Goal: Task Accomplishment & Management: Use online tool/utility

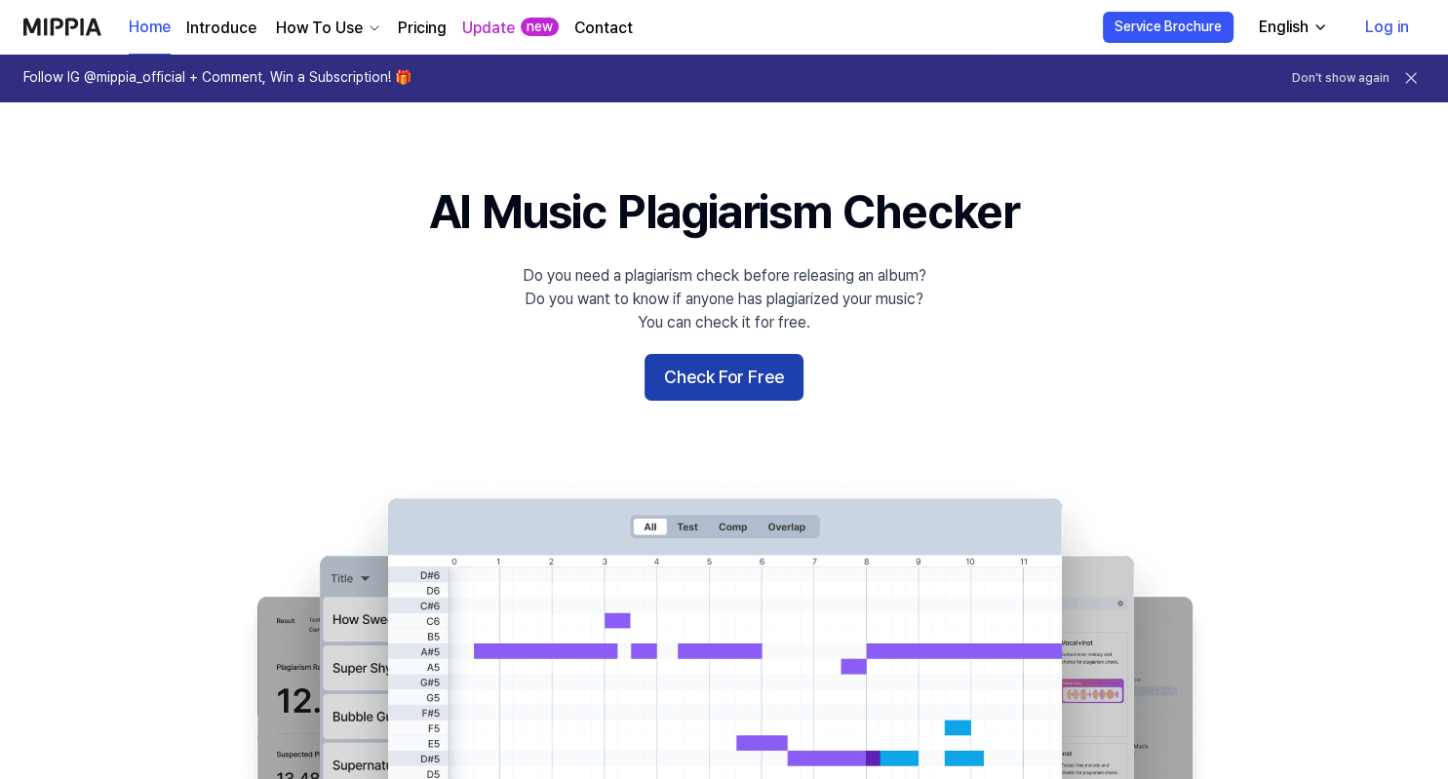
click at [724, 385] on button "Check For Free" at bounding box center [724, 377] width 159 height 47
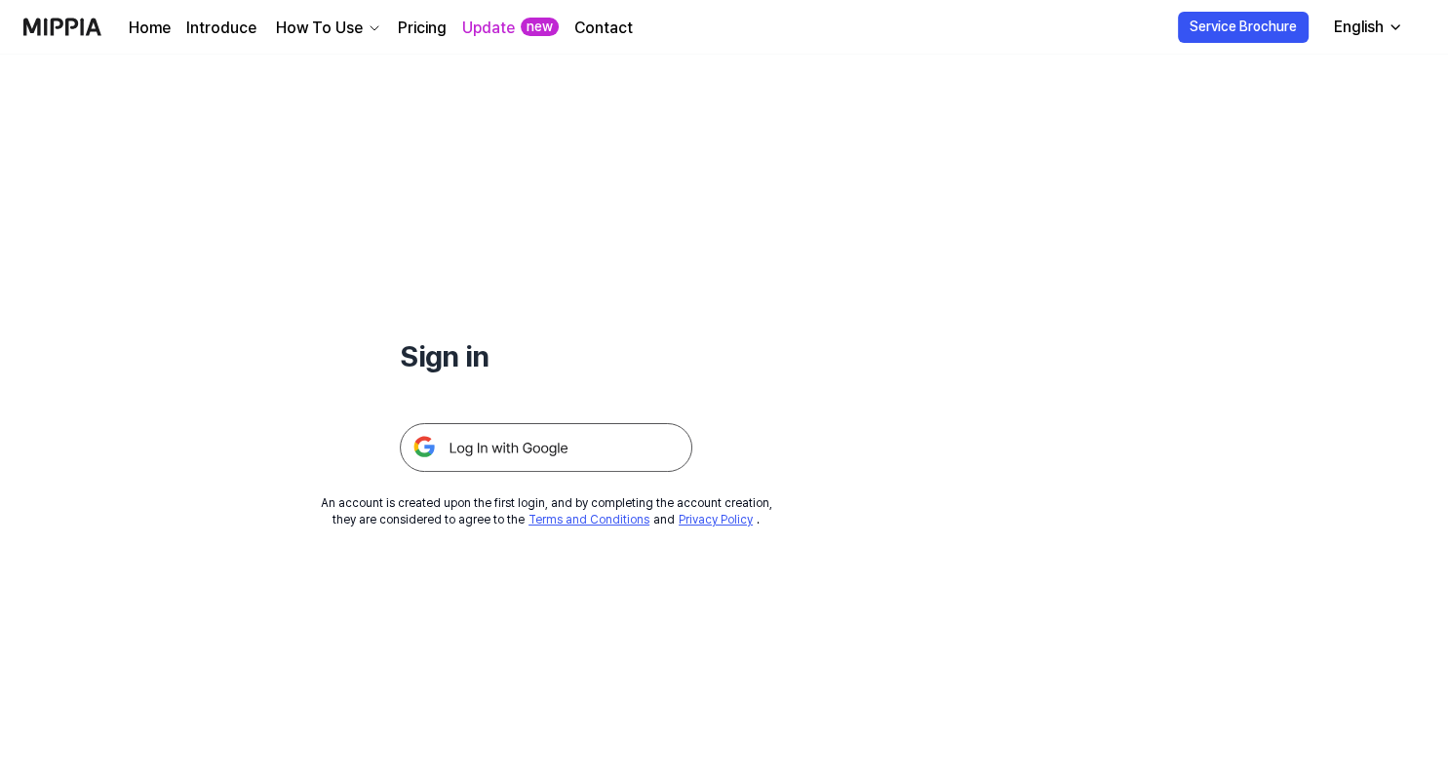
click at [598, 465] on img at bounding box center [546, 447] width 293 height 49
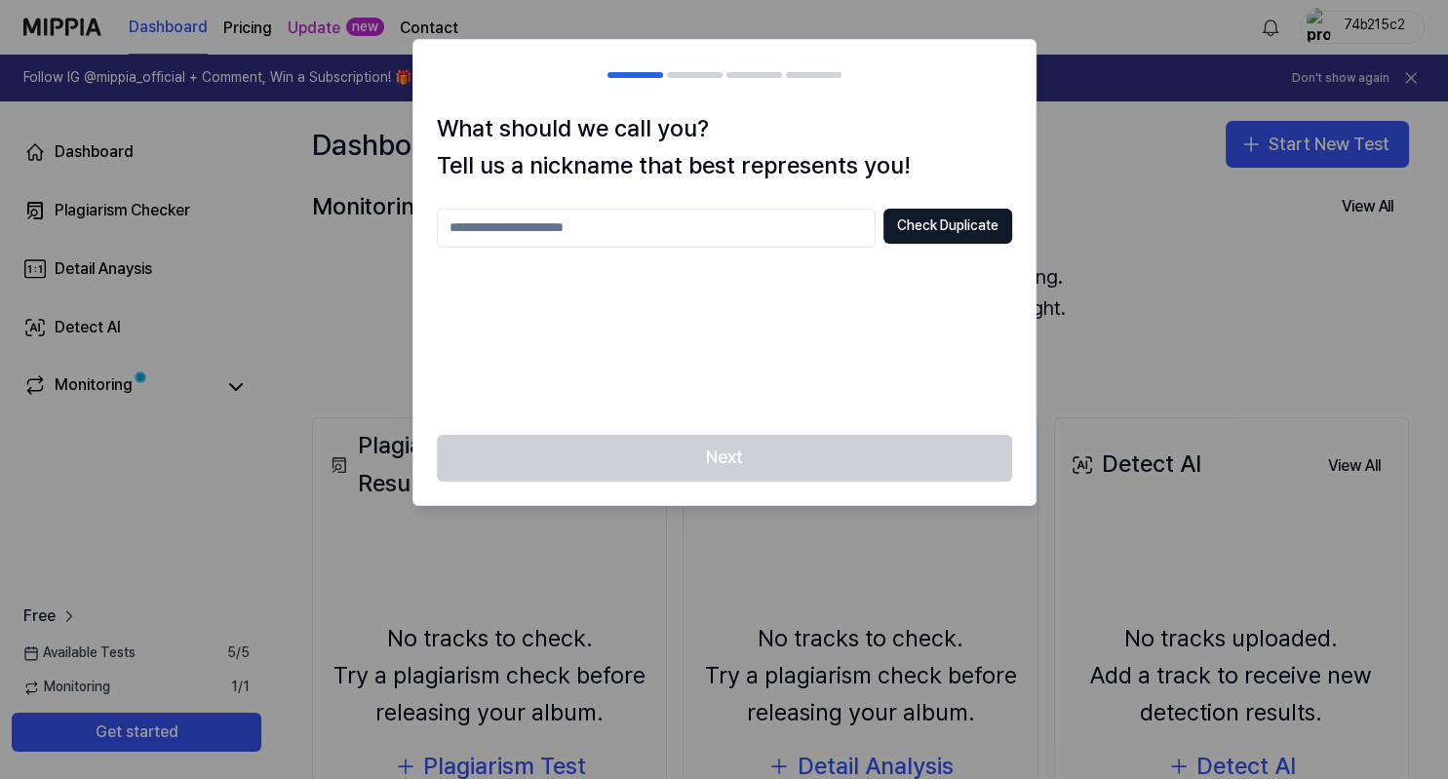
click at [754, 463] on div "Next" at bounding box center [724, 470] width 622 height 70
click at [734, 233] on input "text" at bounding box center [656, 228] width 439 height 39
type input "**********"
click at [950, 220] on button "Check Duplicate" at bounding box center [947, 226] width 129 height 35
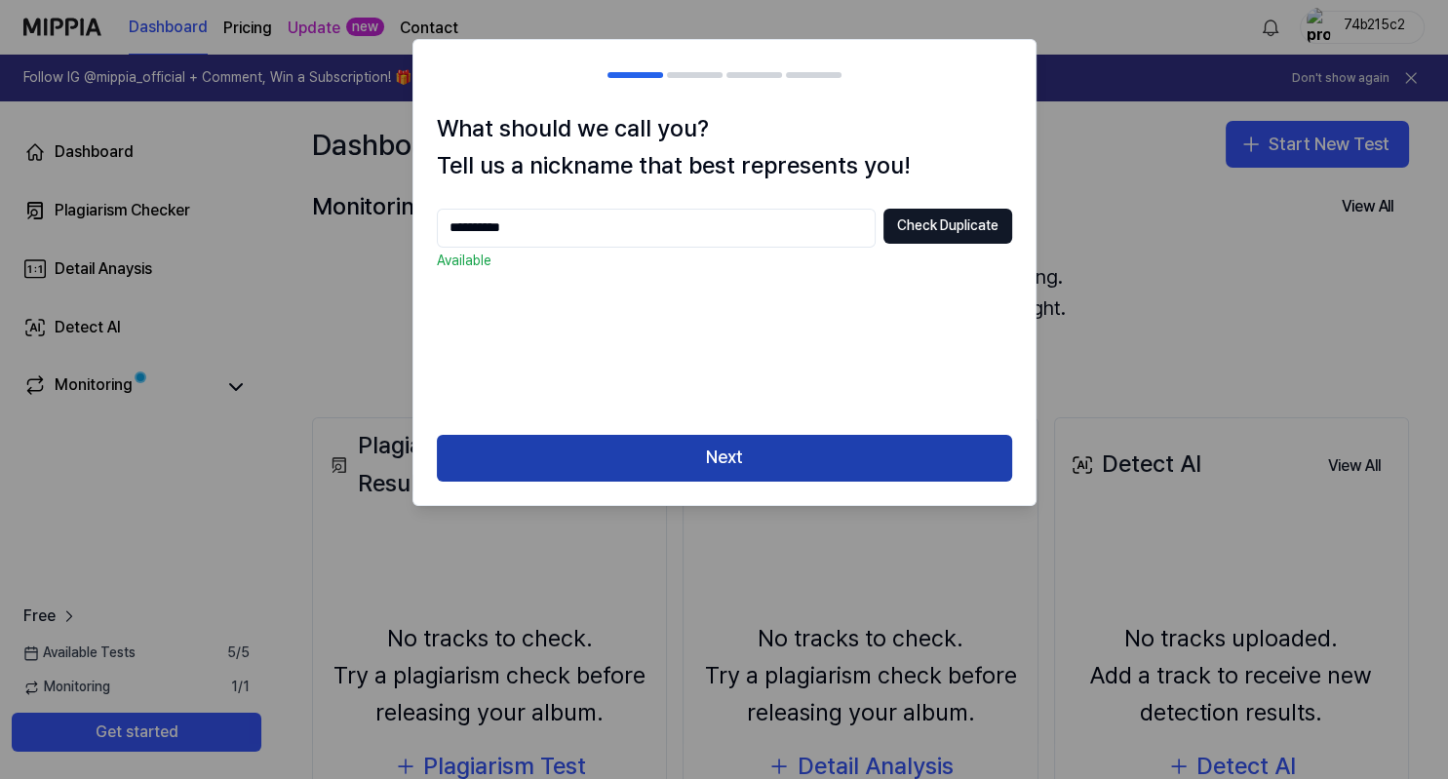
click at [796, 455] on button "Next" at bounding box center [724, 458] width 575 height 47
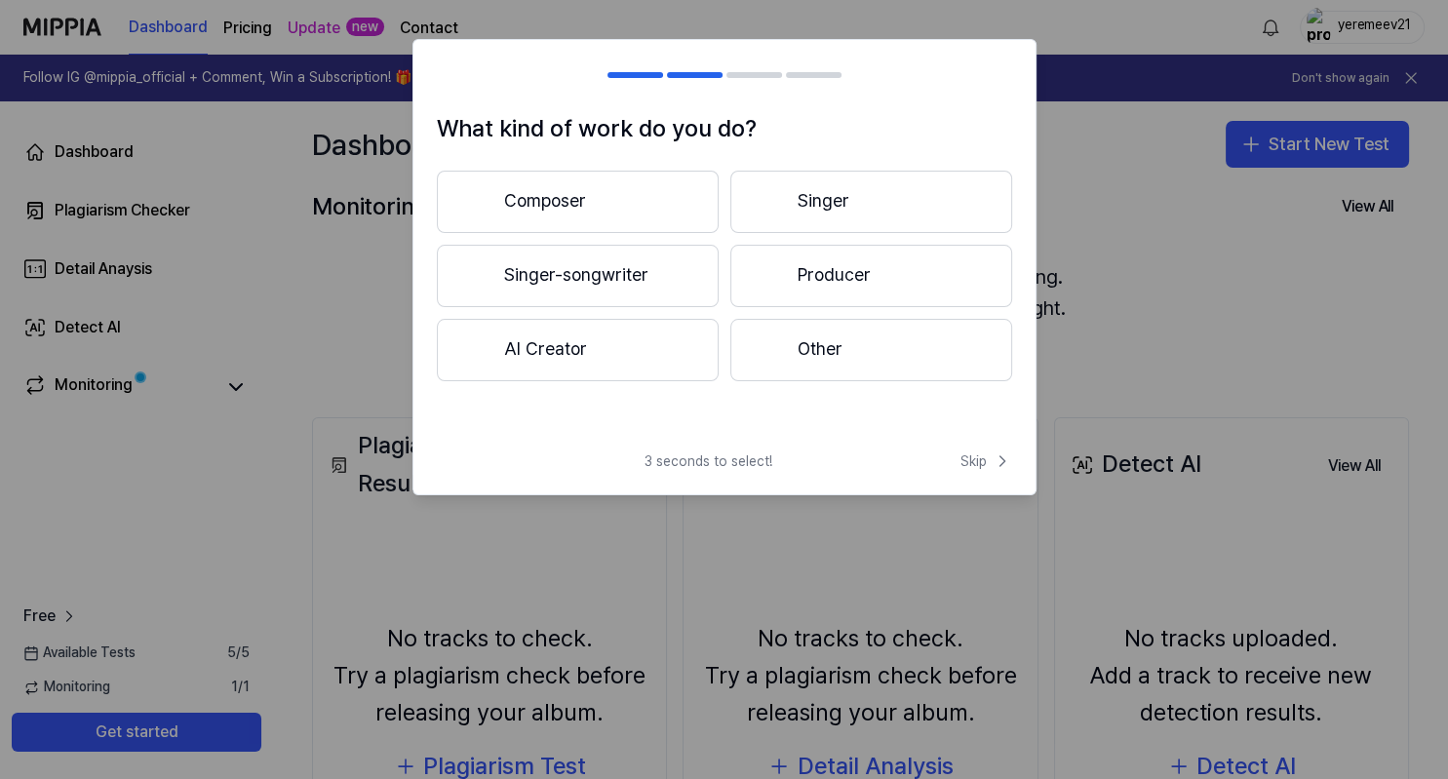
click at [581, 205] on button "Composer" at bounding box center [578, 202] width 282 height 62
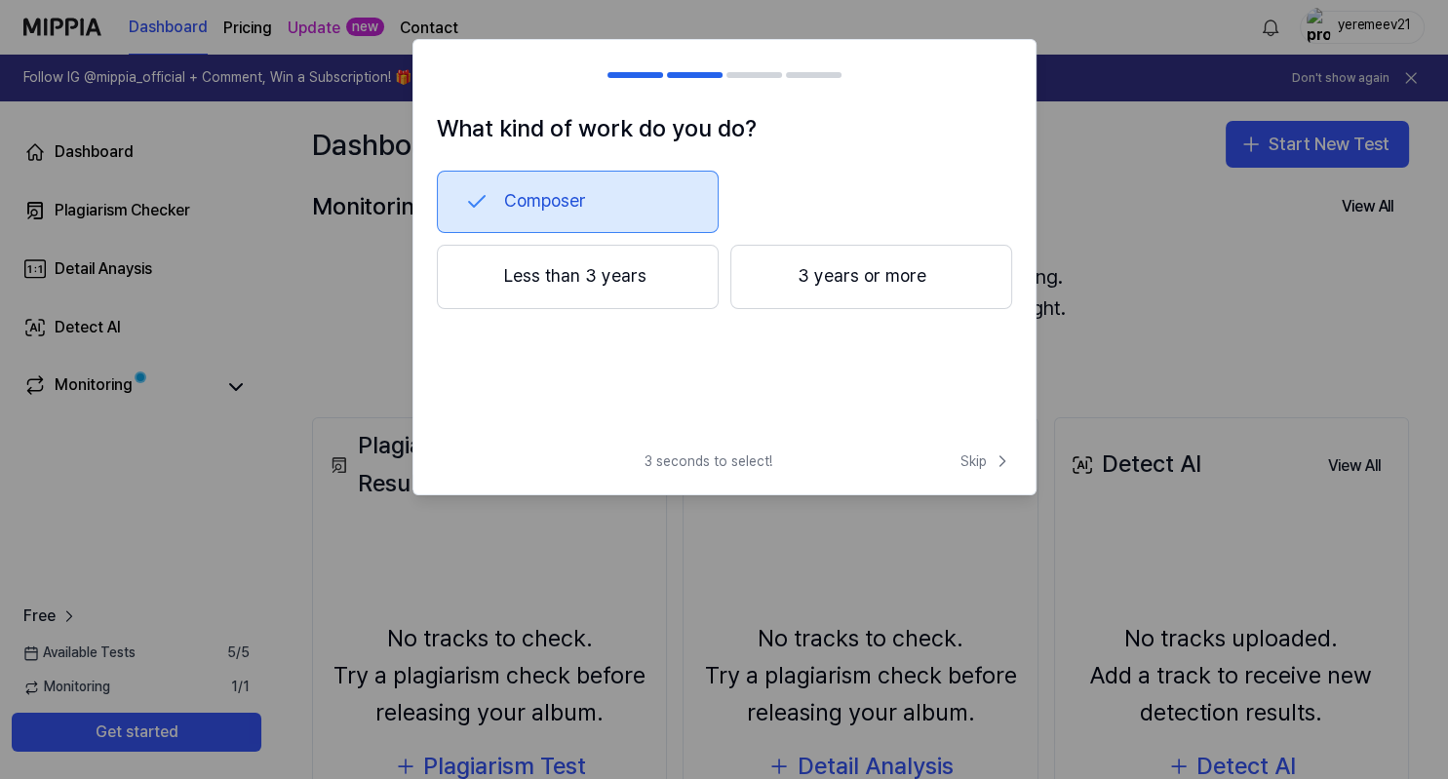
click at [581, 205] on button "Composer" at bounding box center [578, 202] width 282 height 62
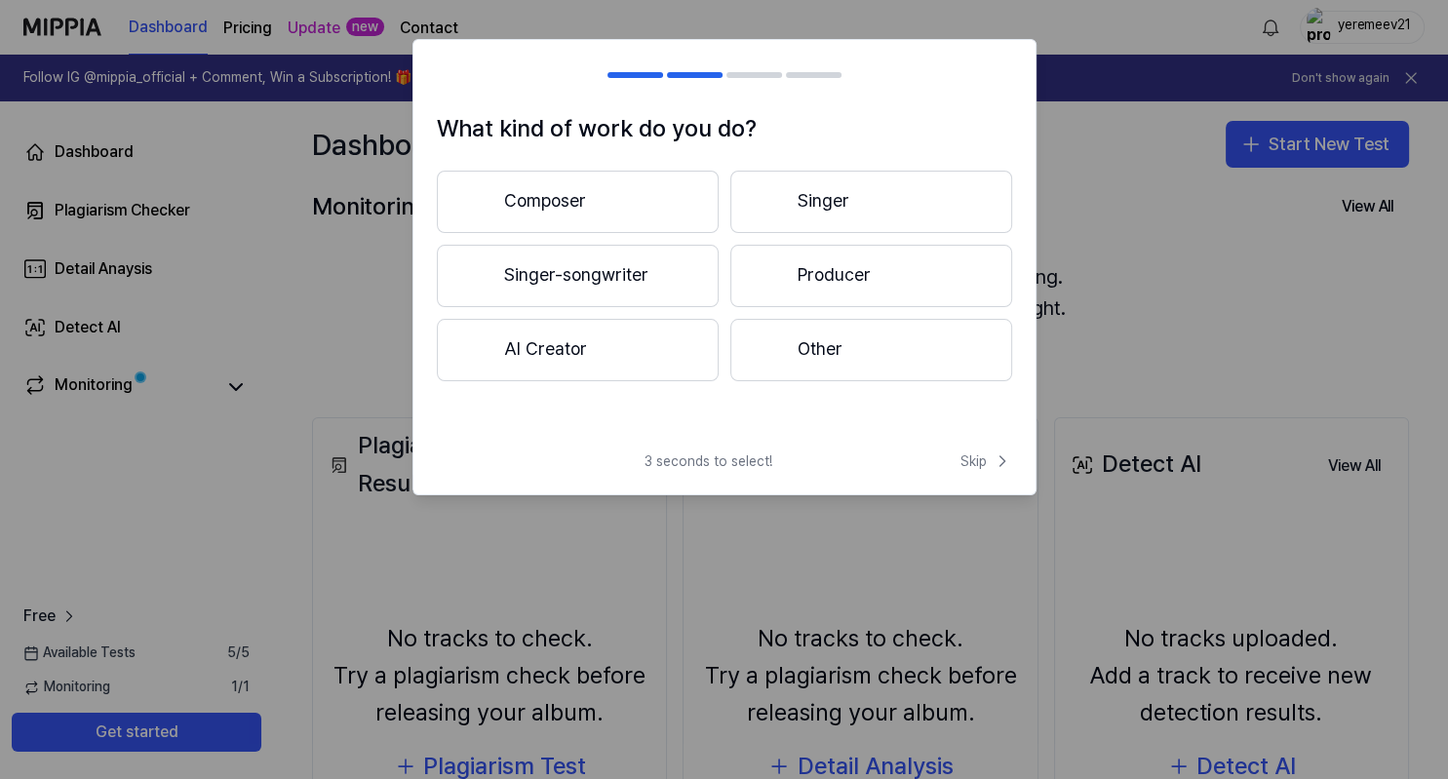
click at [589, 205] on button "Composer" at bounding box center [578, 202] width 282 height 62
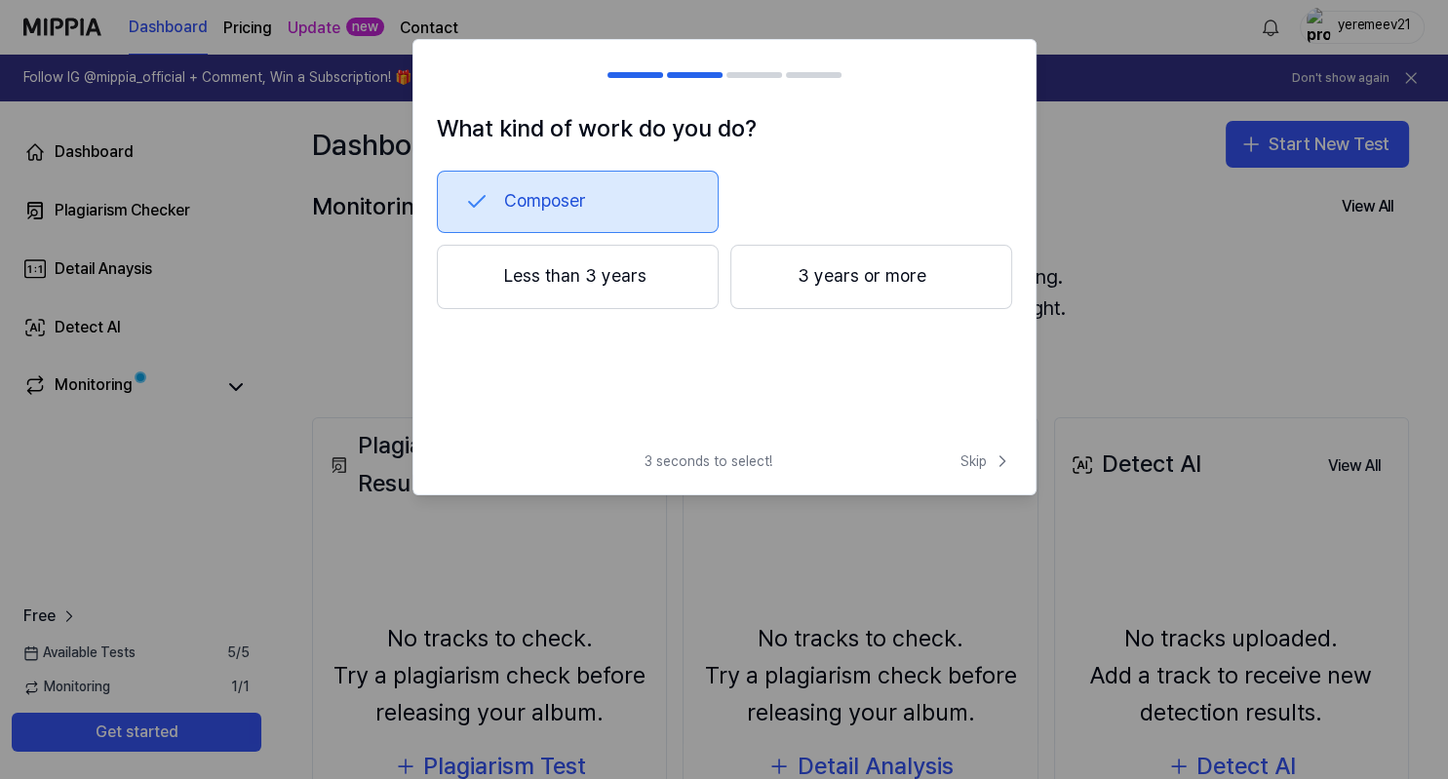
click at [833, 286] on button "3 years or more" at bounding box center [871, 277] width 282 height 64
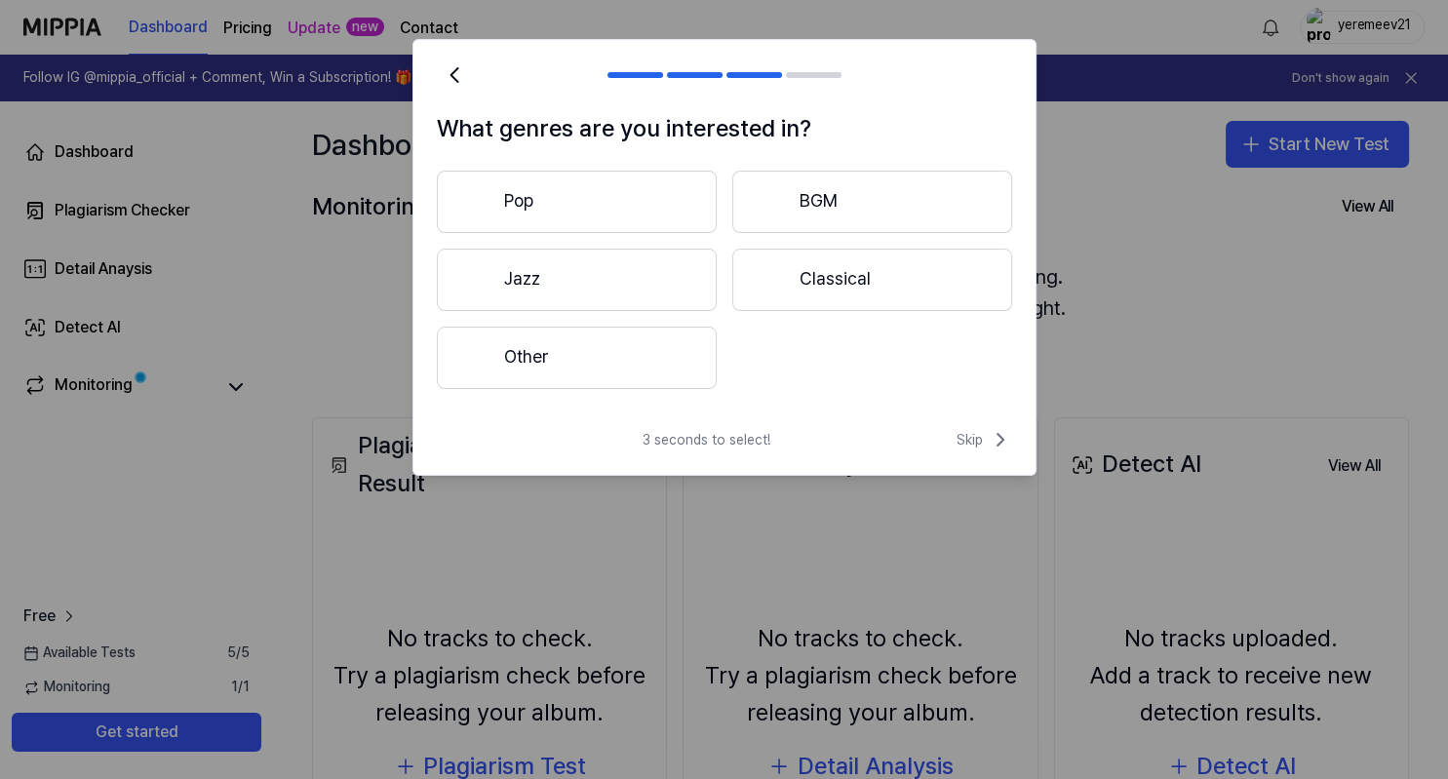
click at [564, 360] on button "Other" at bounding box center [577, 358] width 280 height 62
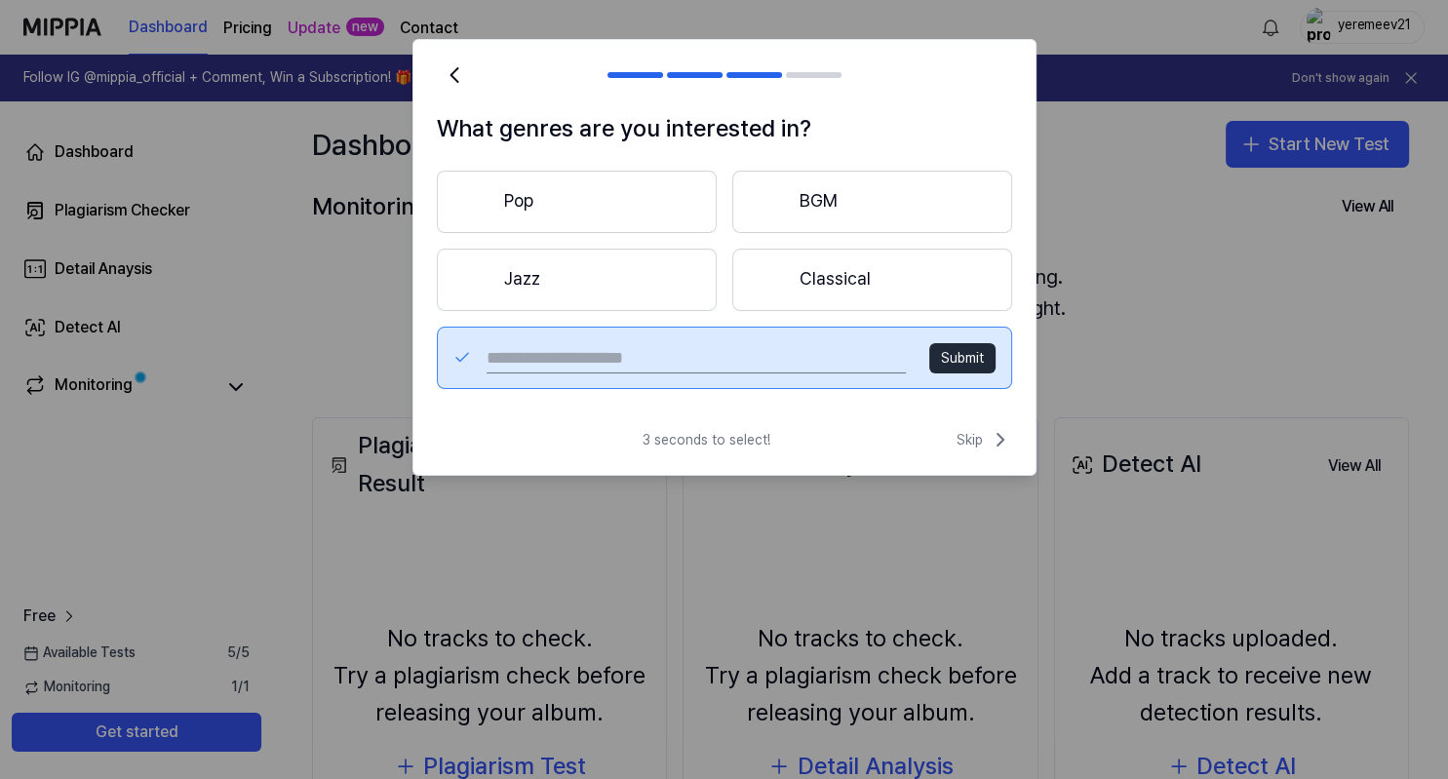
click at [906, 408] on div "What genres are you interested in? Pop BGM Jazz Classical Submit" at bounding box center [724, 261] width 622 height 302
click at [464, 360] on icon at bounding box center [462, 357] width 19 height 23
click at [620, 364] on input "text" at bounding box center [696, 357] width 418 height 31
type input "*"
type input "**********"
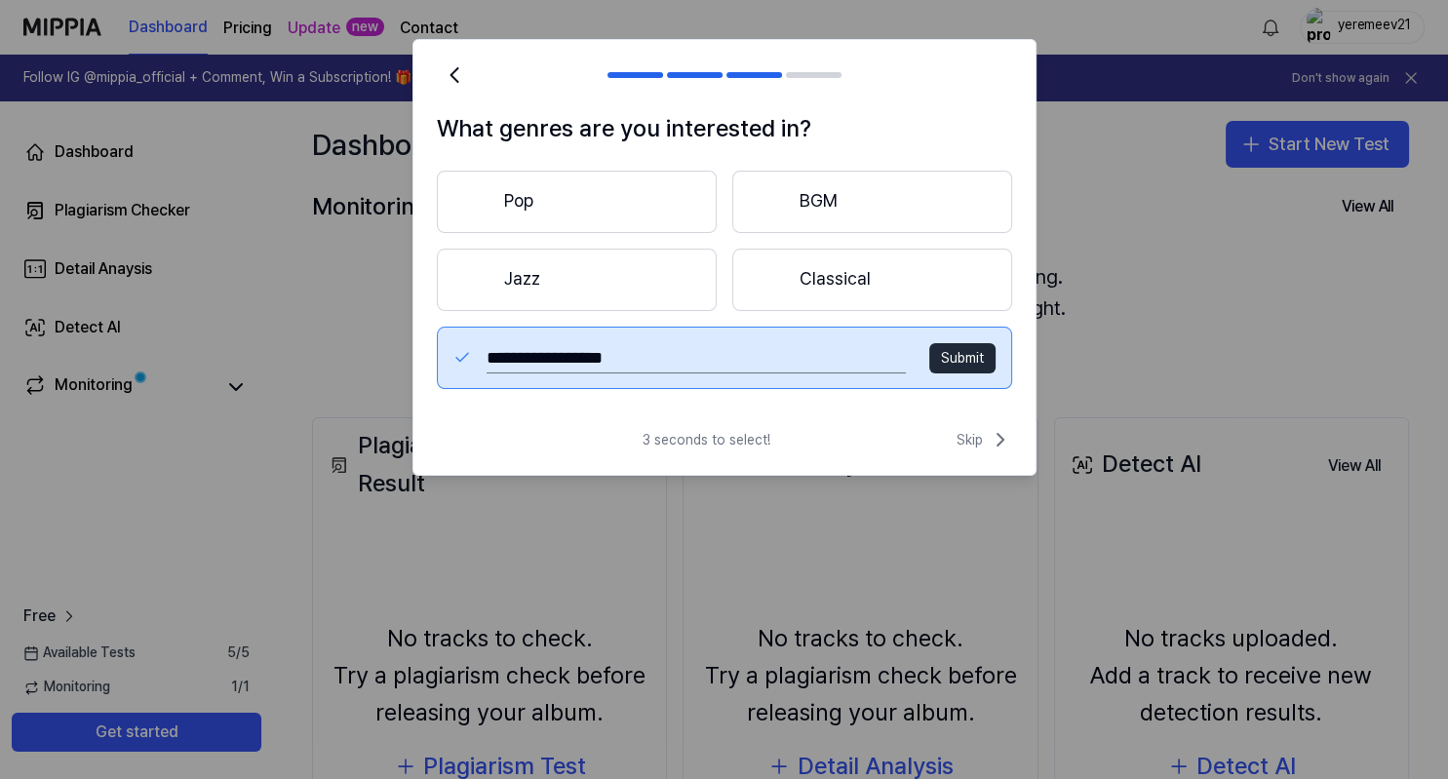
click at [947, 357] on button "Submit" at bounding box center [962, 358] width 66 height 31
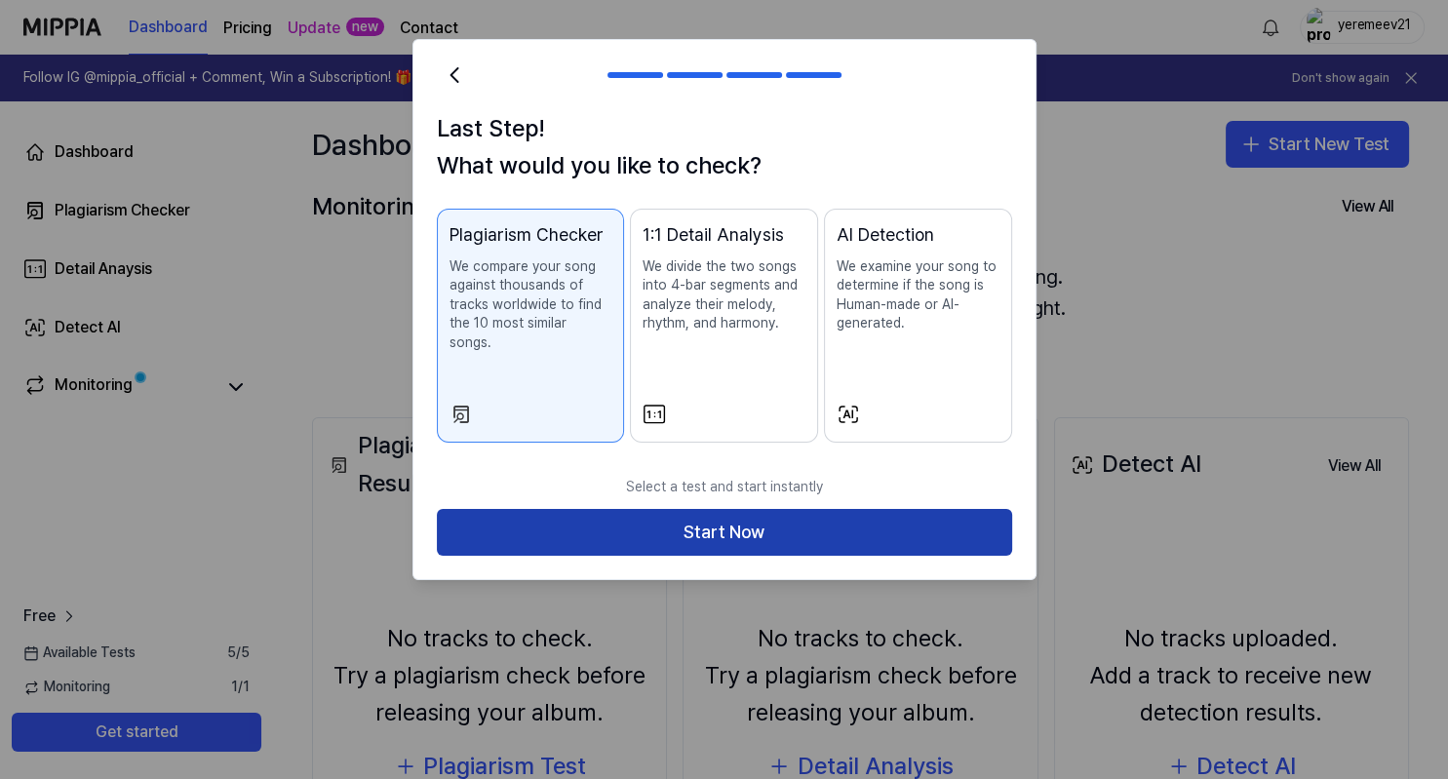
click at [759, 509] on button "Start Now" at bounding box center [724, 532] width 575 height 47
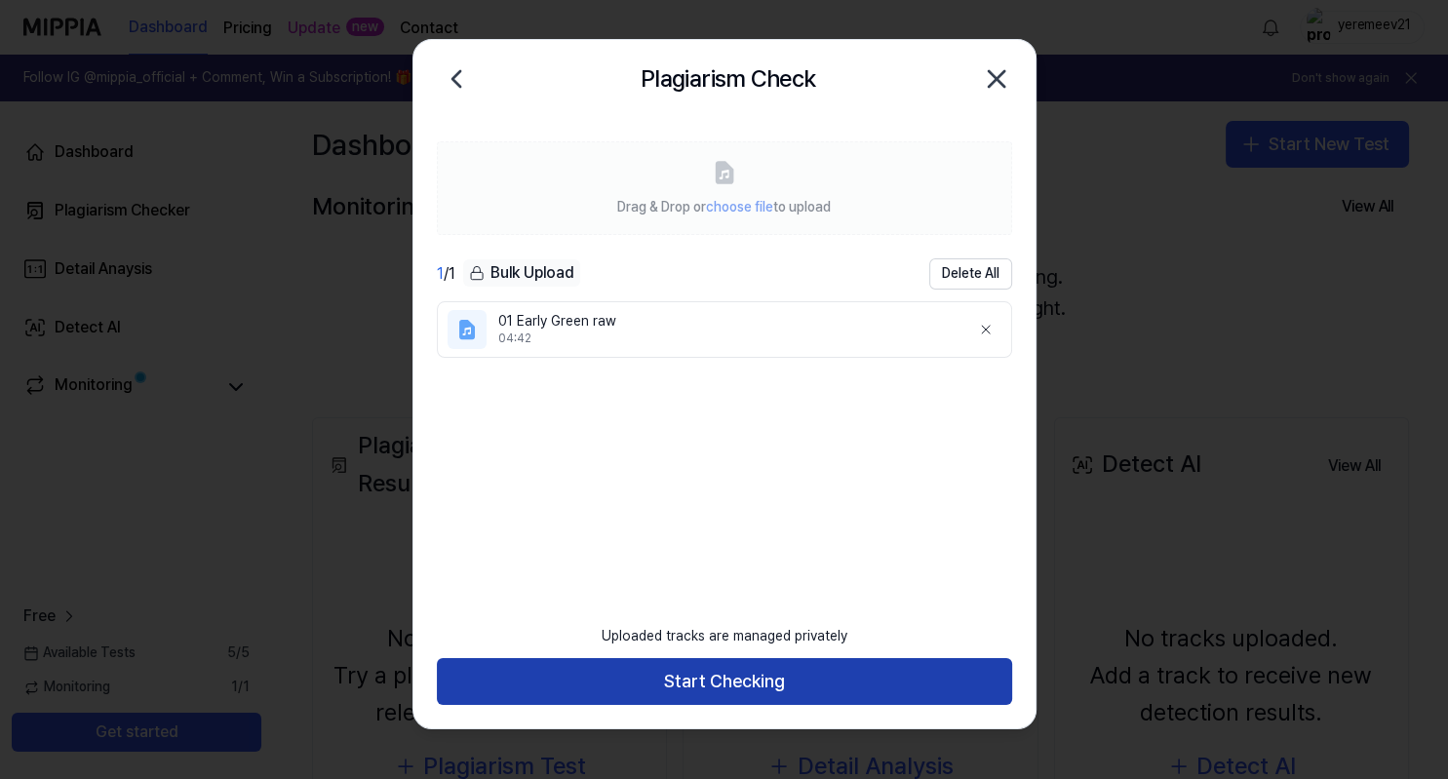
click at [741, 683] on button "Start Checking" at bounding box center [724, 681] width 575 height 47
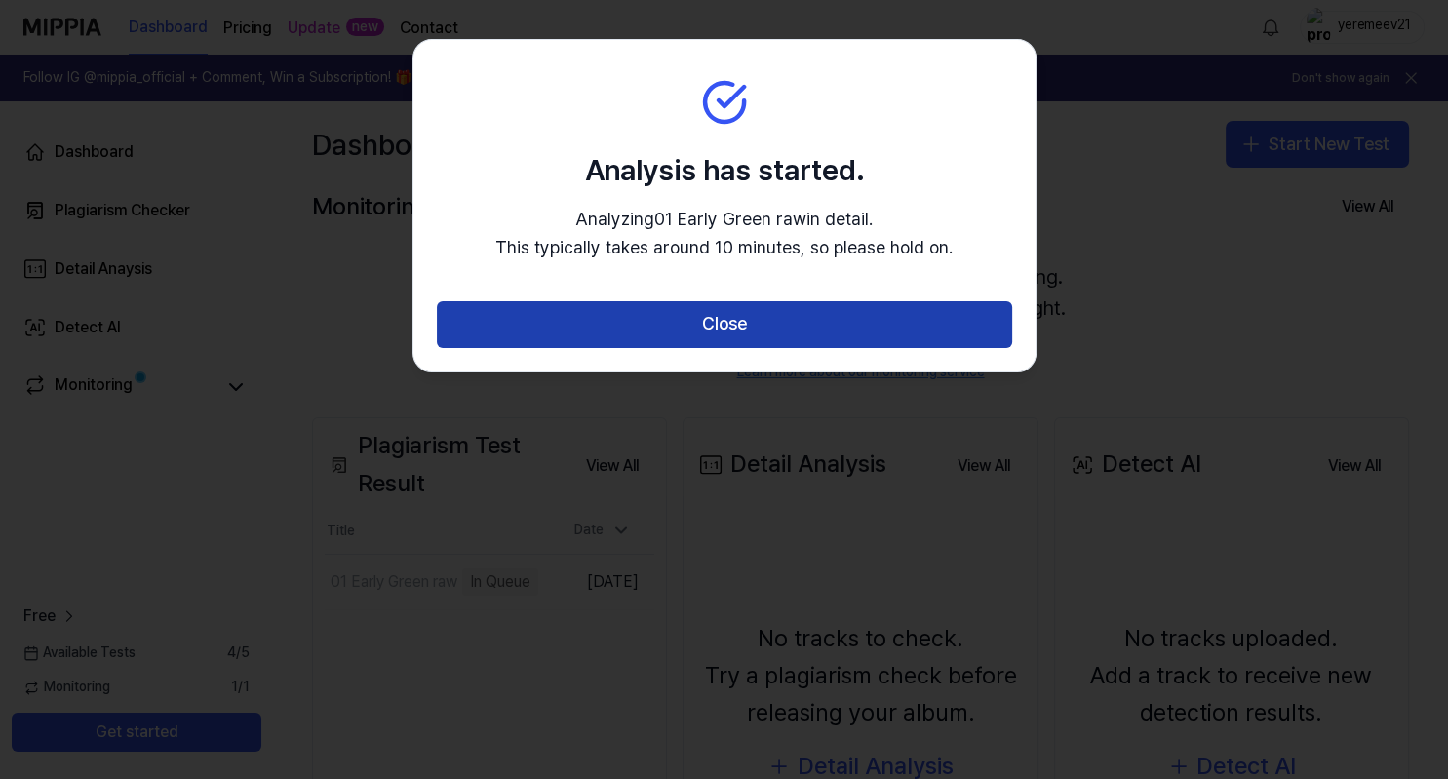
click at [779, 330] on button "Close" at bounding box center [724, 324] width 575 height 47
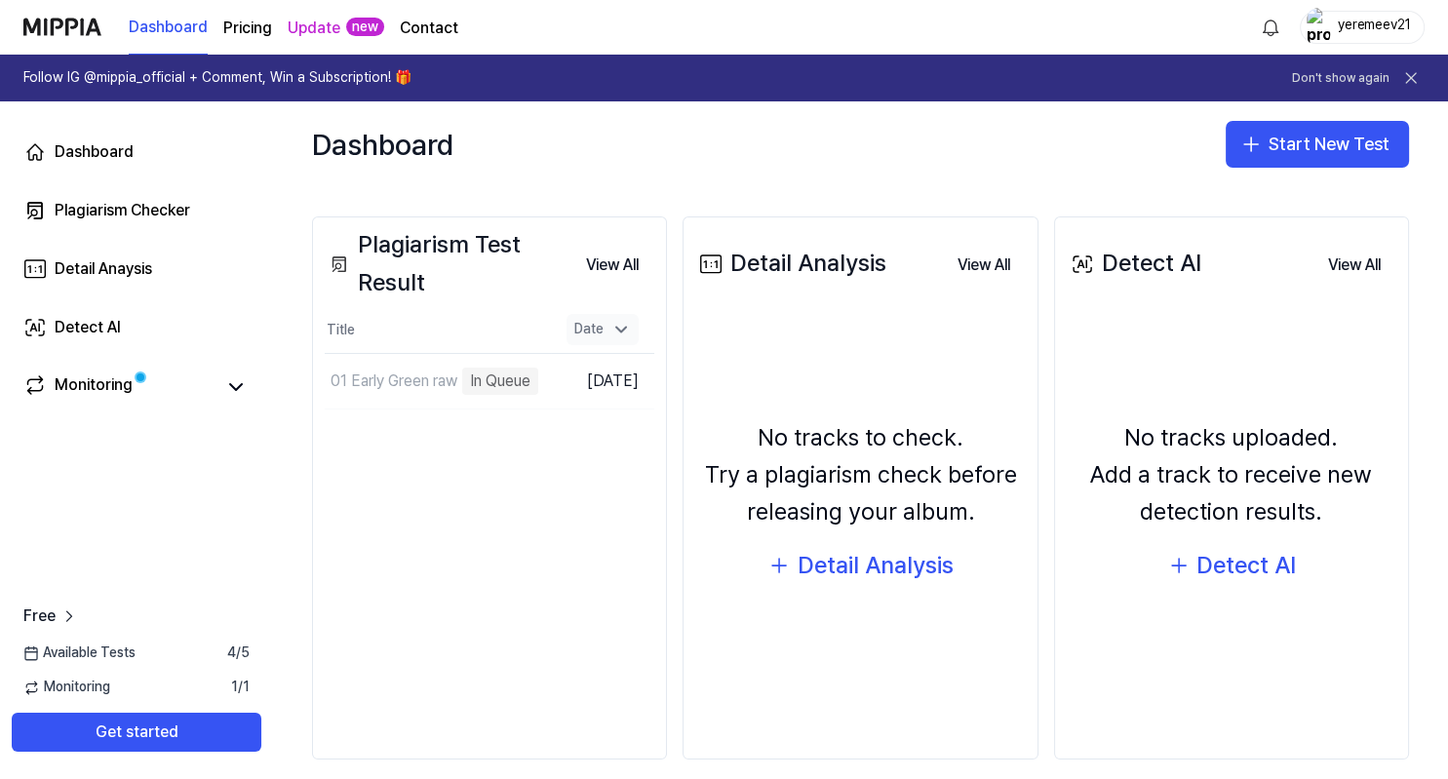
scroll to position [219, 0]
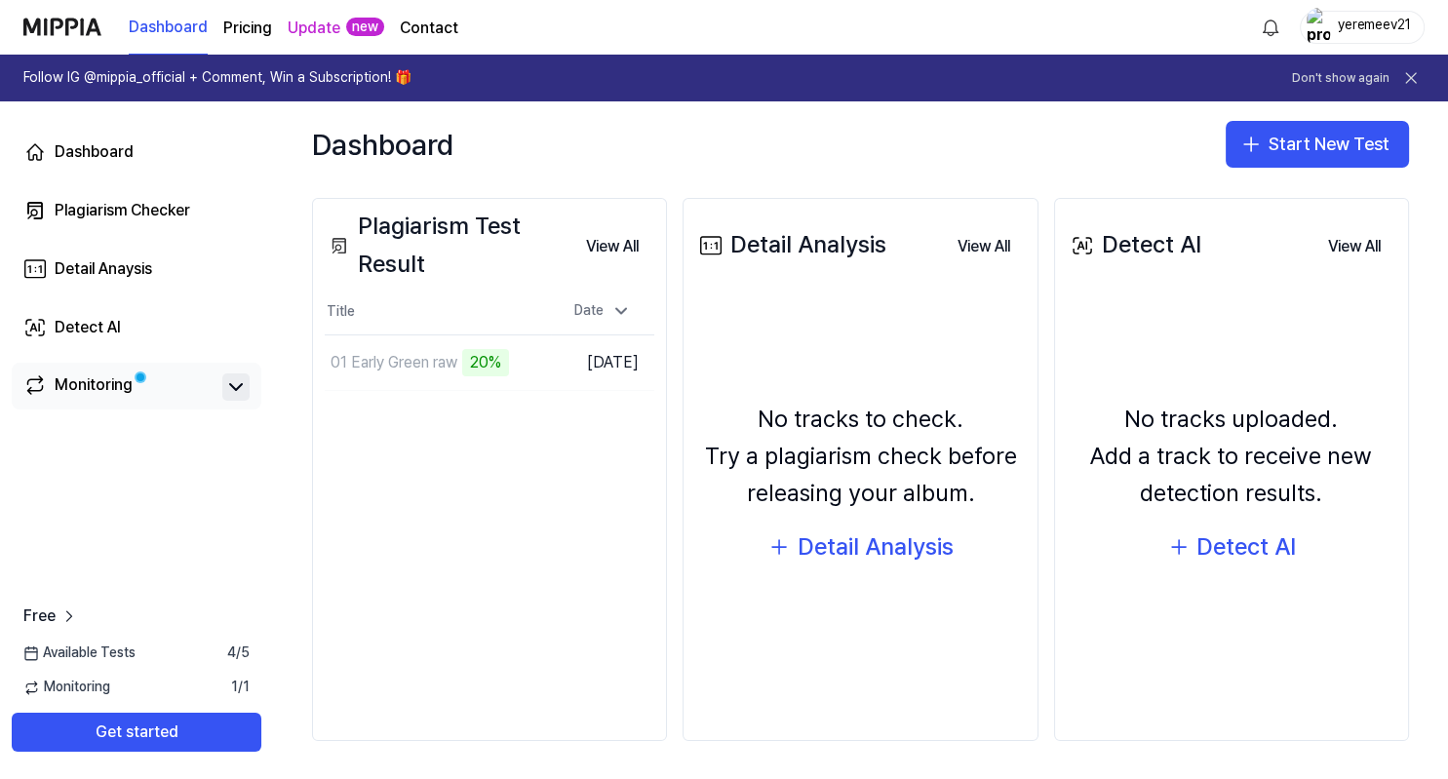
click at [247, 388] on icon at bounding box center [235, 386] width 23 height 23
click at [235, 388] on icon at bounding box center [235, 386] width 23 height 23
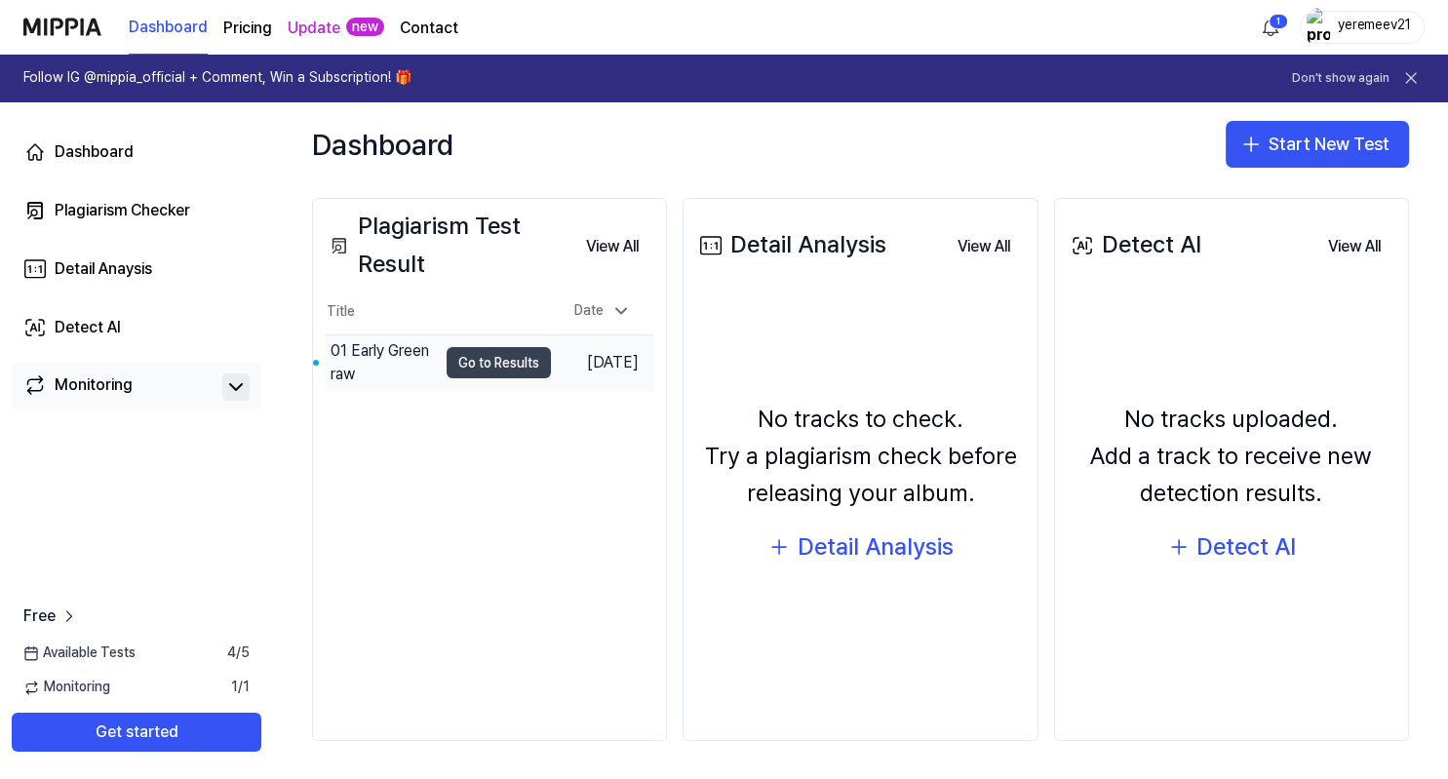
click at [475, 366] on button "Go to Results" at bounding box center [499, 362] width 104 height 31
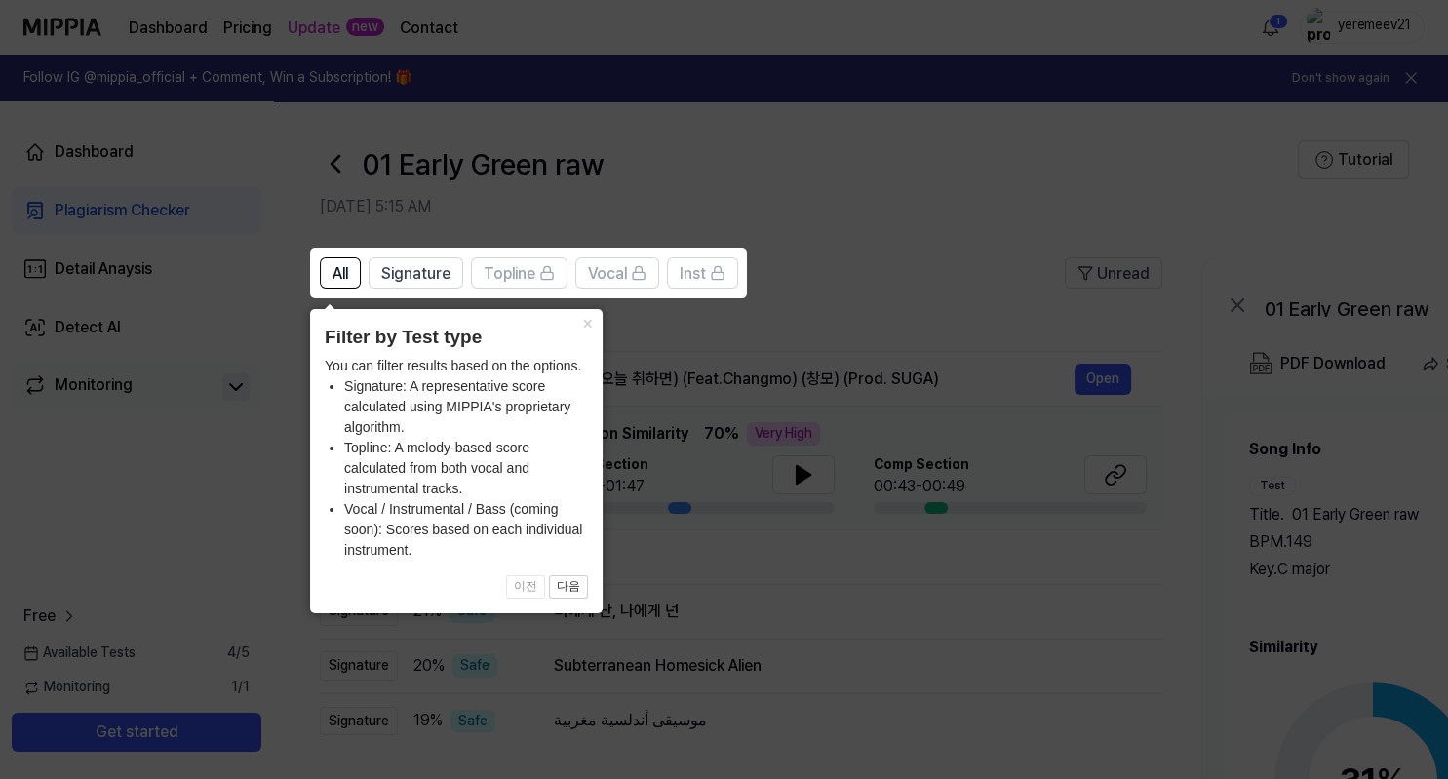
click at [875, 228] on icon at bounding box center [724, 389] width 1448 height 779
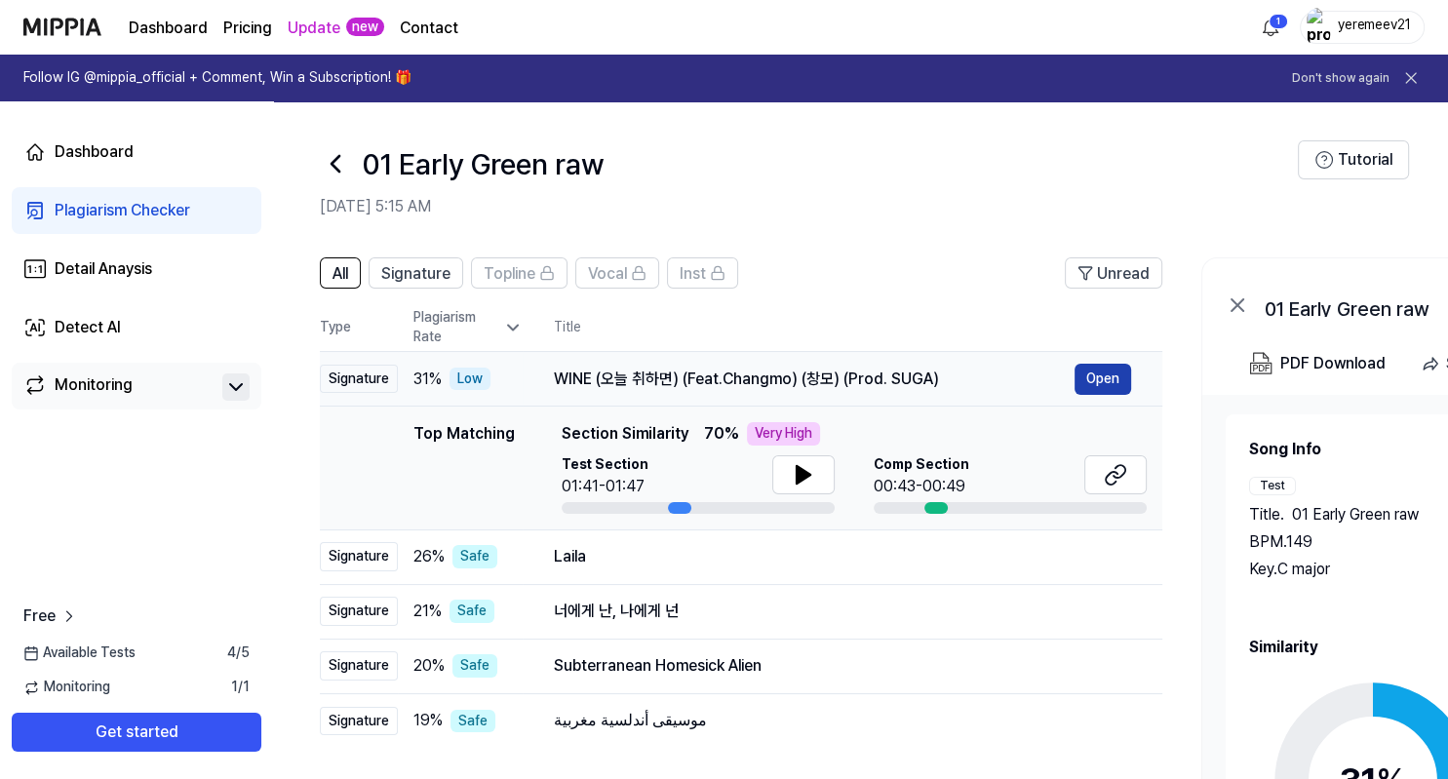
click at [1098, 376] on button "Open" at bounding box center [1103, 379] width 57 height 31
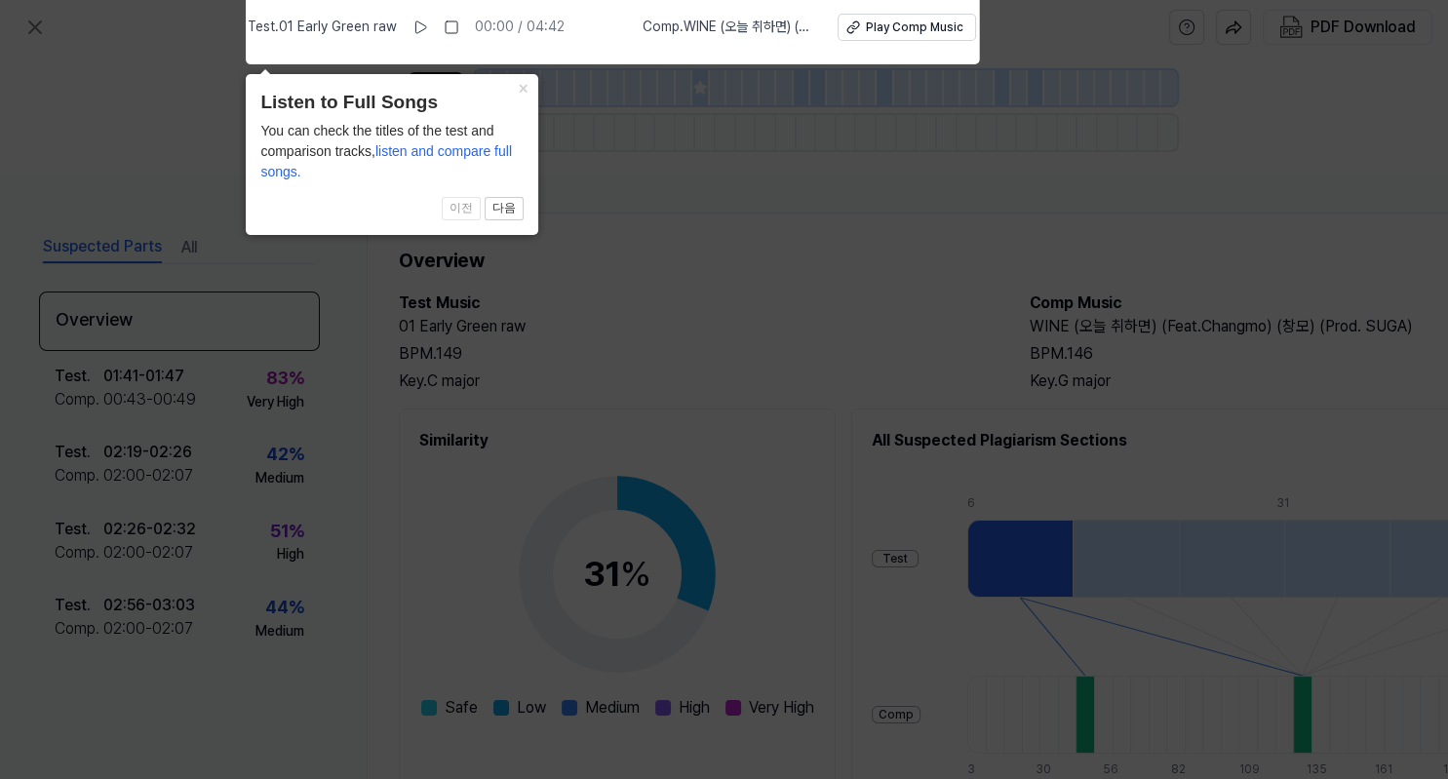
click at [736, 333] on icon at bounding box center [724, 384] width 1448 height 789
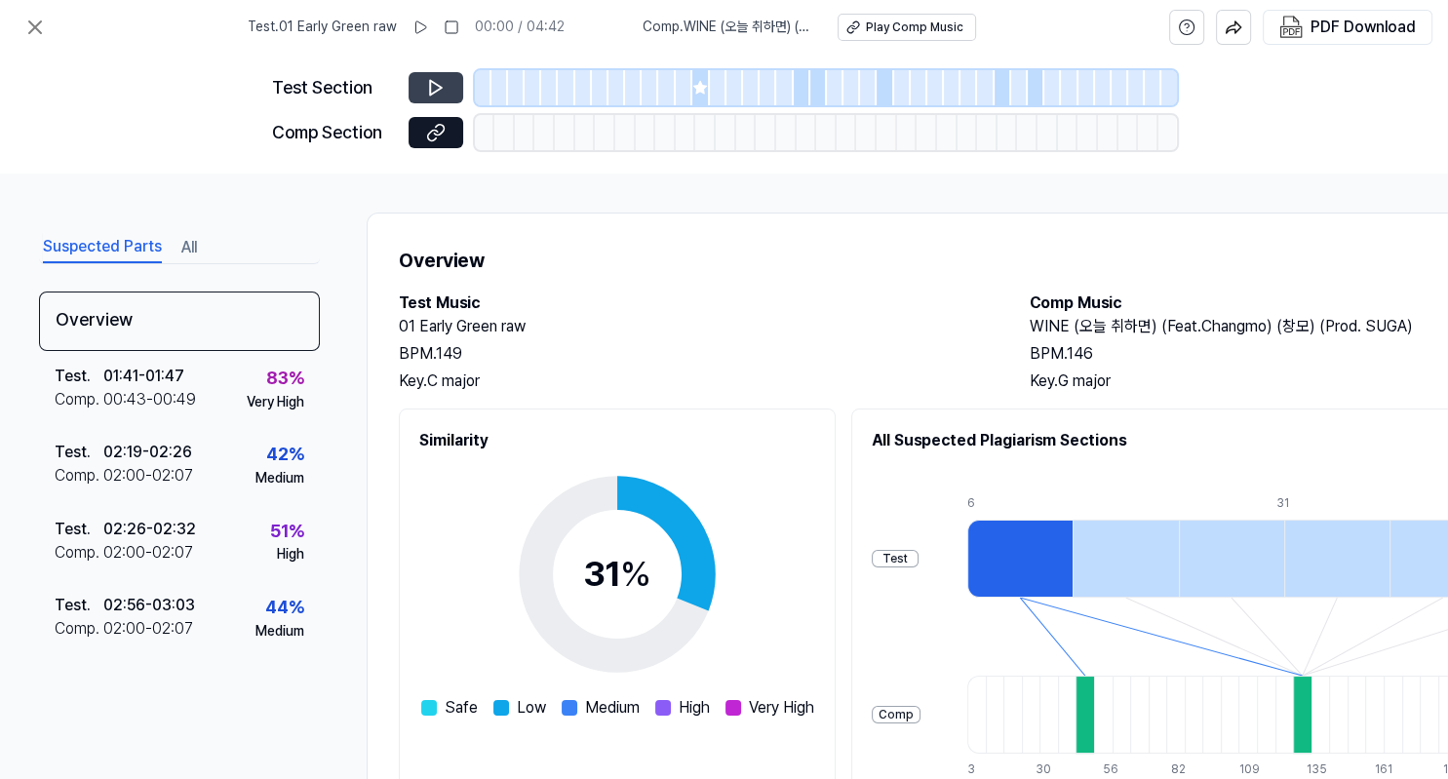
click at [428, 88] on icon at bounding box center [436, 88] width 20 height 20
click at [446, 92] on button at bounding box center [436, 87] width 55 height 31
click at [711, 33] on span "Comp . WINE (오늘 취하면) (Feat.Changmo) (창모) (Prod. SUGA)" at bounding box center [729, 28] width 172 height 20
click at [419, 25] on icon at bounding box center [420, 28] width 16 height 16
click at [419, 25] on icon at bounding box center [421, 28] width 16 height 16
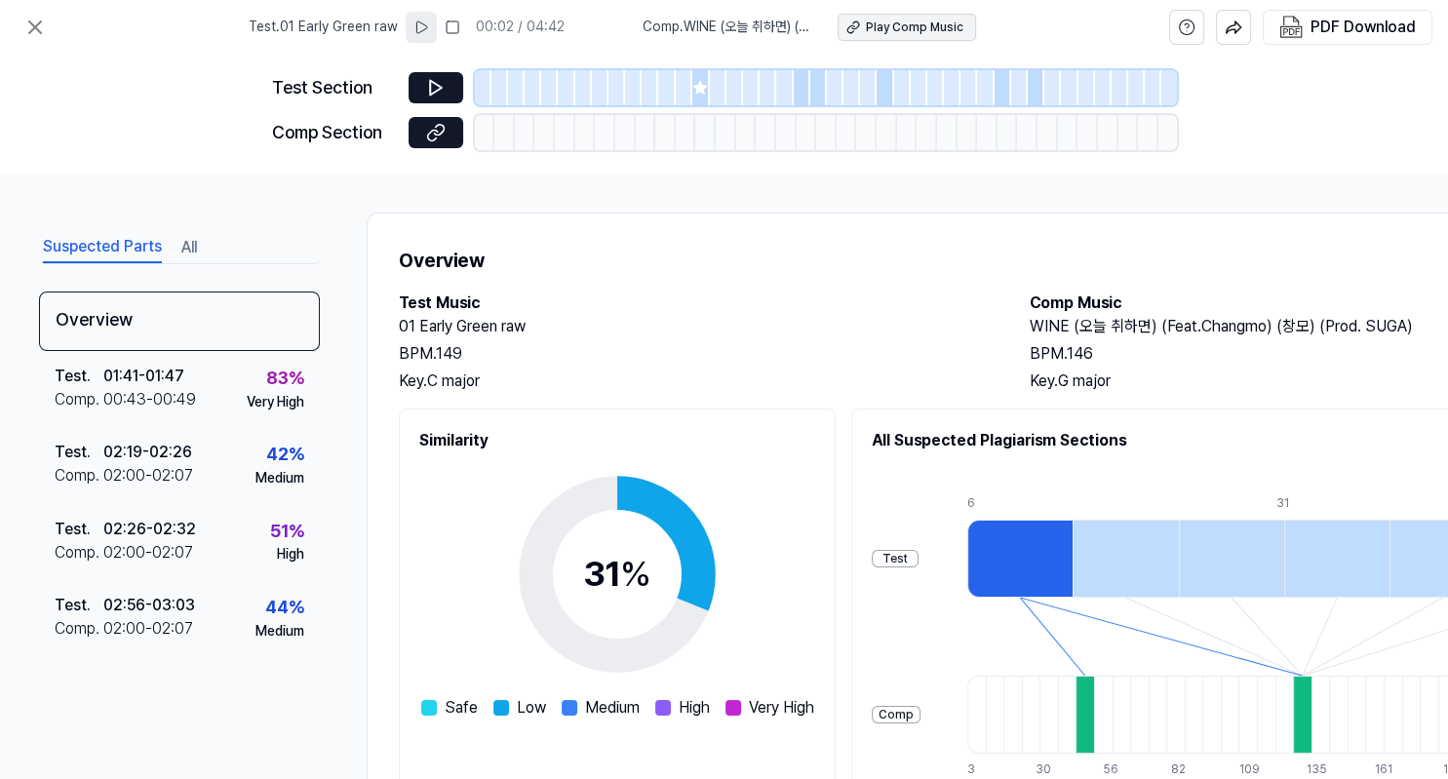
click at [930, 34] on div "Play Comp Music" at bounding box center [915, 28] width 98 height 17
click at [911, 20] on div "Play Comp Music" at bounding box center [915, 28] width 98 height 17
click at [1030, 560] on div at bounding box center [1019, 559] width 105 height 78
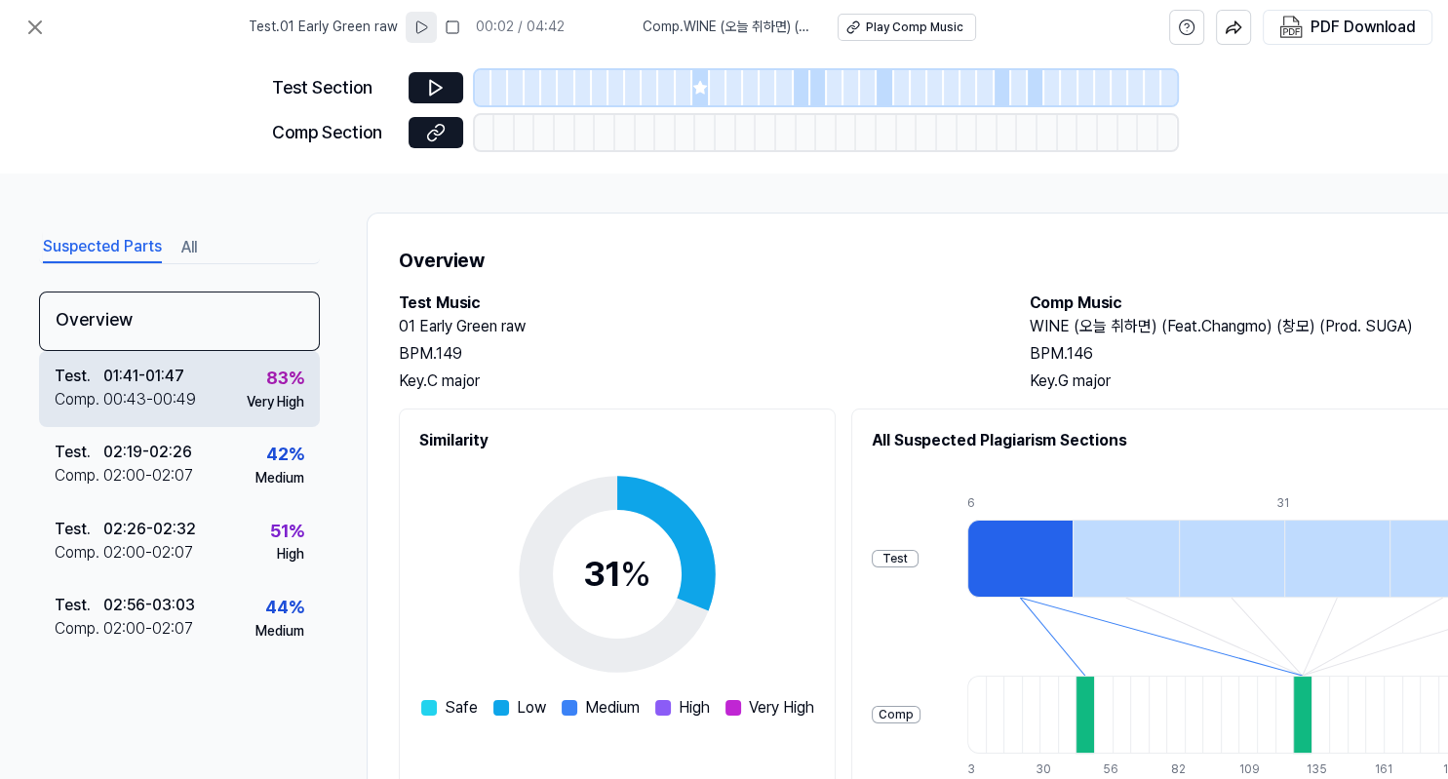
click at [200, 402] on div "Test . 01:41 - 01:47 Comp . 00:43 - 00:49 83 % Very High" at bounding box center [179, 389] width 281 height 76
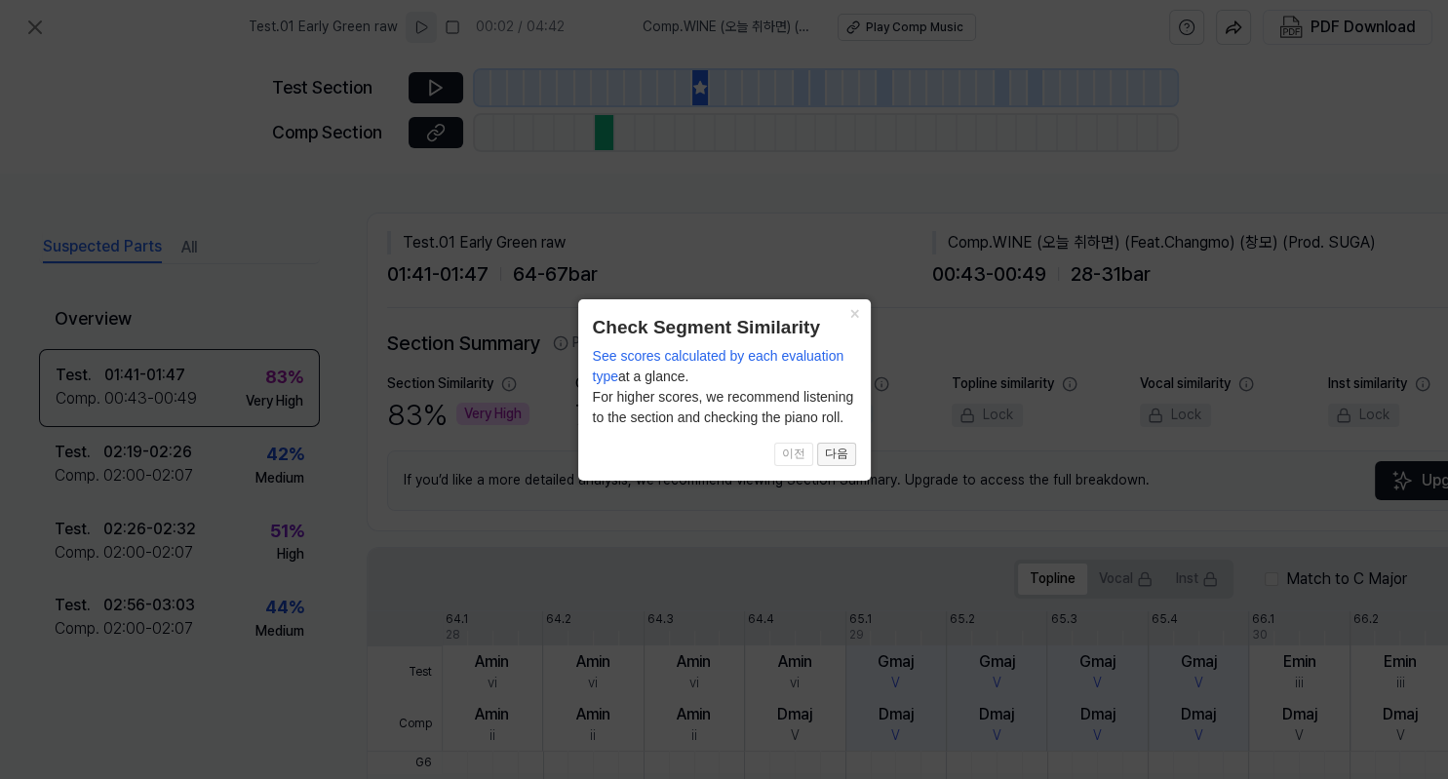
click at [838, 454] on button "다음" at bounding box center [836, 454] width 39 height 23
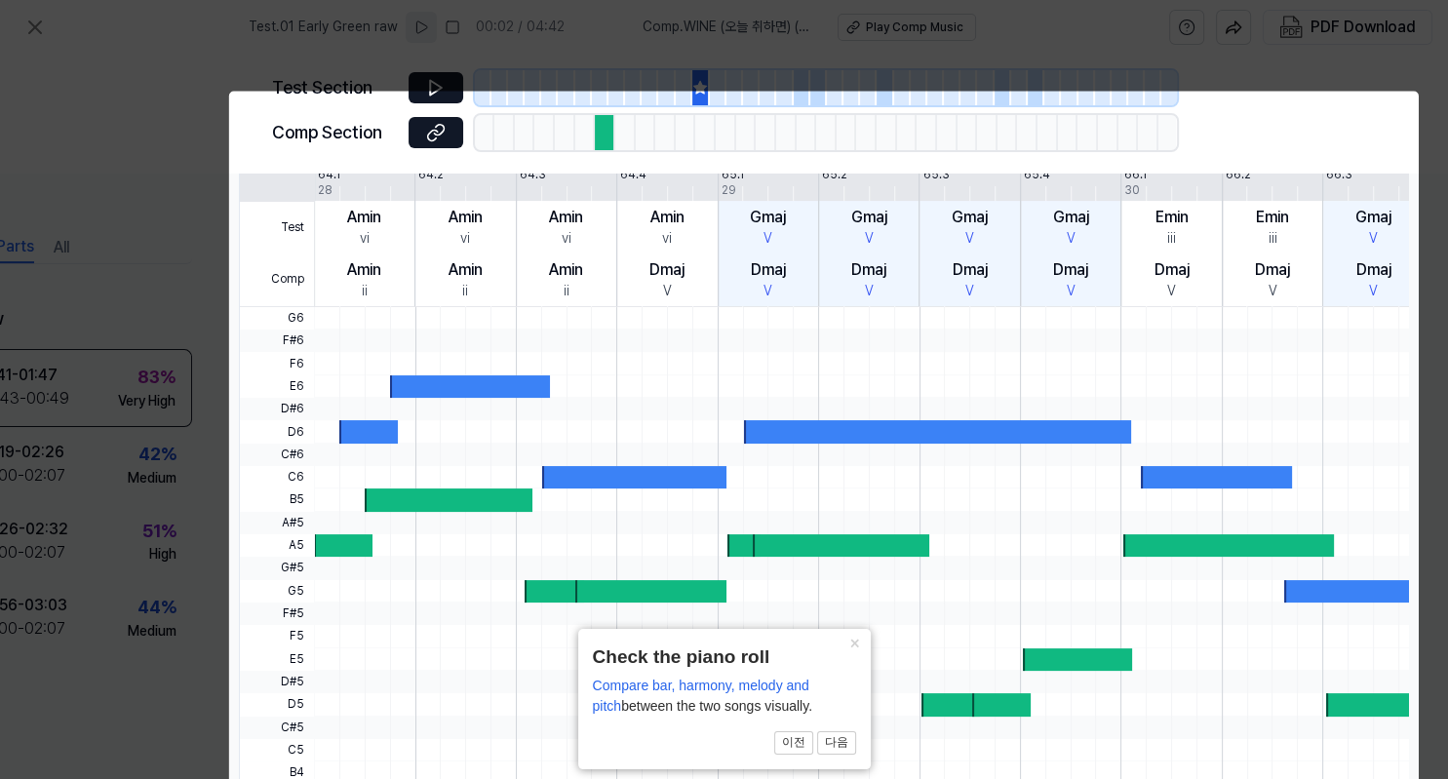
click at [194, 92] on icon at bounding box center [724, 431] width 1448 height 862
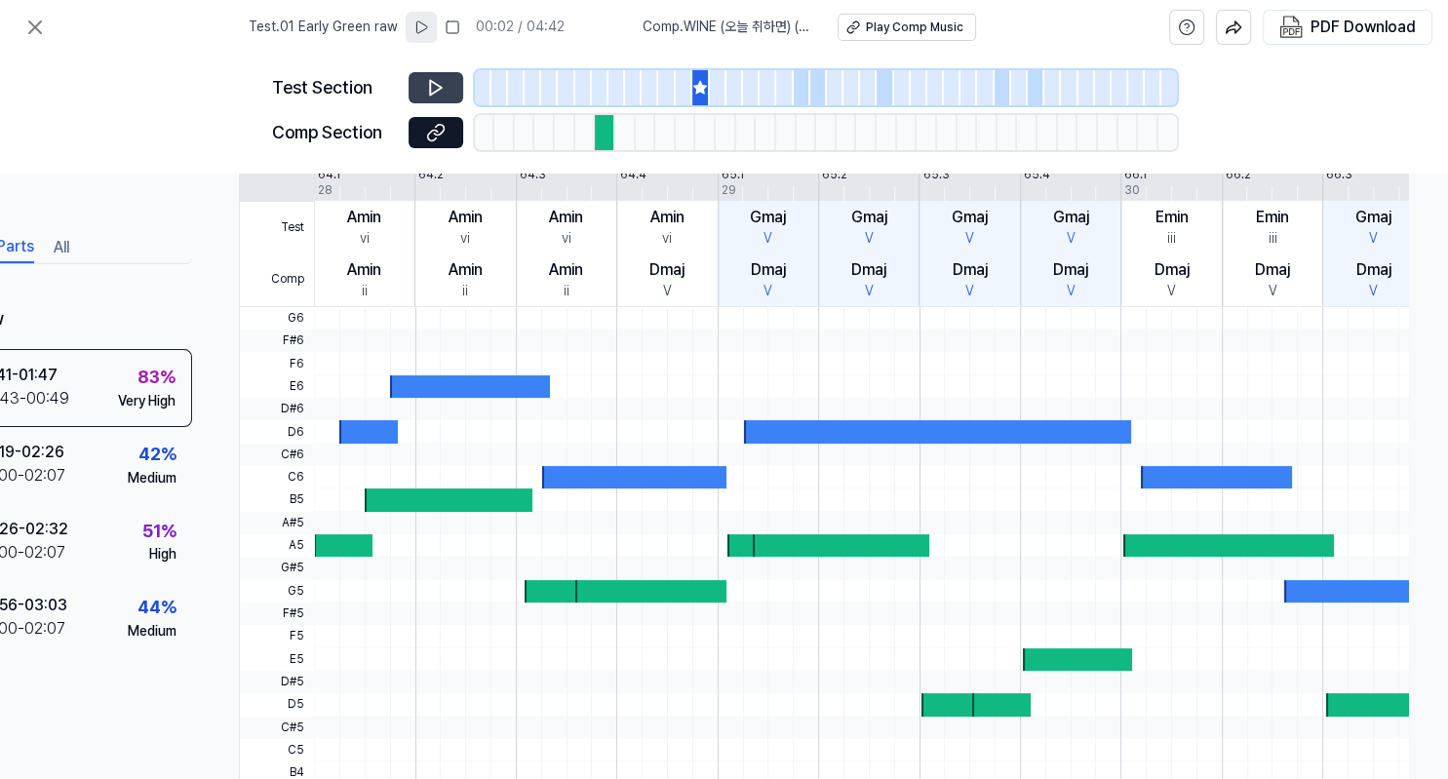
click at [428, 98] on button at bounding box center [436, 87] width 55 height 31
click at [437, 129] on icon at bounding box center [436, 133] width 20 height 20
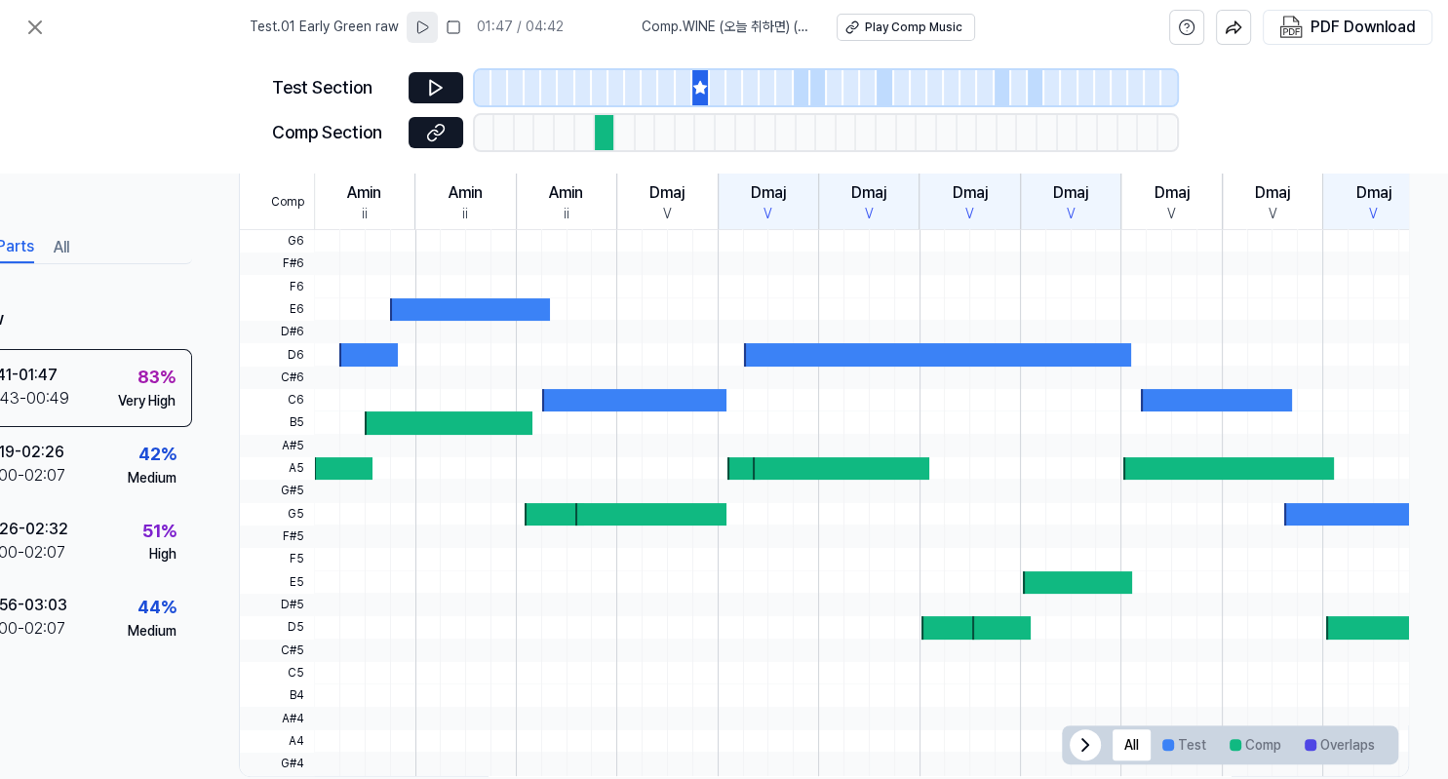
scroll to position [557, 128]
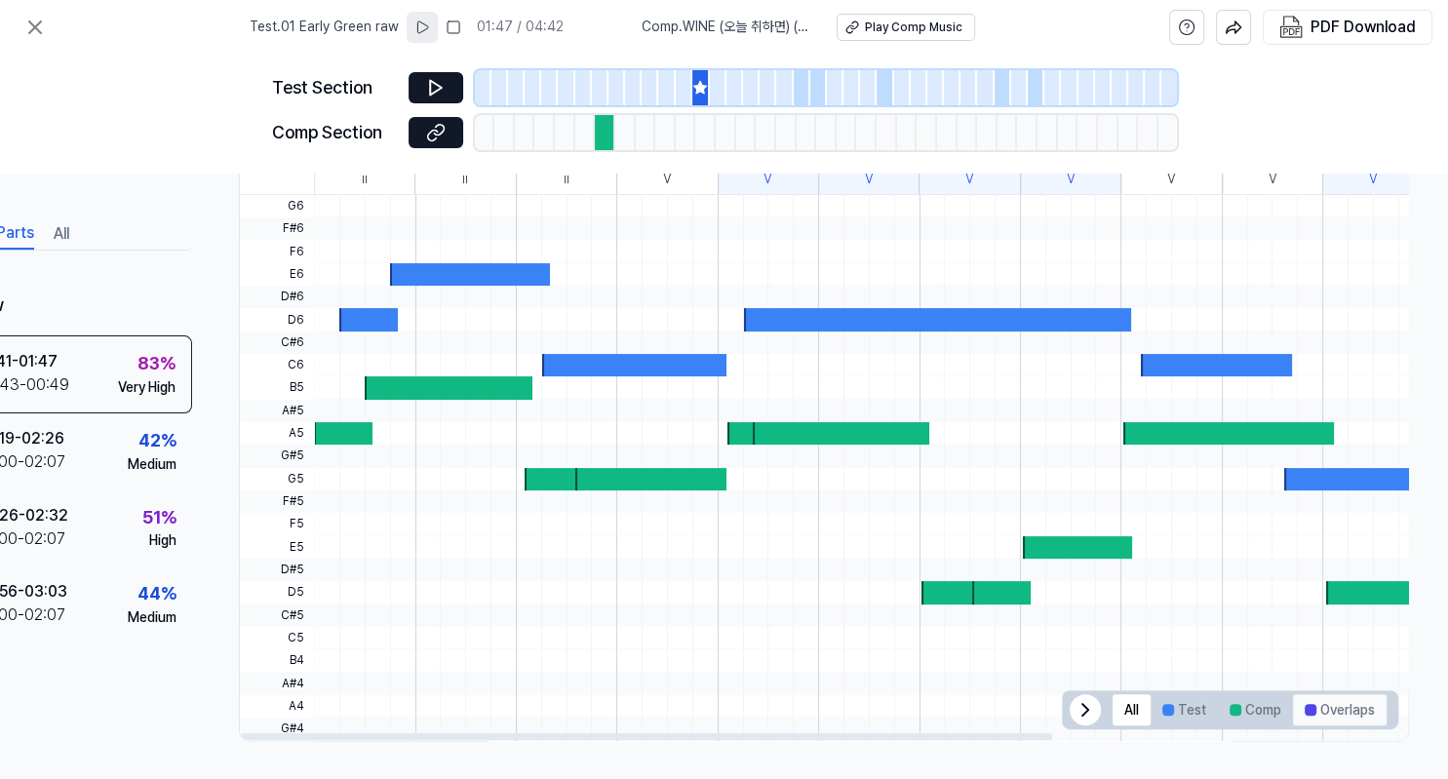
click at [1332, 709] on button "Overlaps" at bounding box center [1340, 709] width 94 height 31
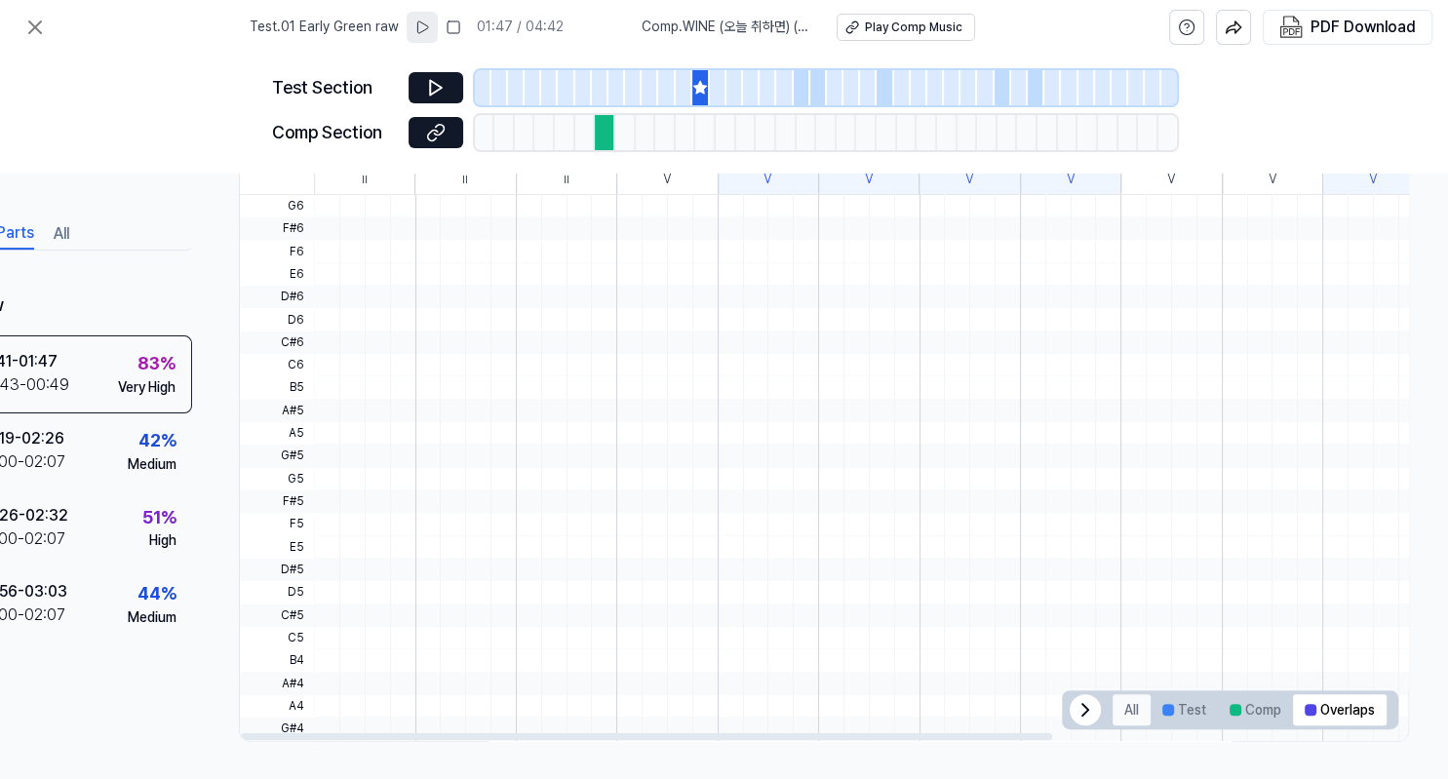
click at [1114, 706] on button "All" at bounding box center [1132, 709] width 38 height 31
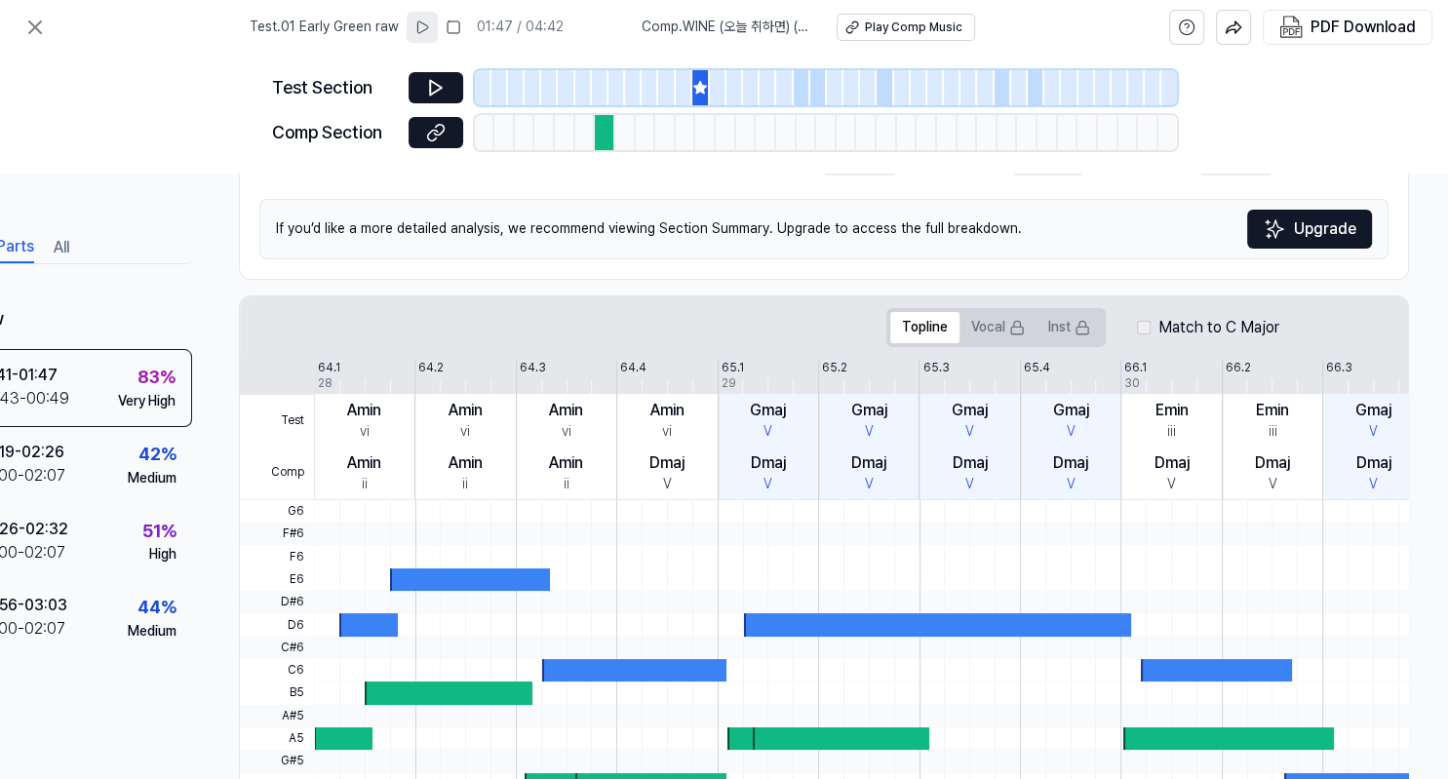
scroll to position [219, 128]
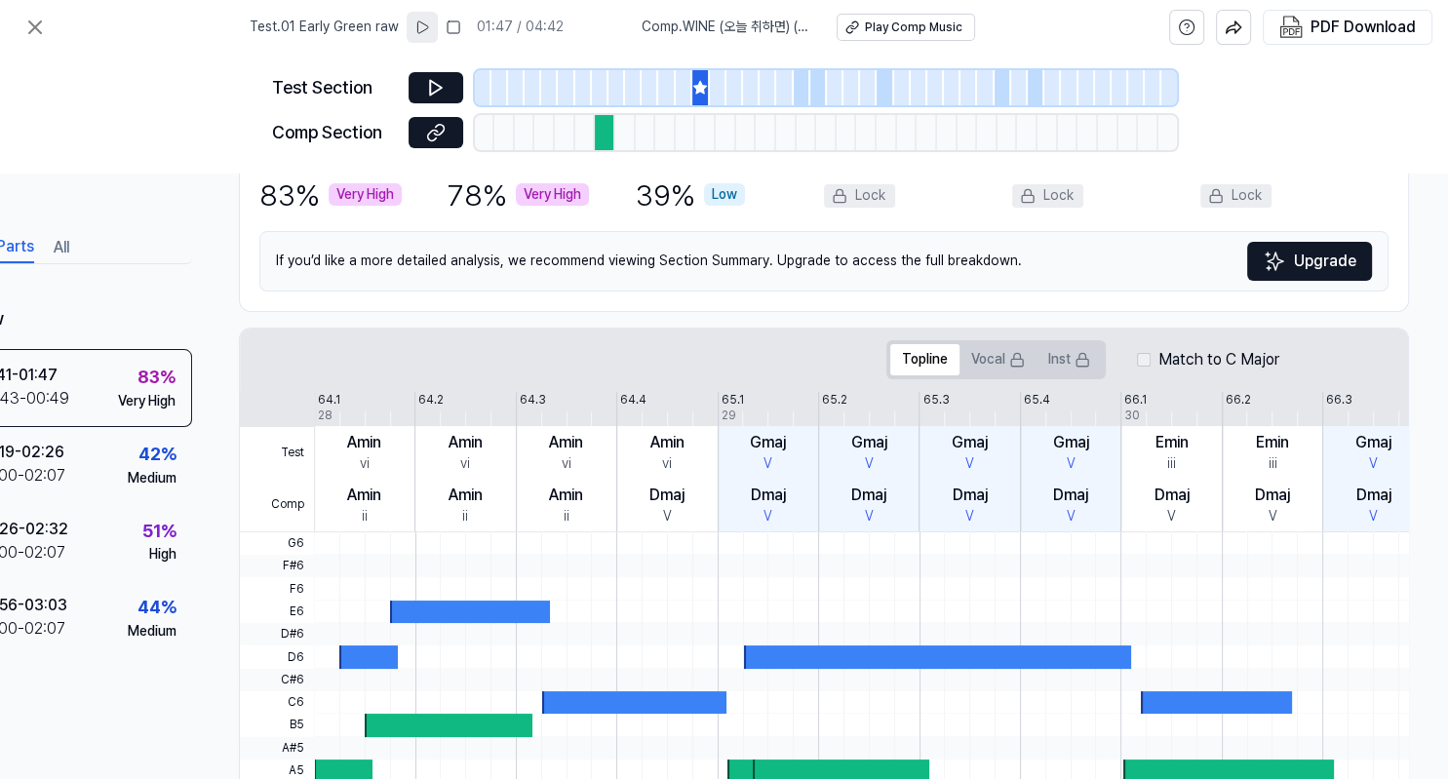
click at [1246, 191] on div "Lock" at bounding box center [1235, 195] width 71 height 23
click at [733, 197] on div "Low" at bounding box center [724, 194] width 41 height 23
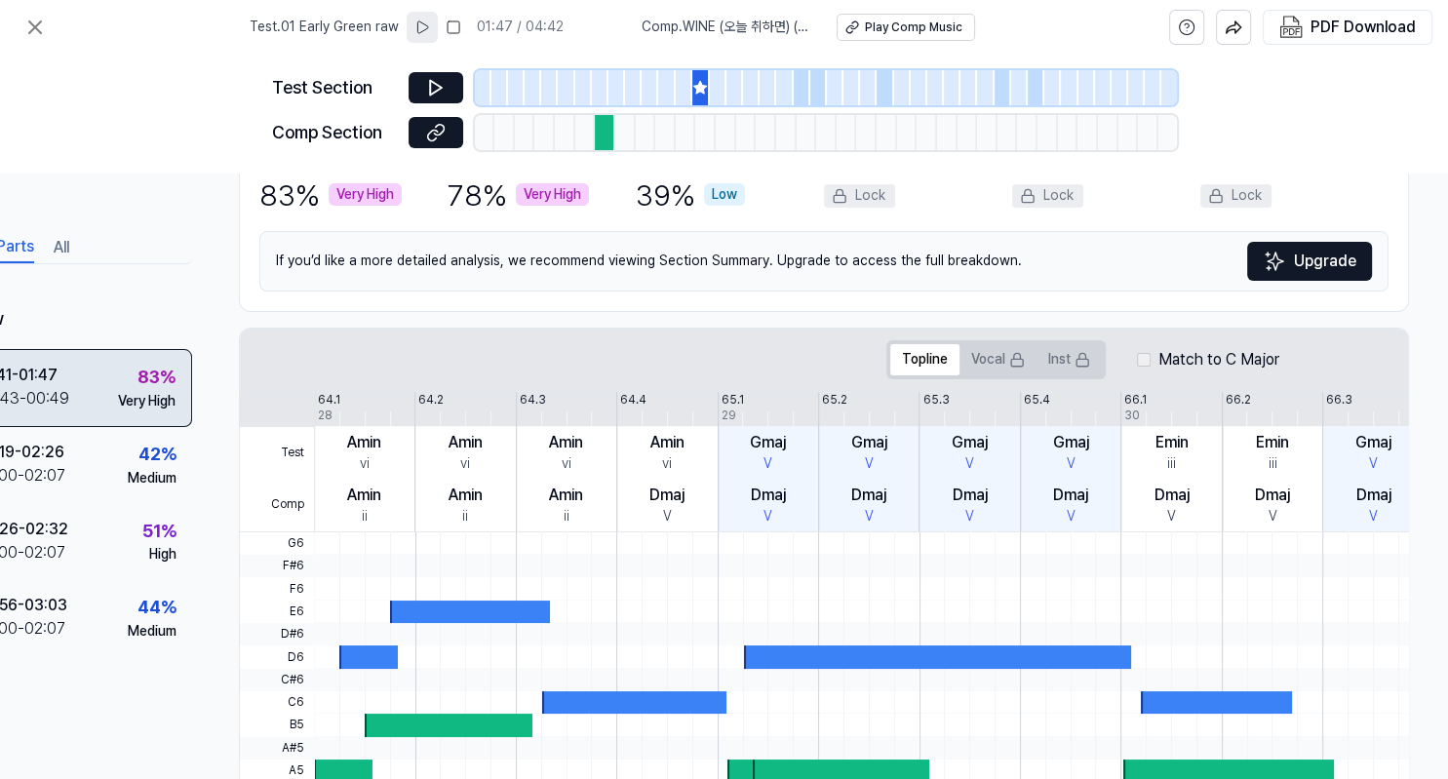
click at [80, 396] on div "Test . 01:41 - 01:47 Comp . 00:43 - 00:49 83 % Very High" at bounding box center [51, 388] width 281 height 78
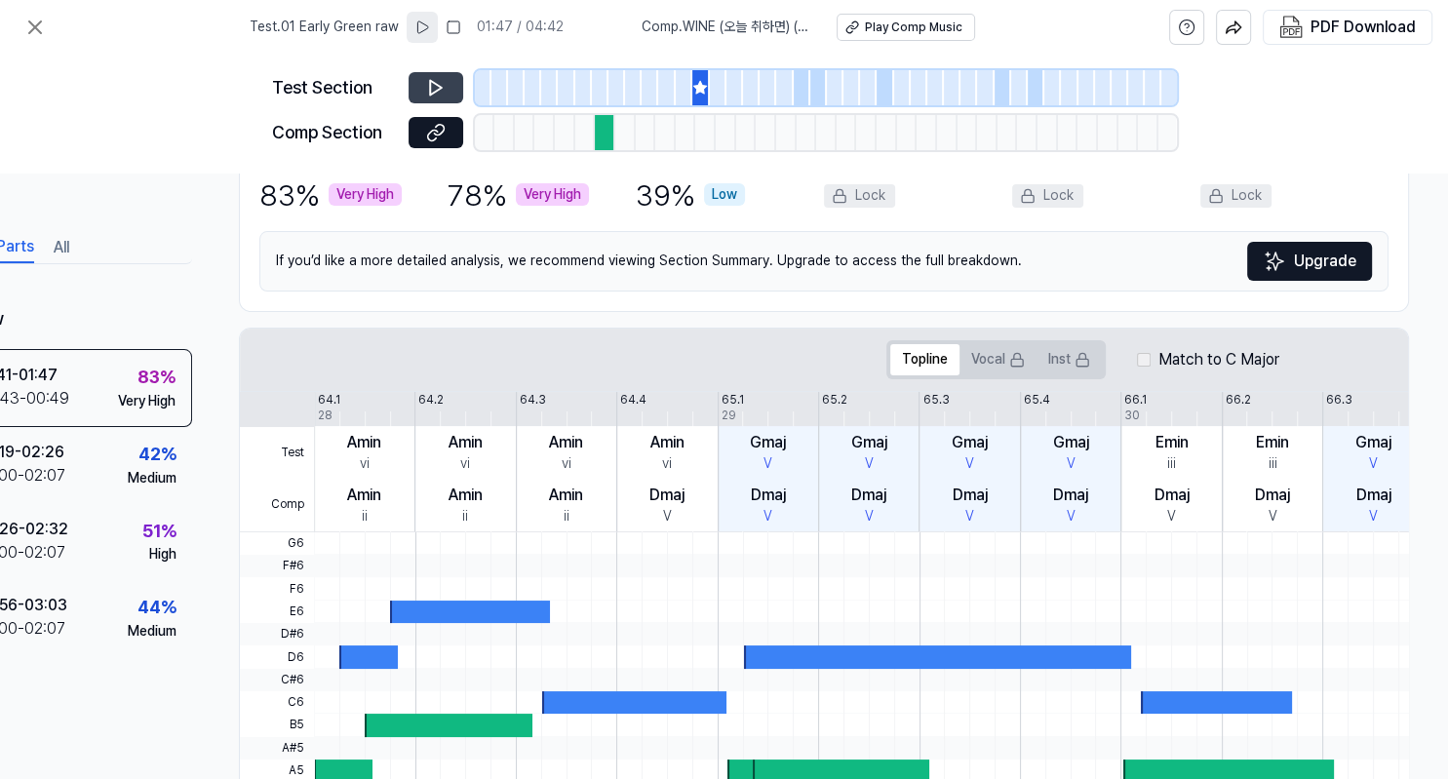
click at [451, 92] on button at bounding box center [436, 87] width 55 height 31
click at [433, 133] on icon at bounding box center [436, 133] width 20 height 20
click at [423, 139] on button at bounding box center [436, 132] width 55 height 31
click at [451, 89] on button at bounding box center [436, 87] width 55 height 31
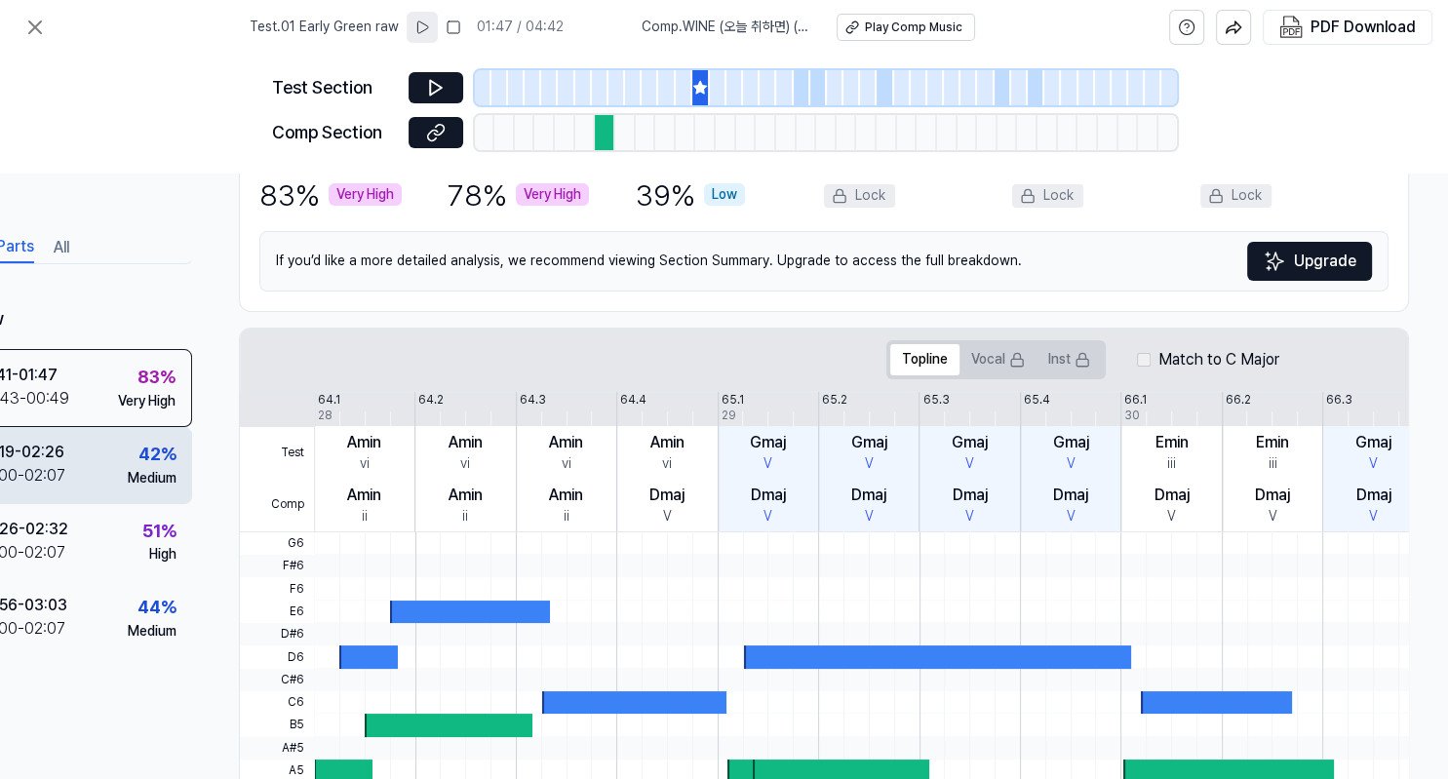
click at [53, 468] on div "02:00 - 02:07" at bounding box center [21, 475] width 90 height 23
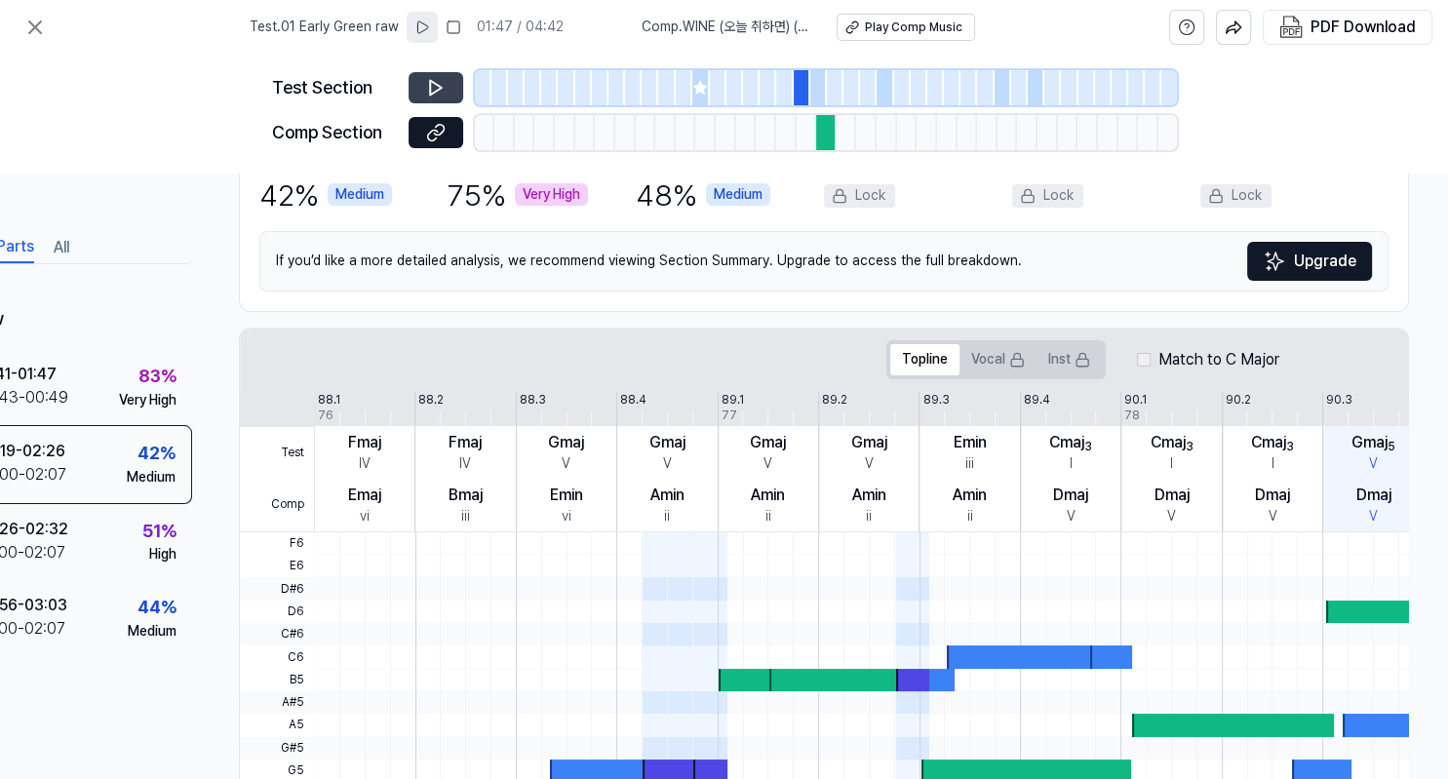
click at [451, 99] on button at bounding box center [436, 87] width 55 height 31
click at [442, 130] on icon at bounding box center [436, 133] width 20 height 20
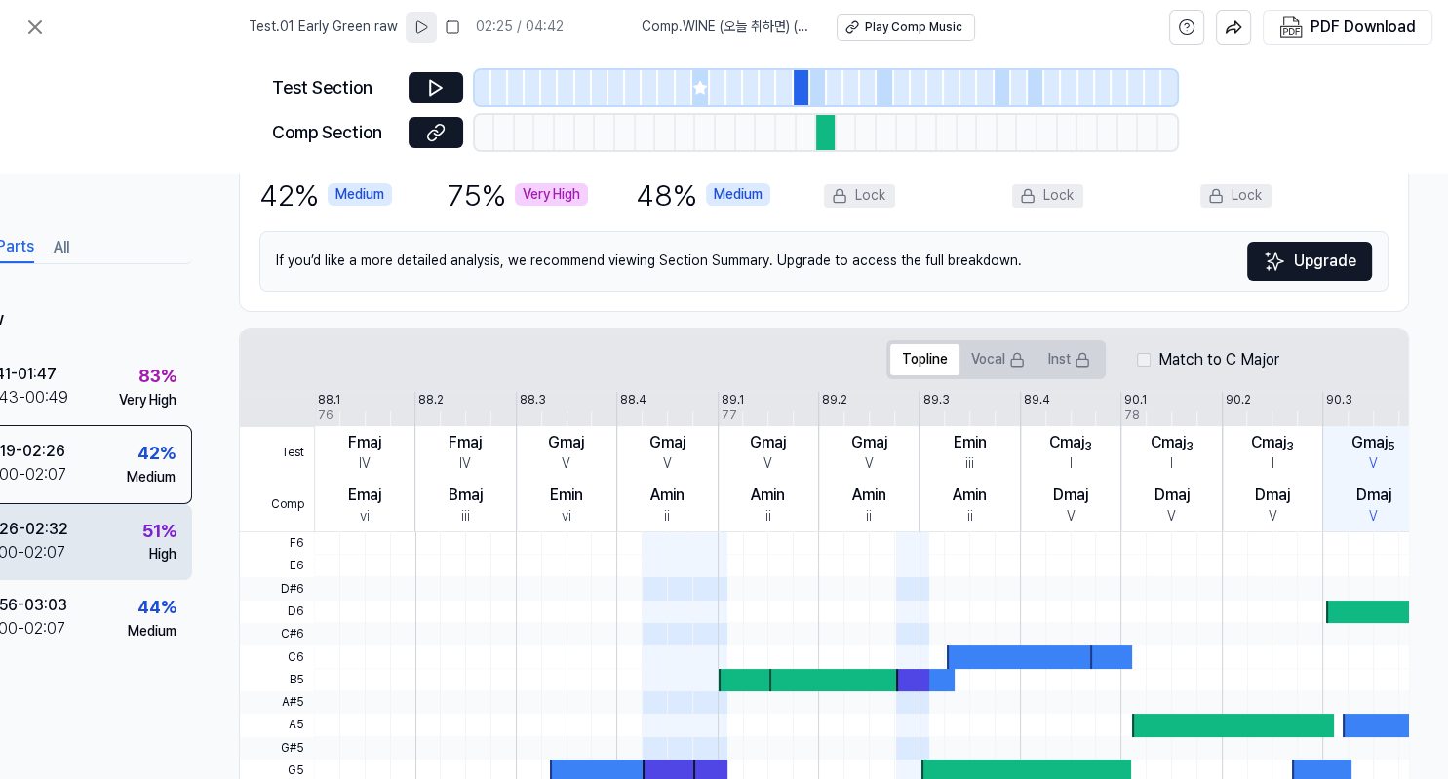
click at [130, 538] on div "Test . 02:26 - 02:32 Comp . 02:00 - 02:07 51 % High" at bounding box center [51, 542] width 281 height 76
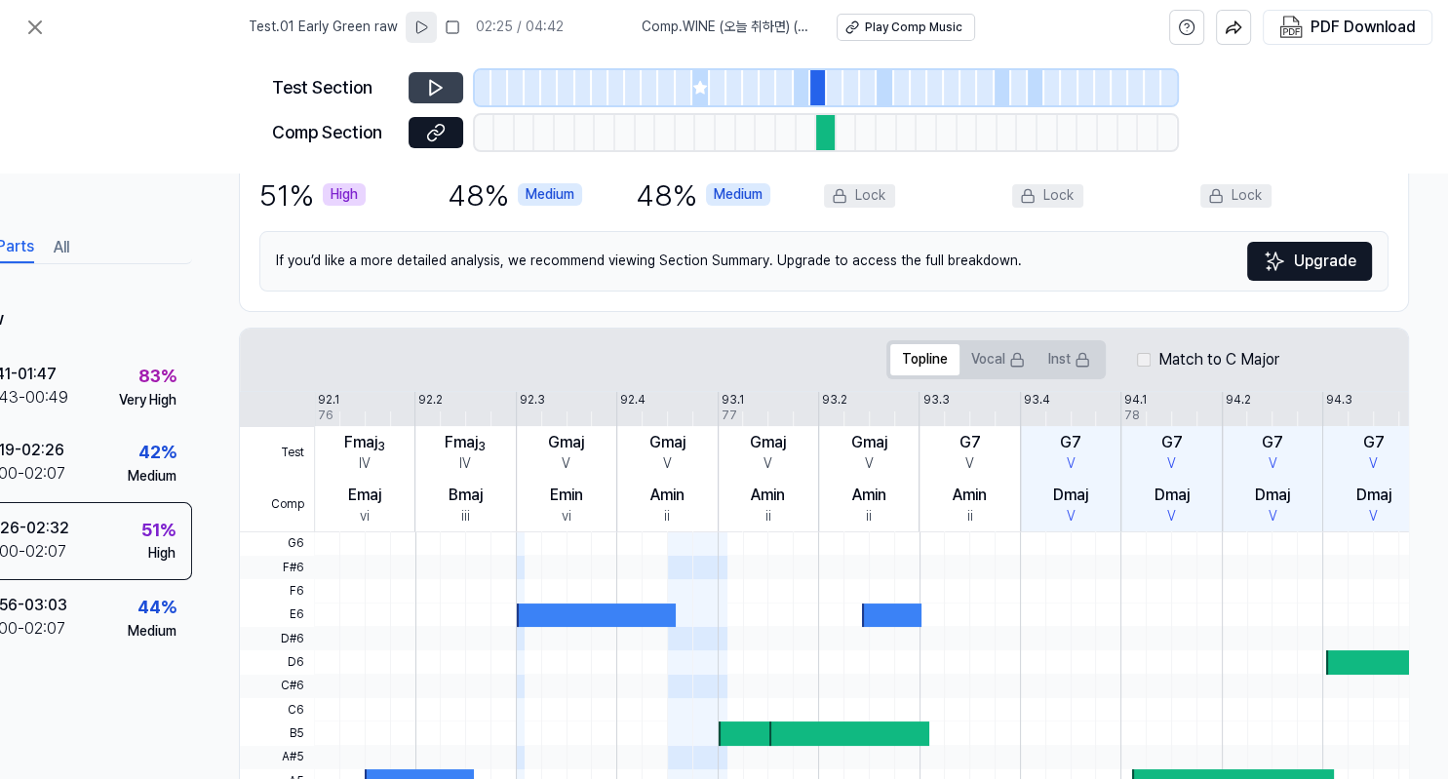
click at [441, 80] on icon at bounding box center [436, 88] width 20 height 20
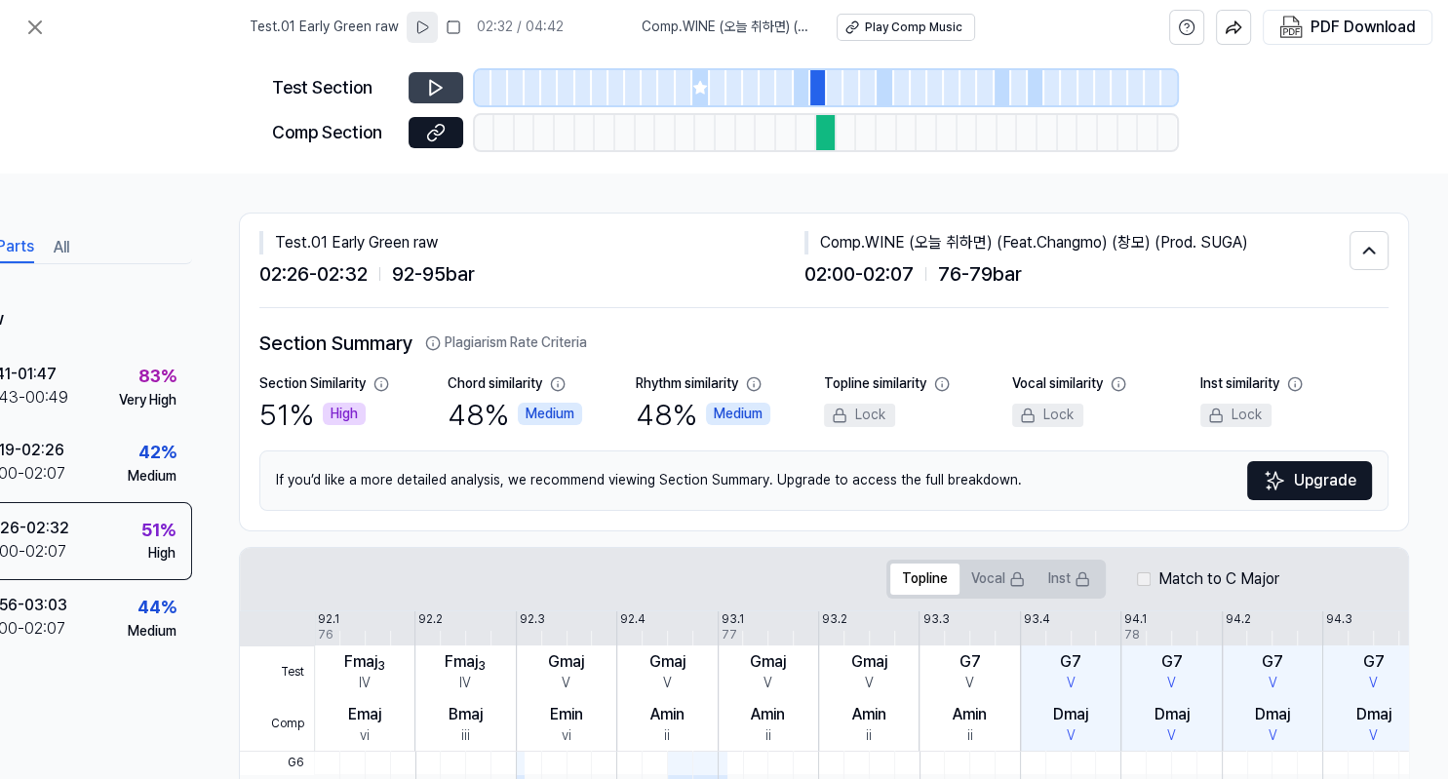
scroll to position [0, 0]
click at [310, 765] on span "G6" at bounding box center [277, 763] width 74 height 23
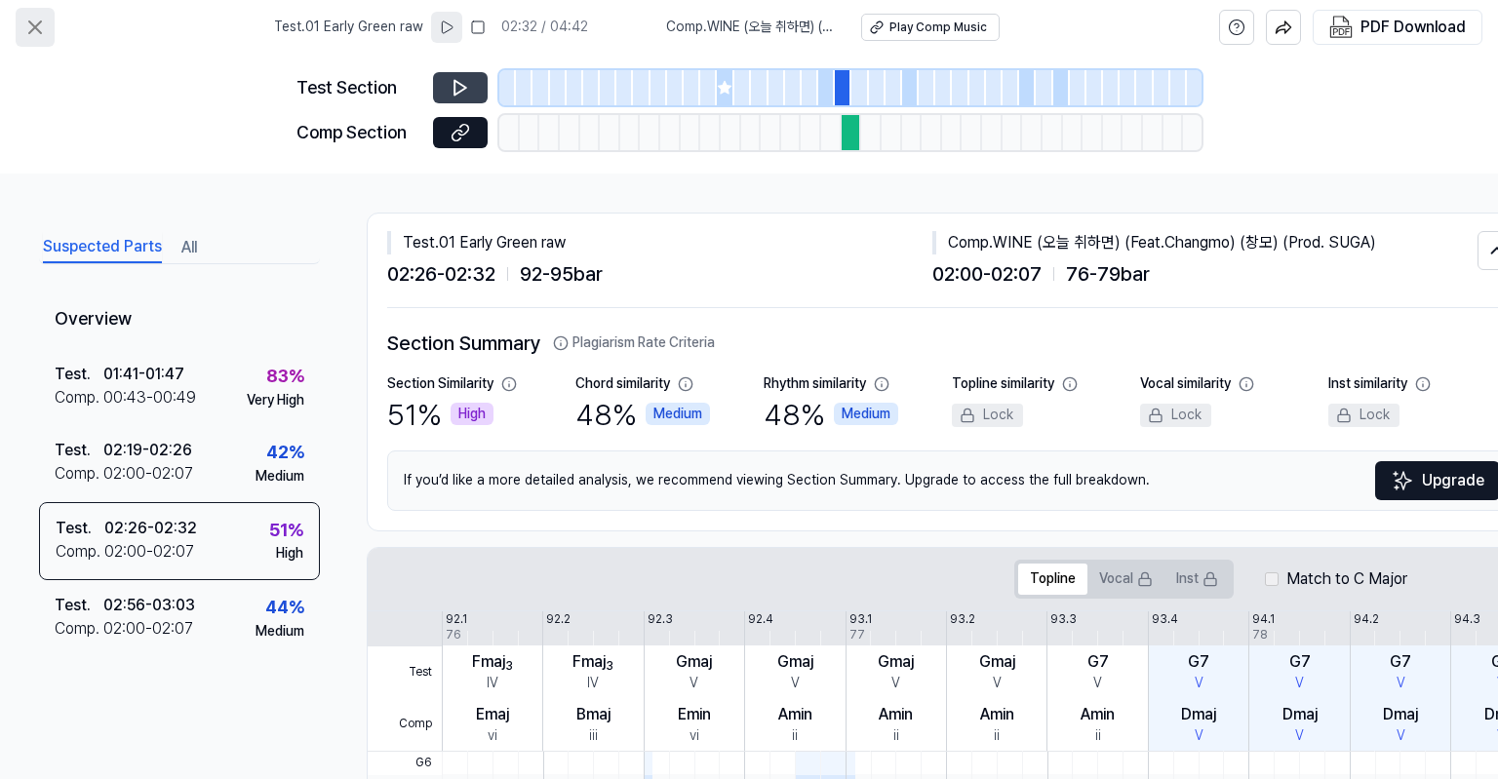
click at [29, 25] on icon at bounding box center [34, 27] width 23 height 23
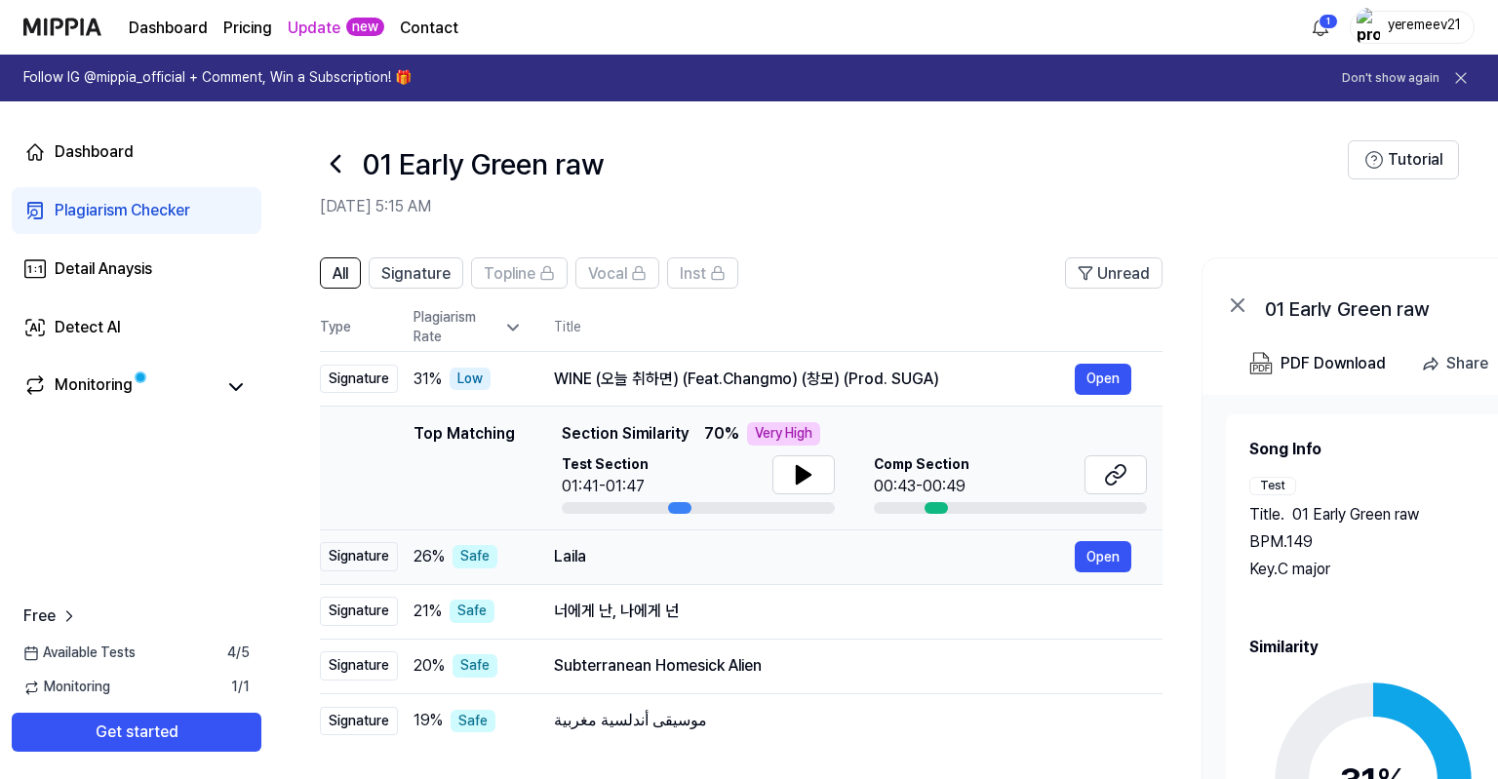
click at [911, 556] on div "Laila" at bounding box center [814, 556] width 521 height 23
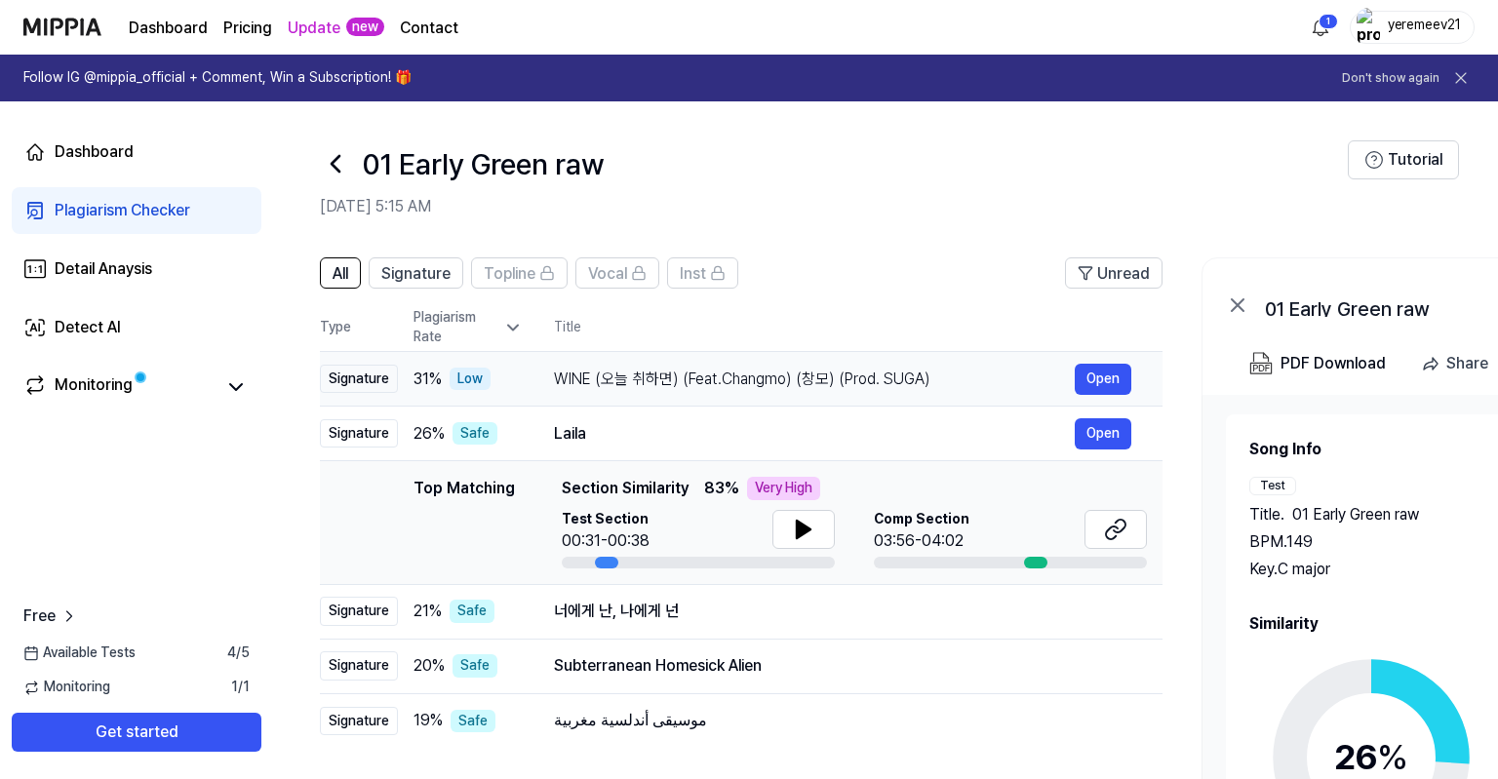
click at [843, 384] on div "WINE (오늘 취하면) (Feat.Changmo) (창모) (Prod. SUGA)" at bounding box center [814, 379] width 521 height 23
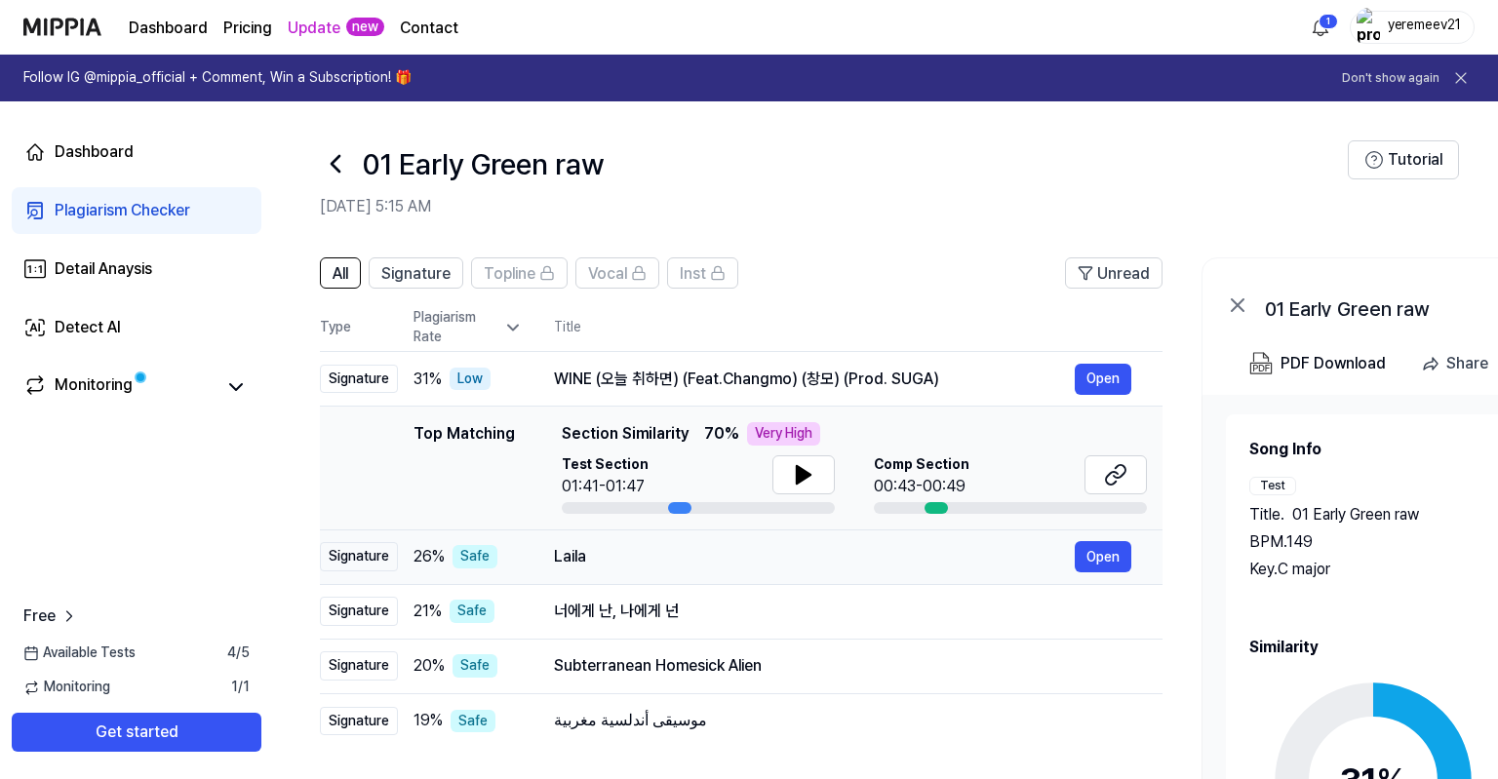
click at [747, 563] on div "Laila" at bounding box center [814, 556] width 521 height 23
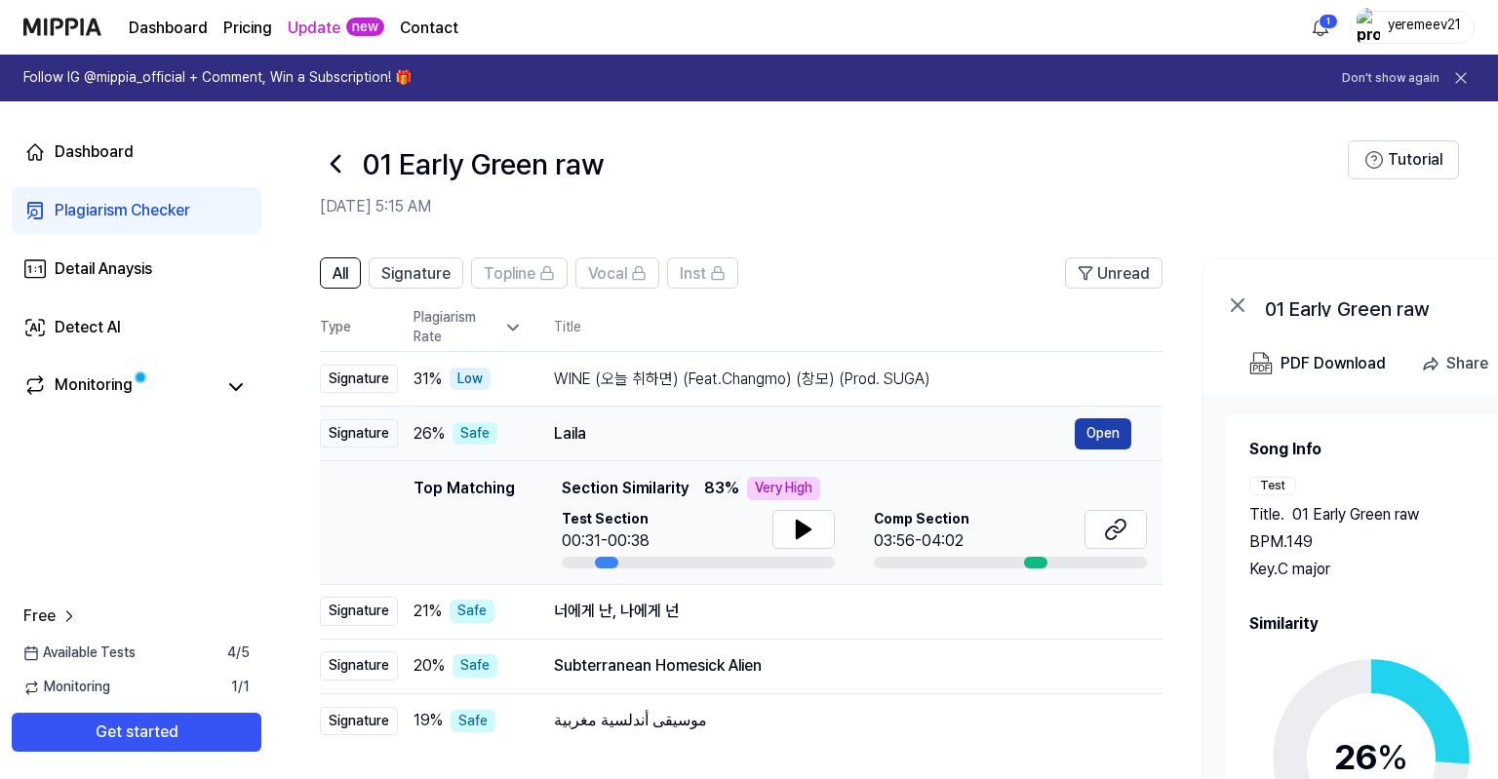
click at [1106, 429] on button "Open" at bounding box center [1103, 433] width 57 height 31
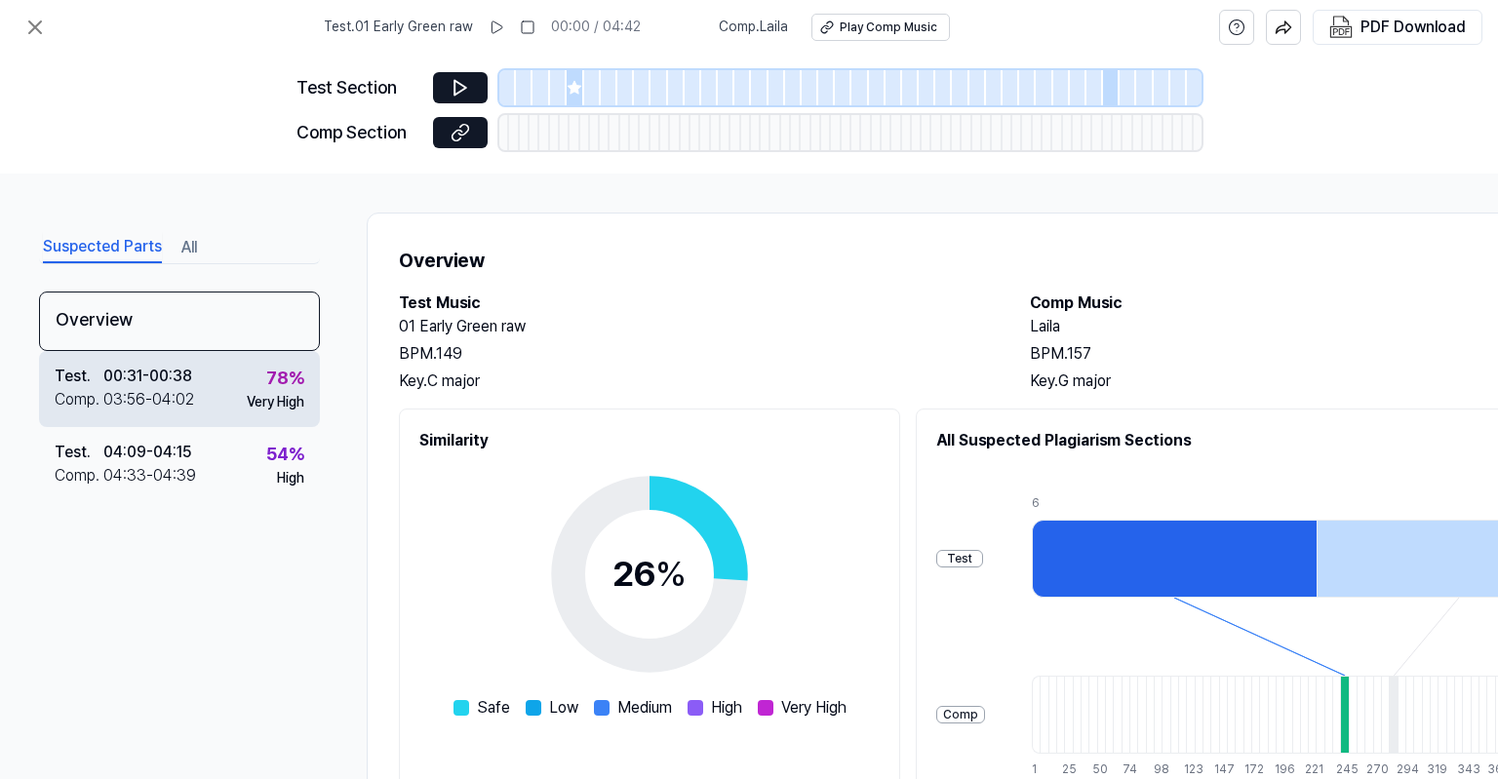
click at [223, 394] on div "Test . 00:31 - 00:38 Comp . 03:56 - 04:02 78 % Very High" at bounding box center [179, 389] width 281 height 76
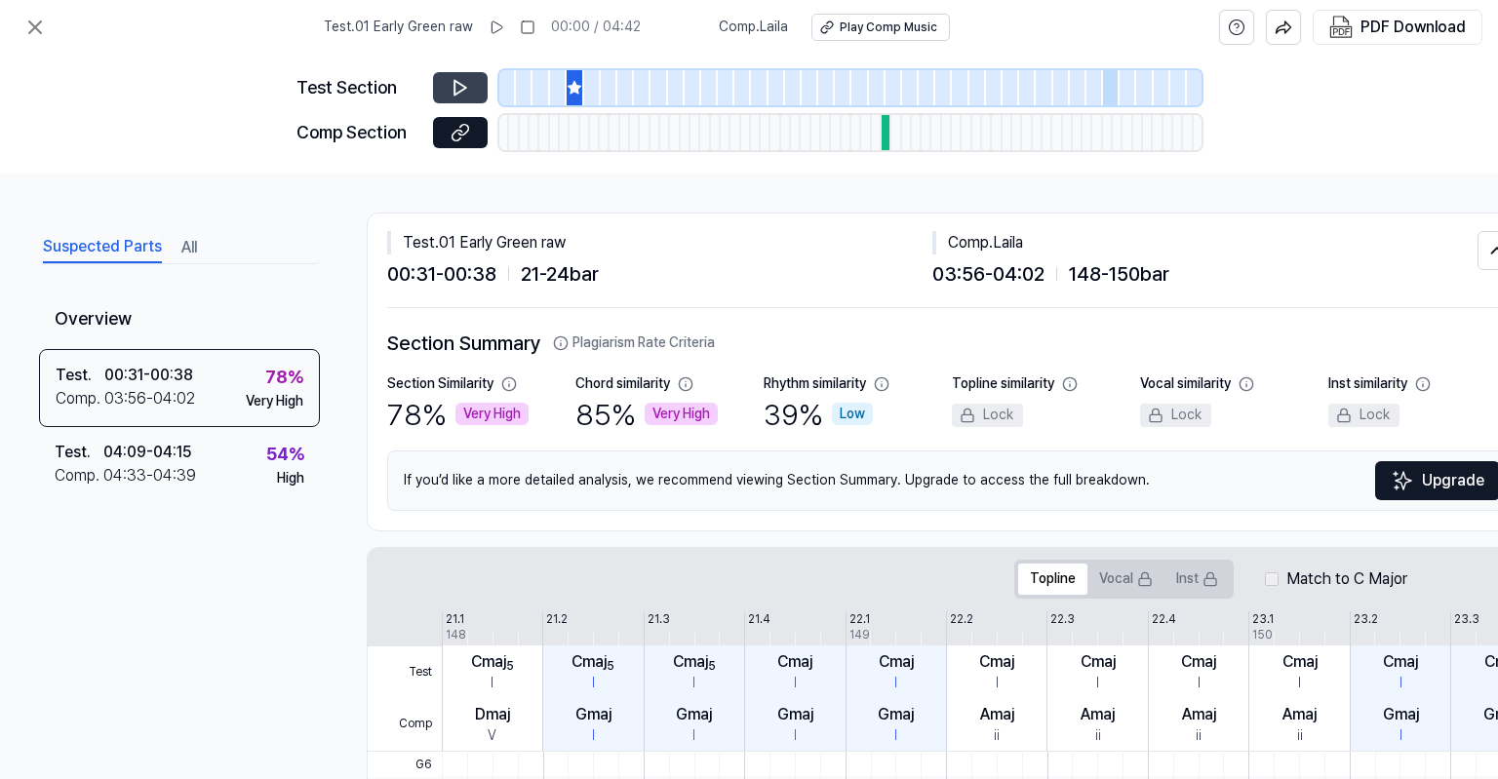
click at [458, 87] on icon at bounding box center [461, 88] width 20 height 20
click at [462, 132] on icon at bounding box center [457, 135] width 10 height 11
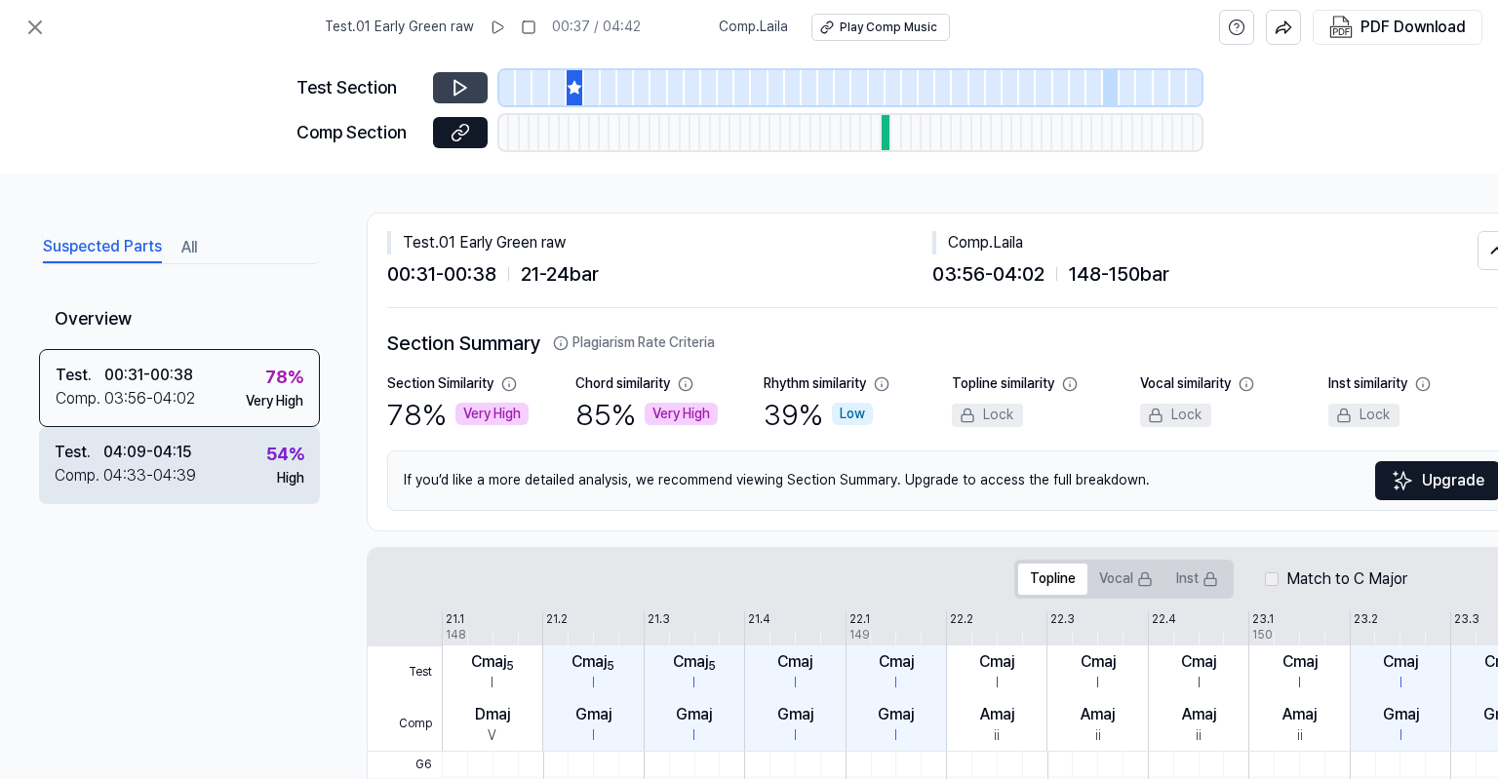
click at [224, 470] on div "Test . 04:09 - 04:15 Comp . 04:33 - 04:39 54 % High" at bounding box center [179, 465] width 281 height 76
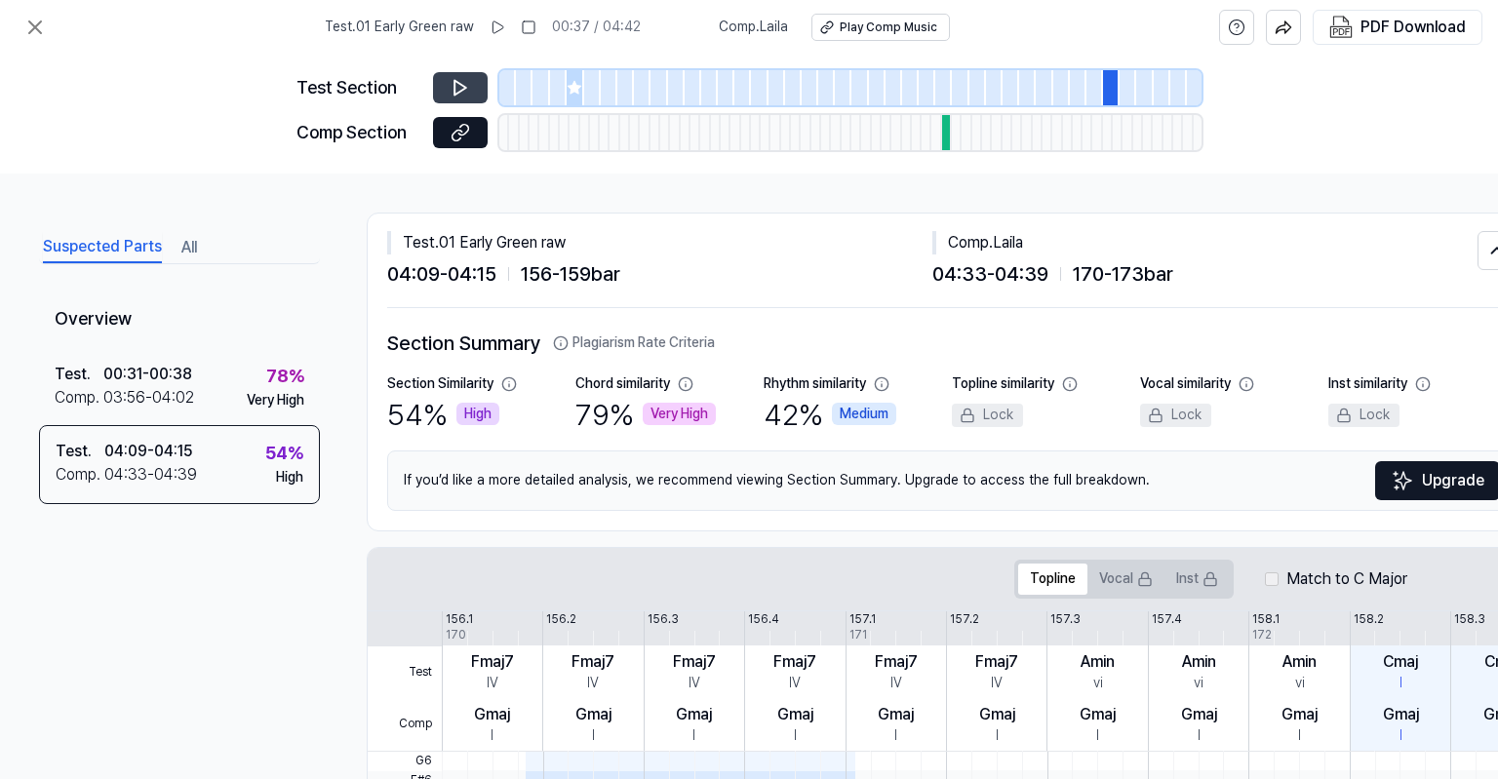
click at [459, 85] on icon at bounding box center [461, 88] width 20 height 20
click at [49, 32] on button at bounding box center [35, 27] width 39 height 39
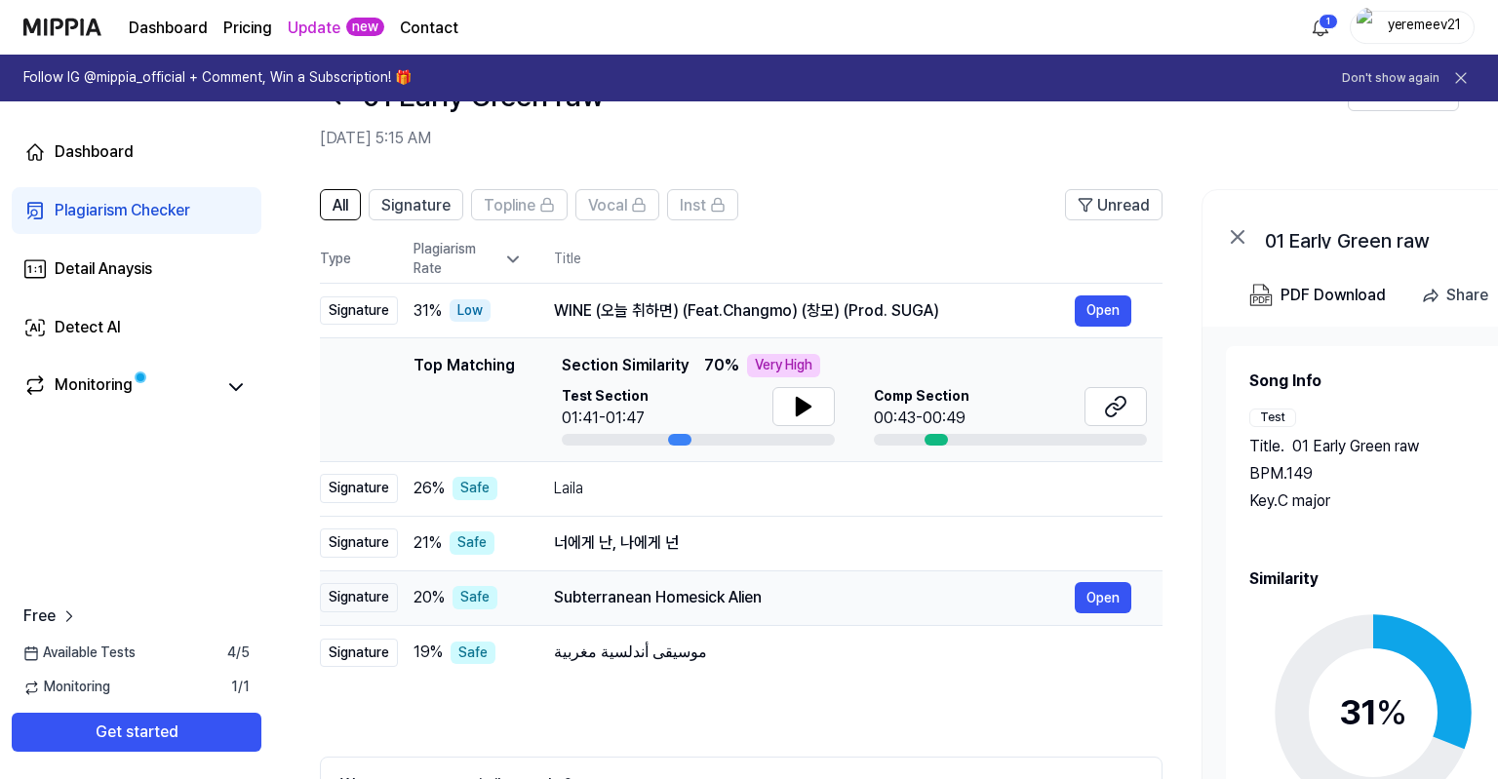
scroll to position [102, 0]
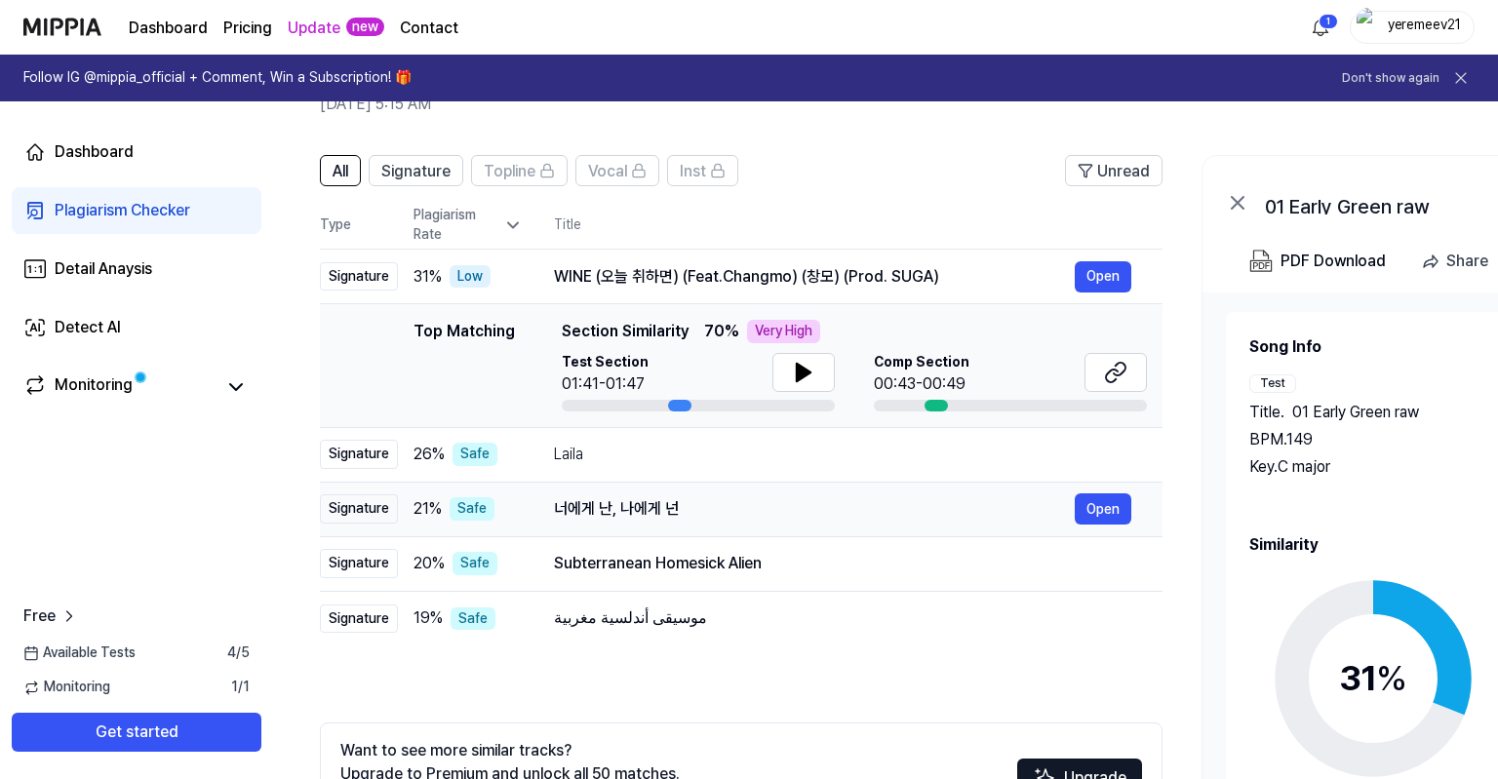
click at [880, 513] on div "너에게 난, 나에게 넌" at bounding box center [814, 508] width 521 height 23
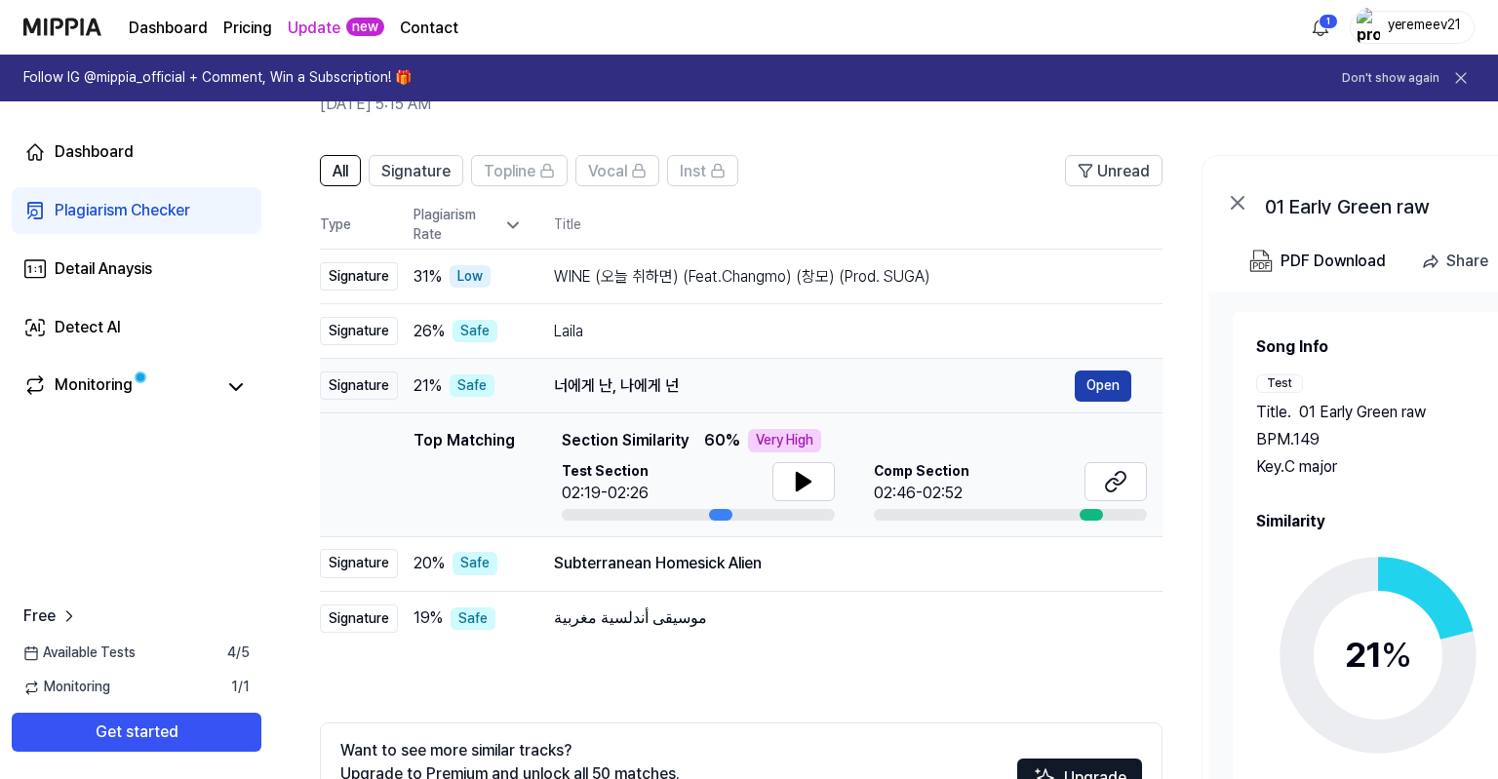
click at [1119, 391] on button "Open" at bounding box center [1103, 386] width 57 height 31
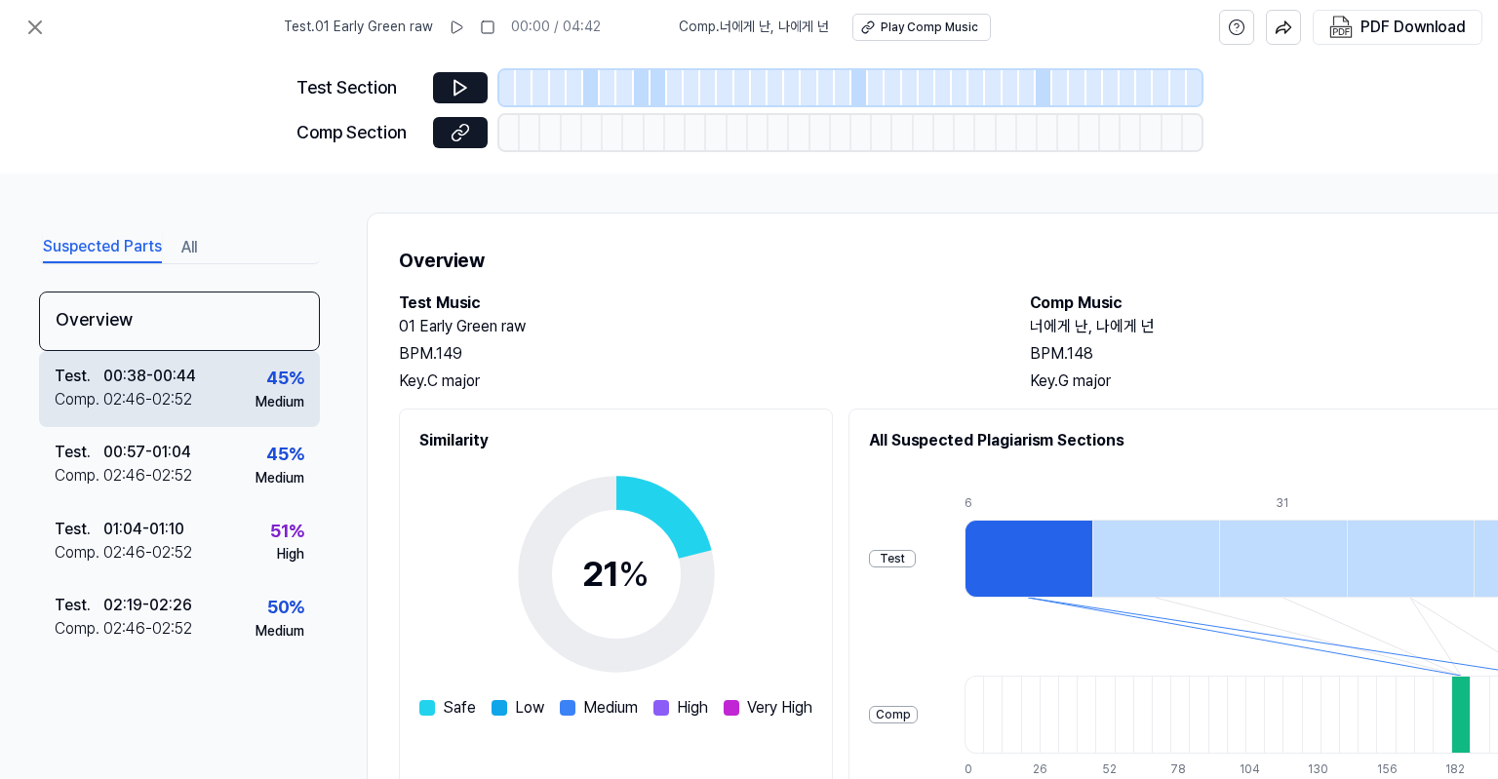
click at [196, 384] on div "00:38 - 00:44" at bounding box center [149, 376] width 93 height 23
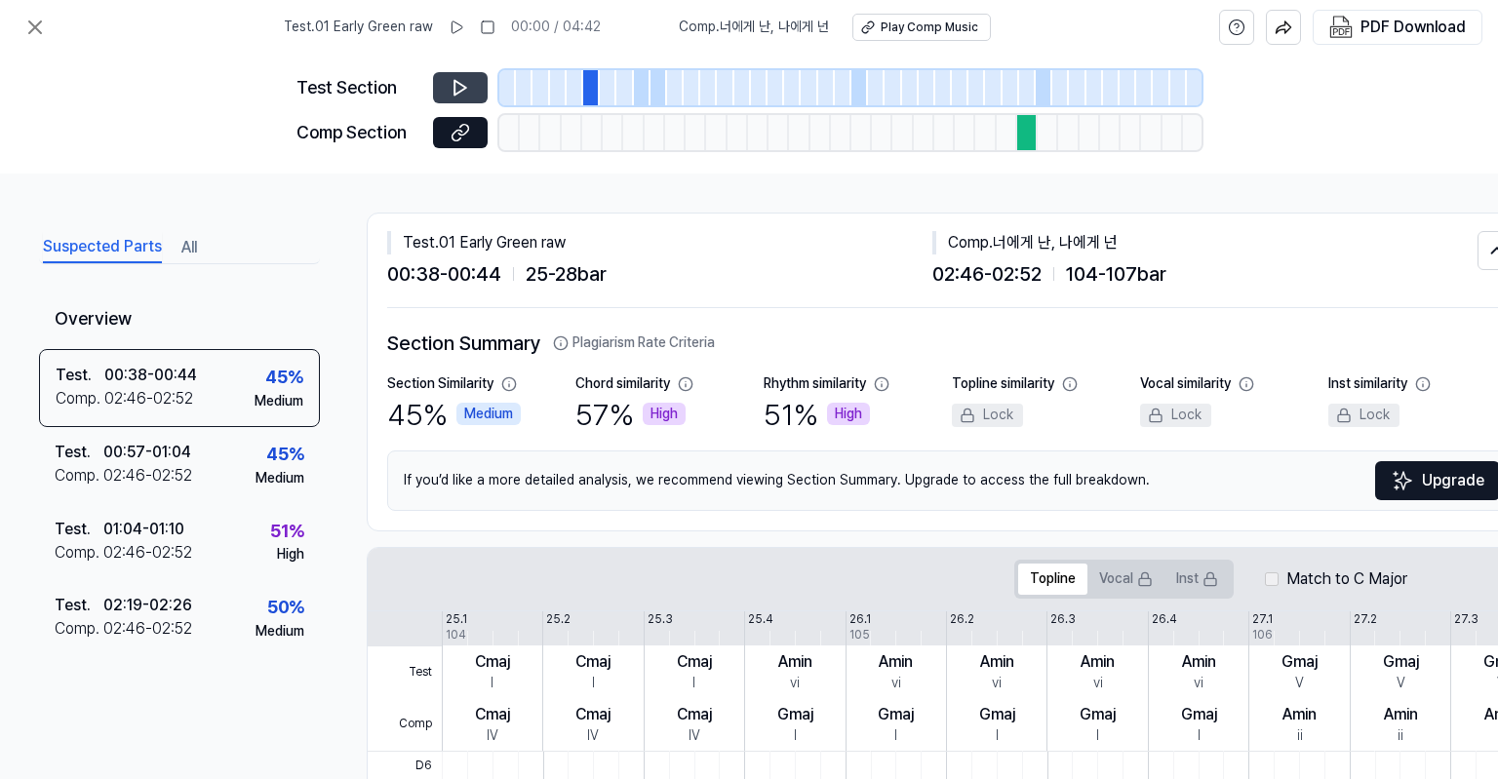
click at [461, 82] on icon at bounding box center [461, 88] width 20 height 20
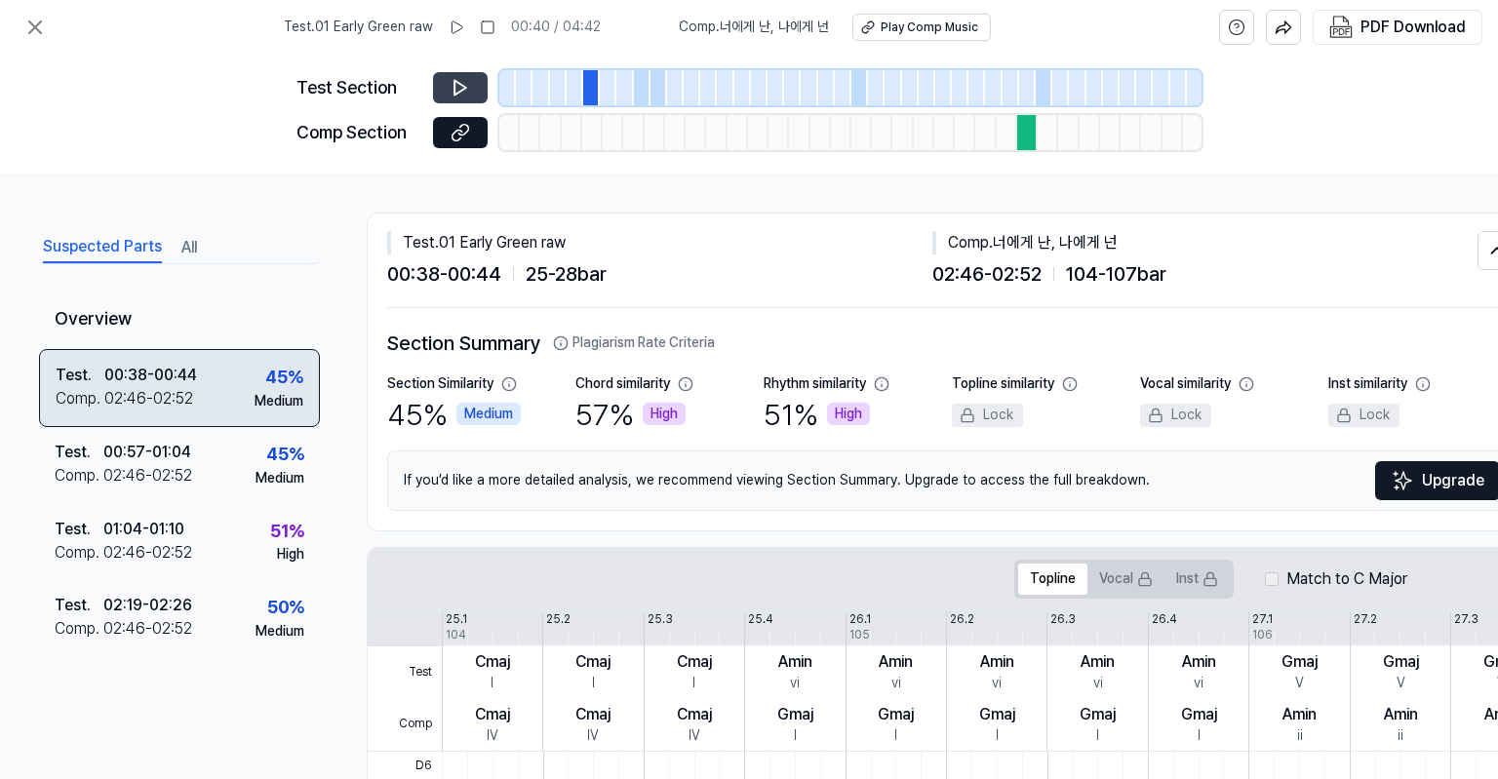
click at [185, 404] on div "02:46 - 02:52" at bounding box center [148, 398] width 89 height 23
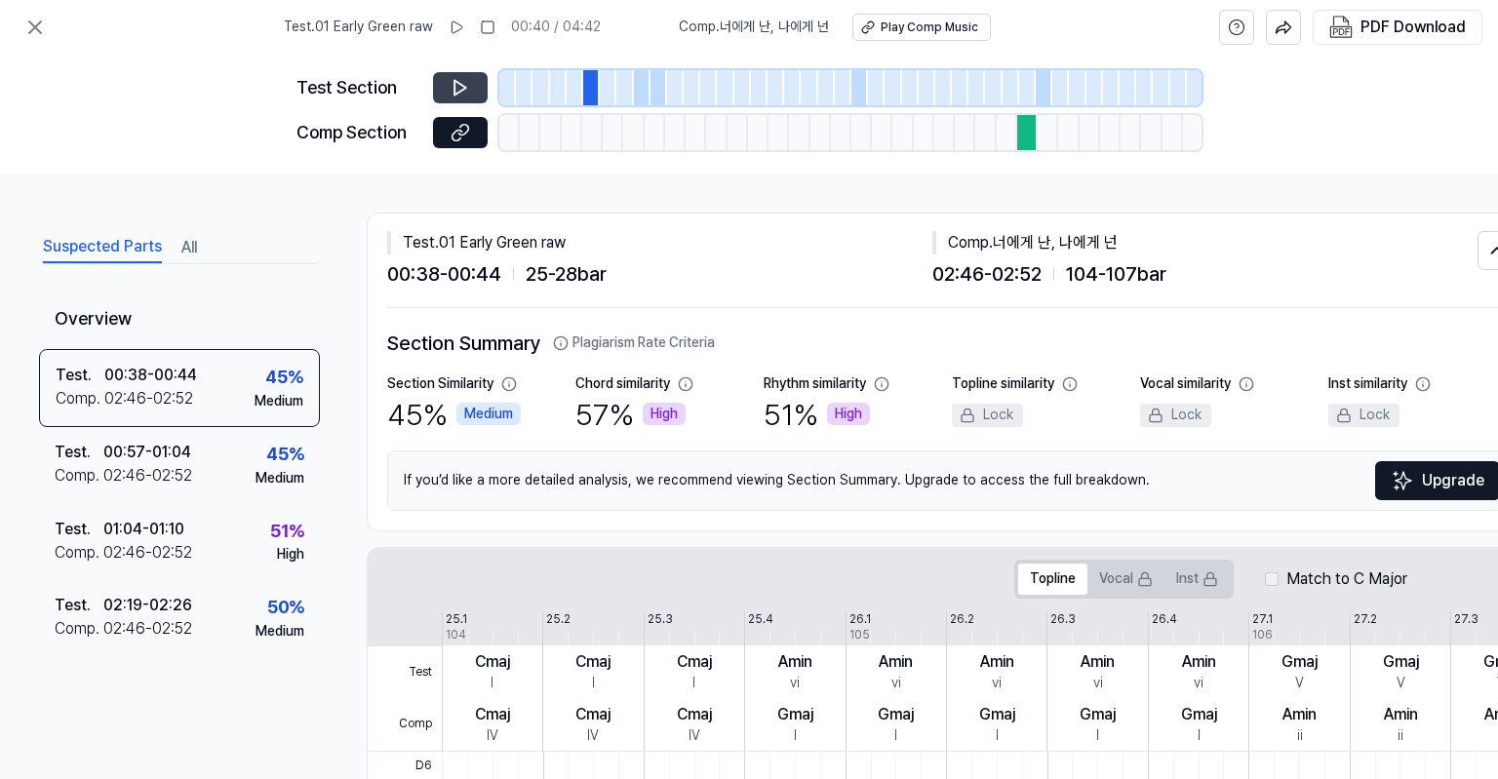
click at [469, 89] on icon at bounding box center [461, 88] width 20 height 20
click at [455, 137] on icon at bounding box center [461, 133] width 20 height 20
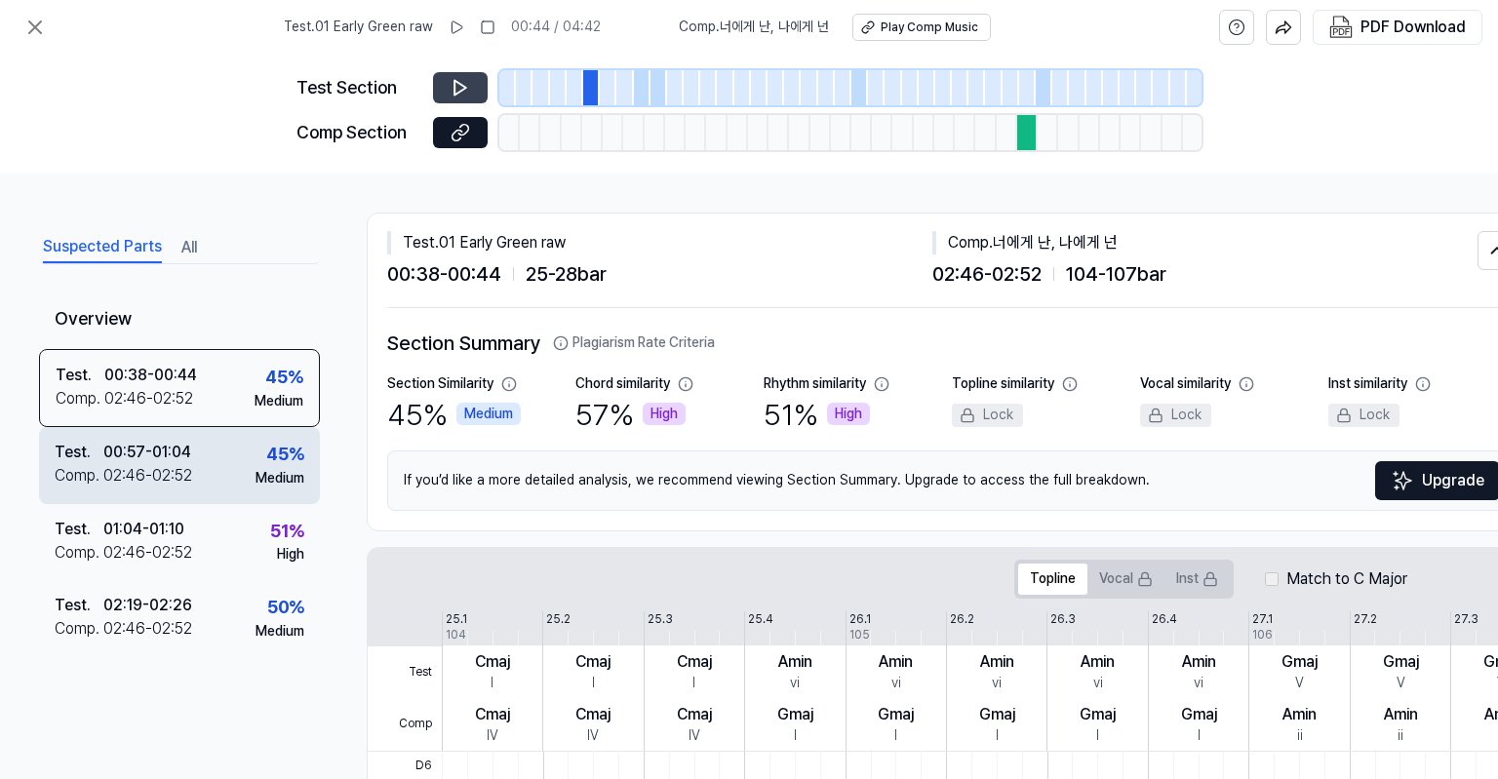
click at [254, 473] on div "Test . 00:57 - 01:04 Comp . 02:46 - 02:52 45 % Medium" at bounding box center [179, 465] width 281 height 76
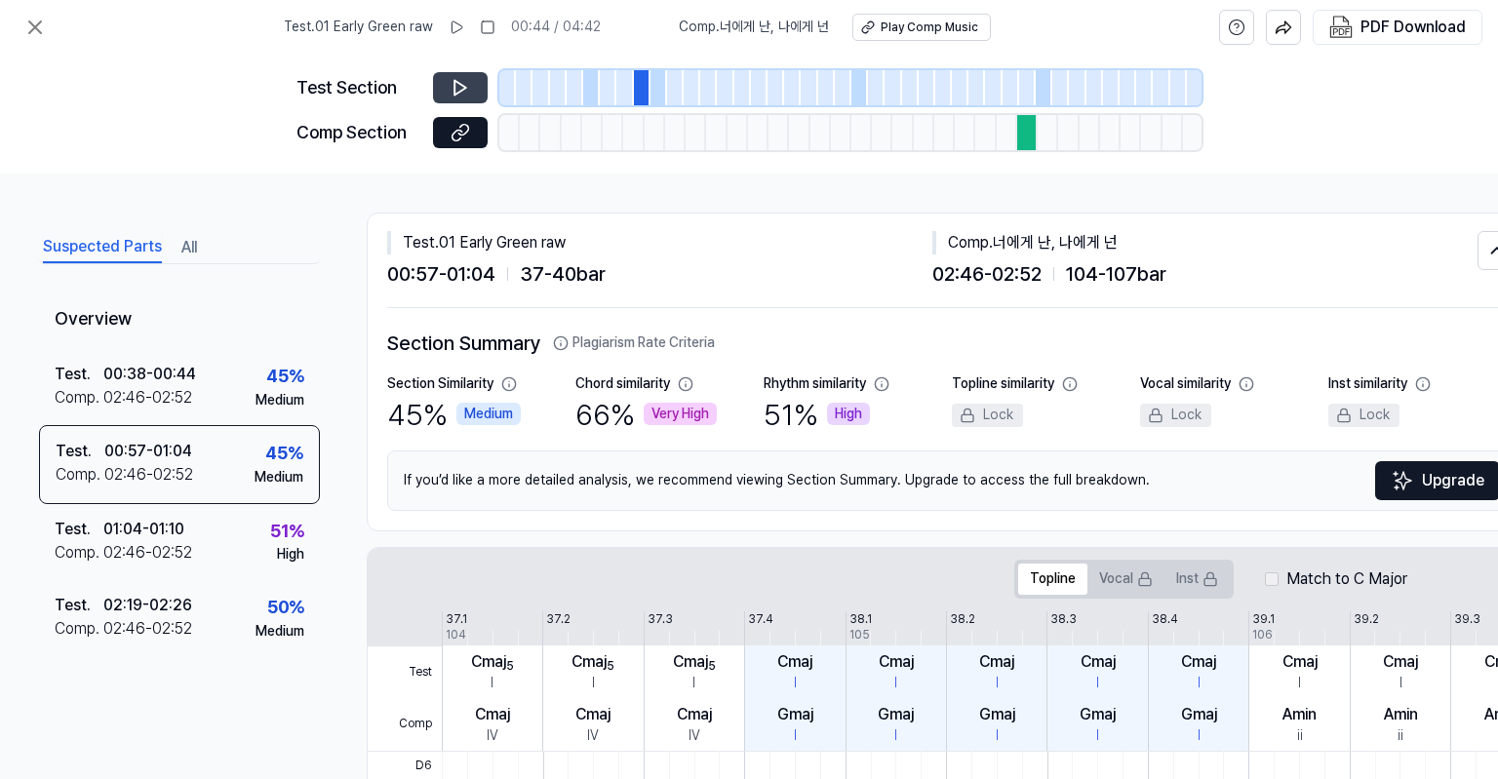
click at [459, 79] on icon at bounding box center [461, 88] width 20 height 20
click at [461, 79] on icon at bounding box center [461, 88] width 20 height 20
click at [37, 26] on icon at bounding box center [34, 27] width 23 height 23
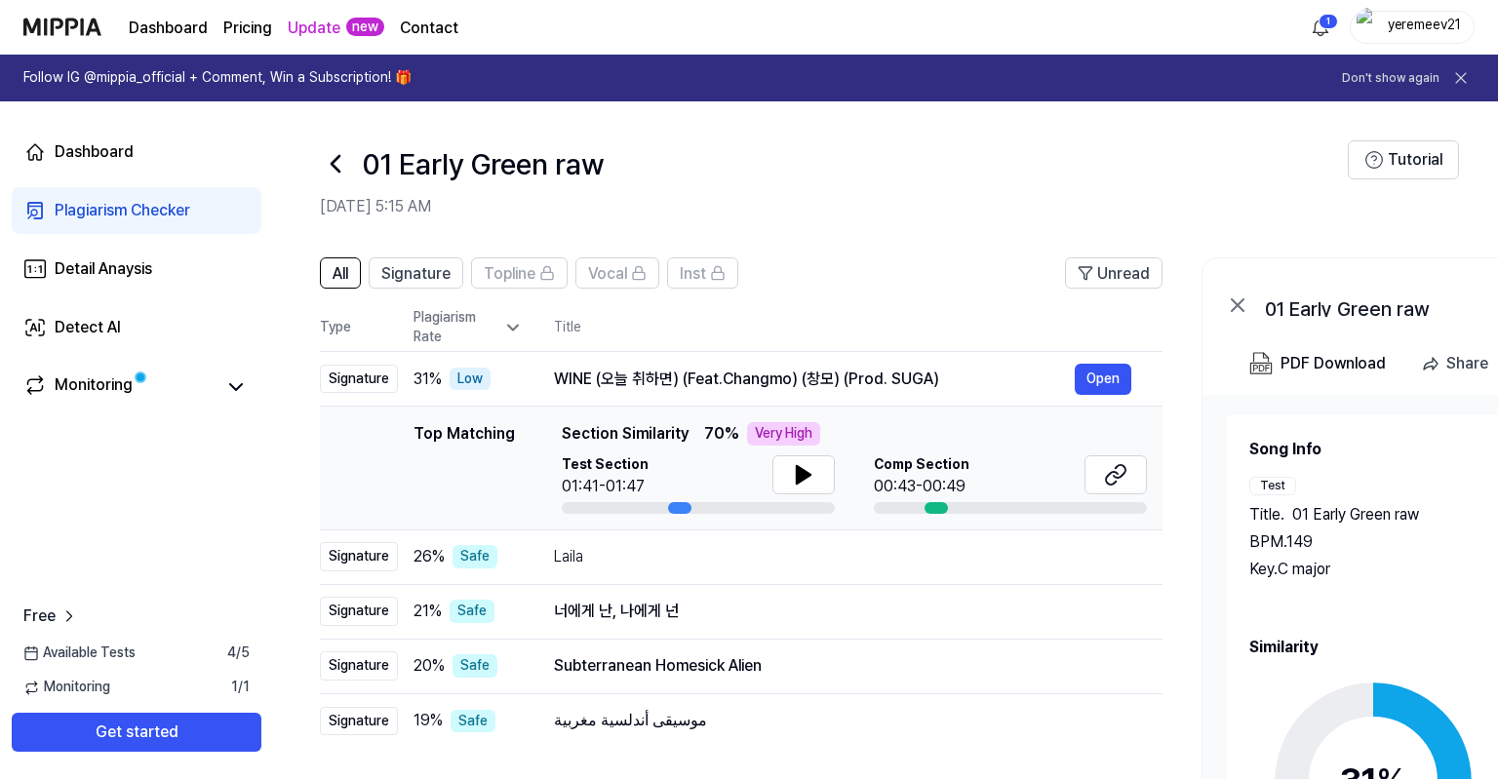
scroll to position [102, 0]
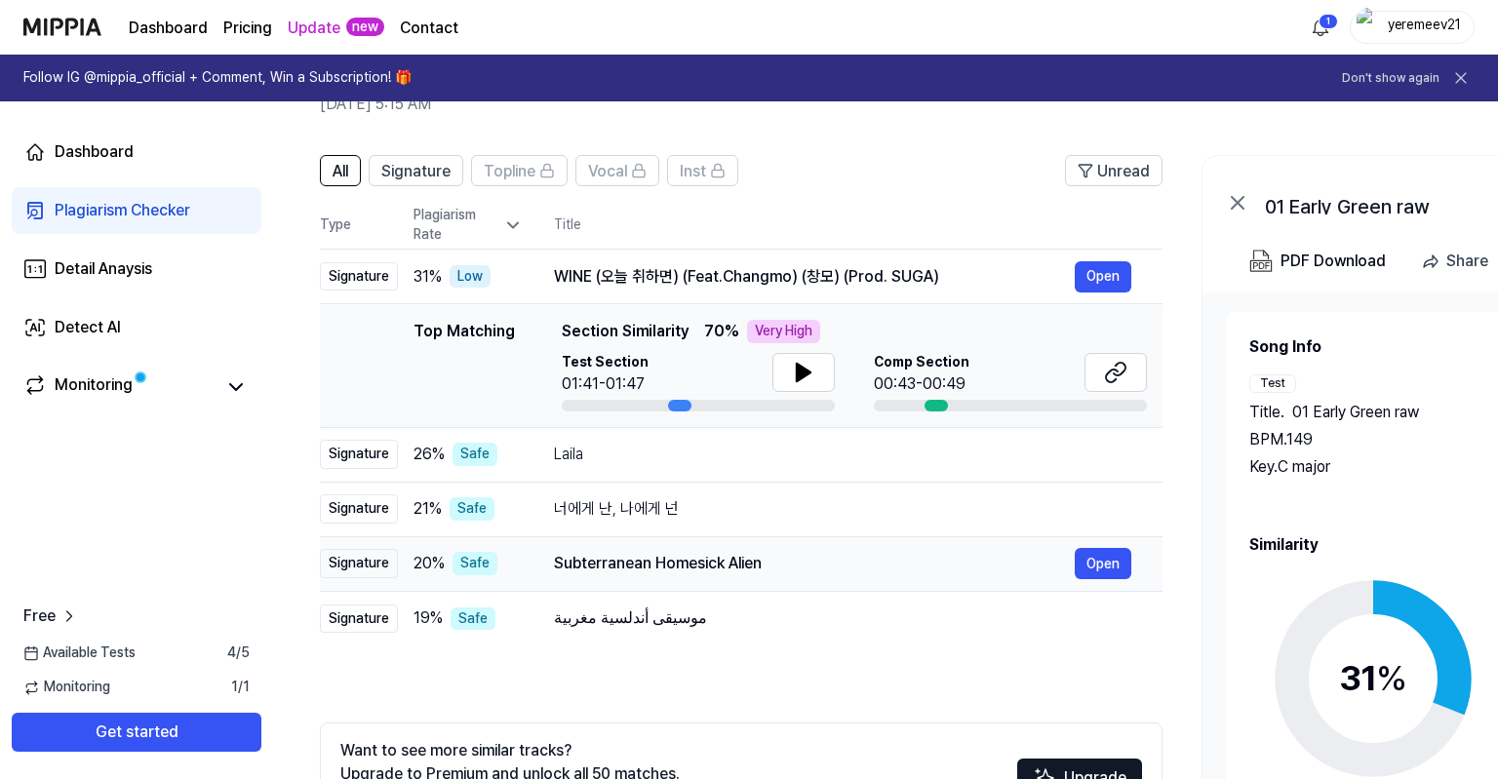
click at [705, 557] on div "Subterranean Homesick Alien" at bounding box center [814, 563] width 521 height 23
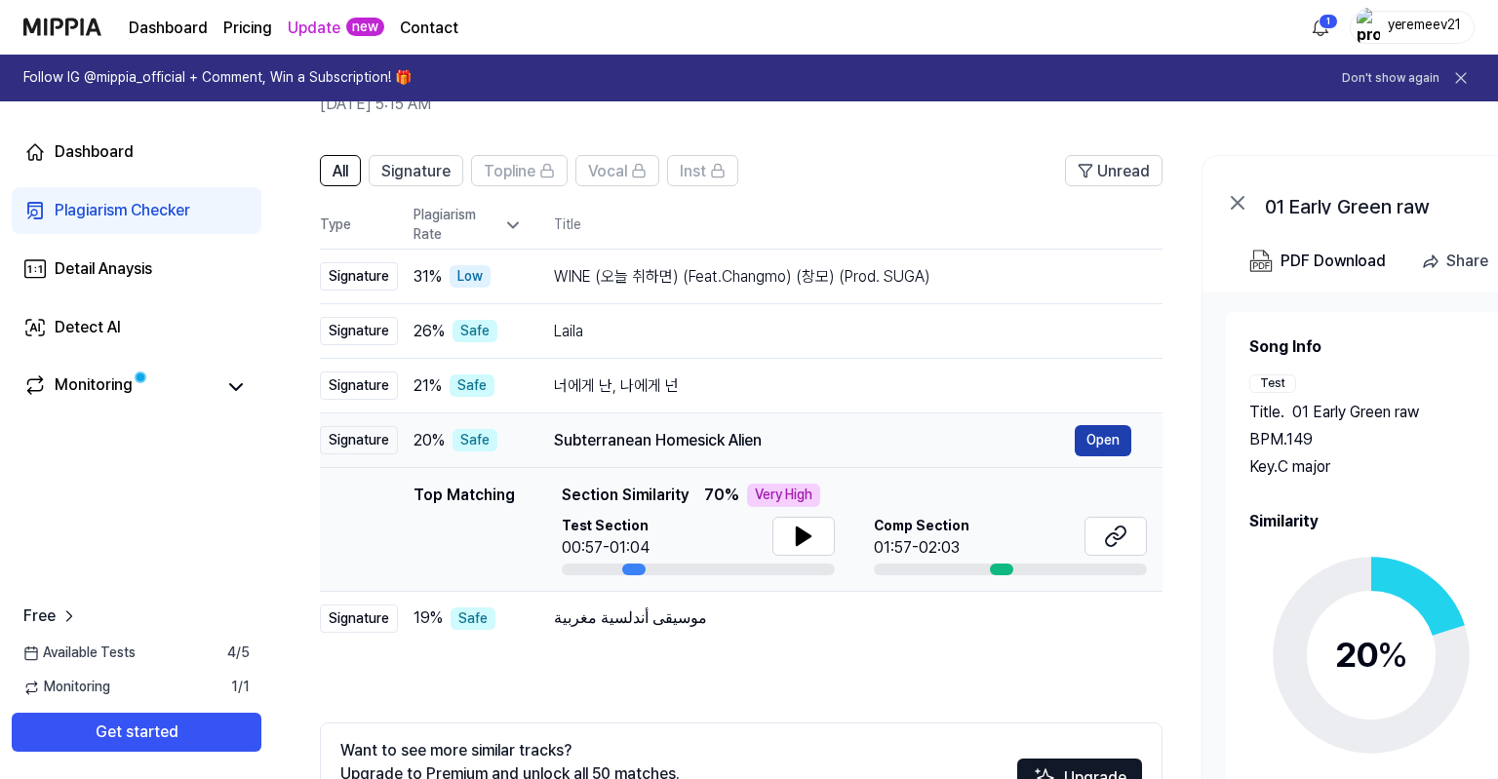
click at [1105, 436] on button "Open" at bounding box center [1103, 440] width 57 height 31
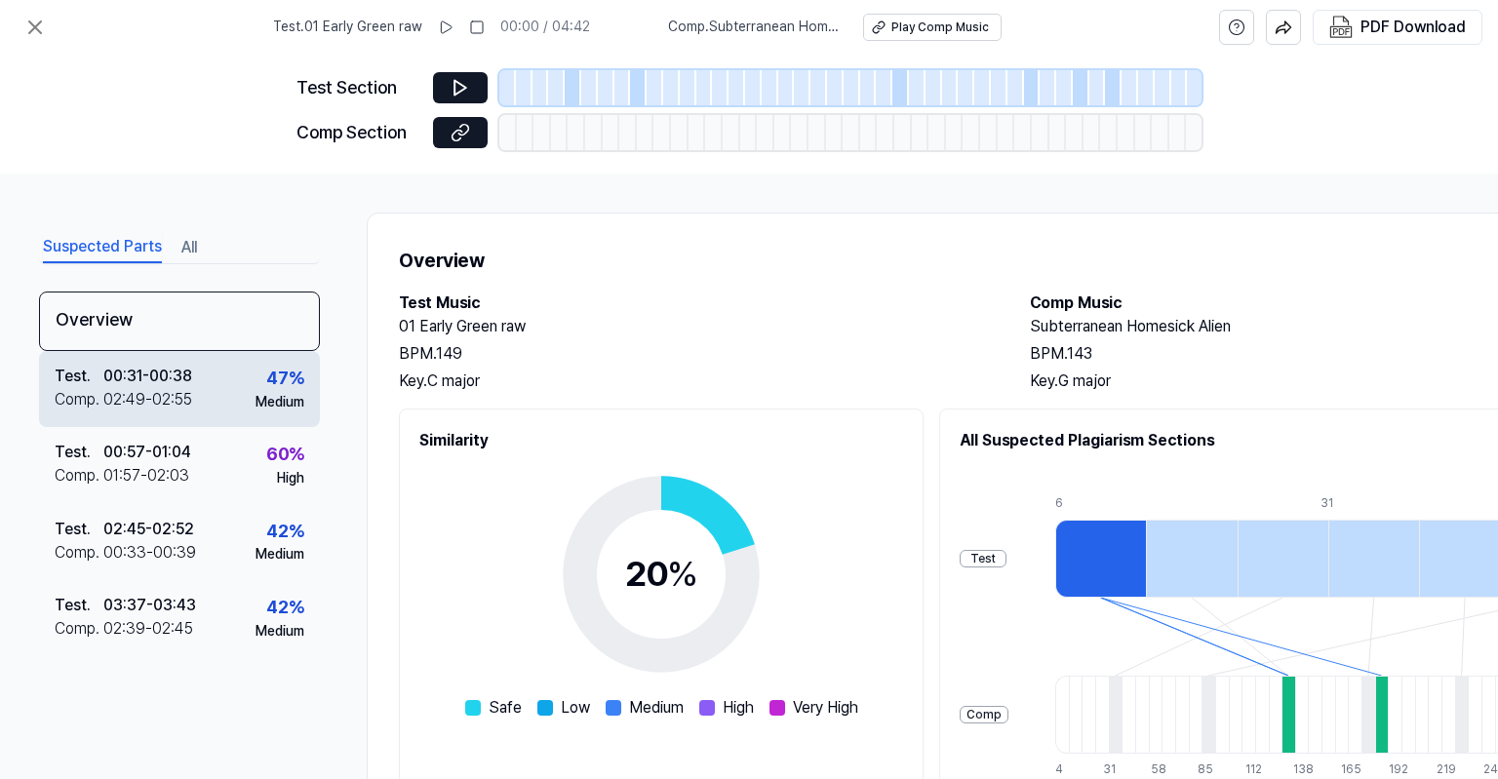
click at [171, 395] on div "02:49 - 02:55" at bounding box center [147, 399] width 89 height 23
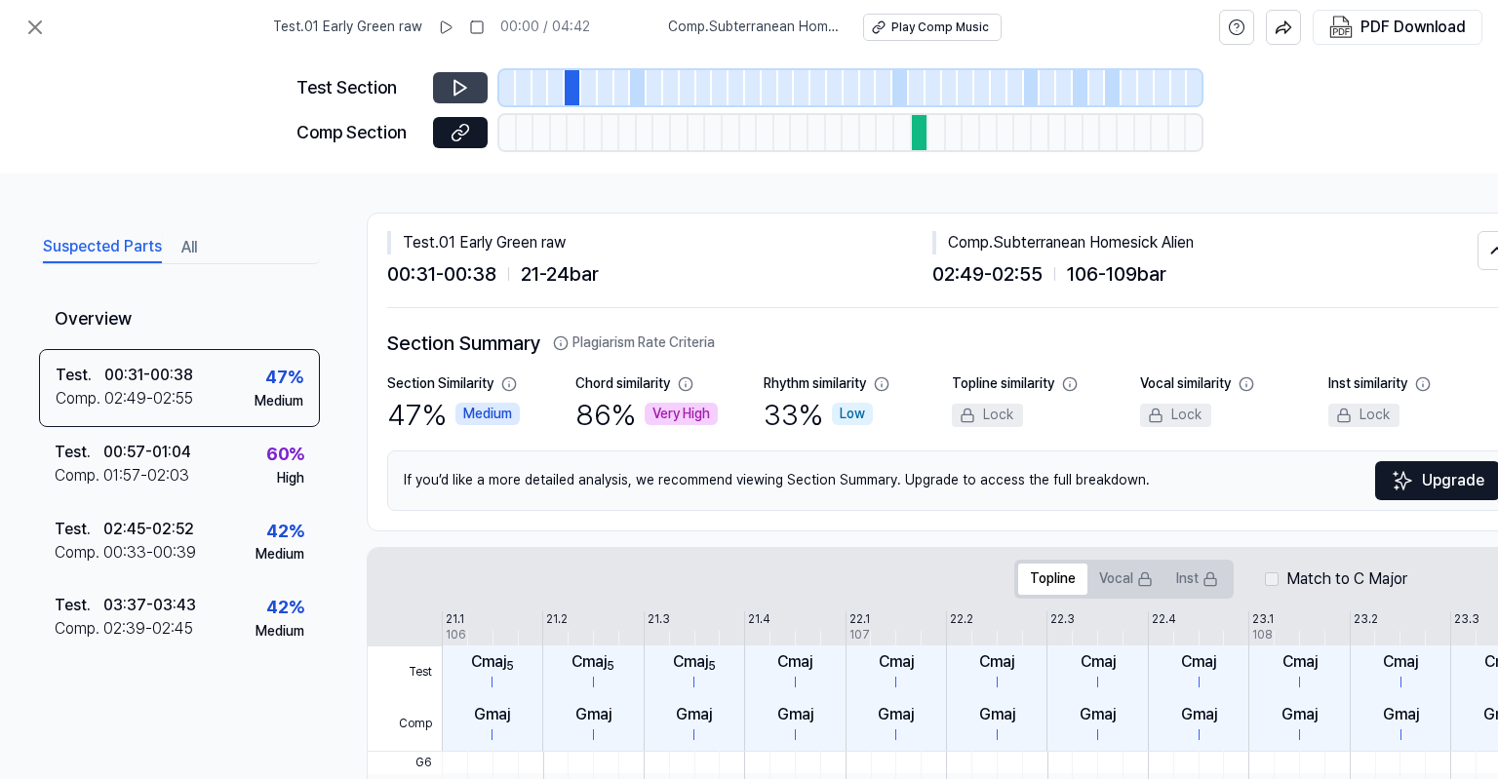
click at [454, 87] on icon at bounding box center [461, 88] width 20 height 20
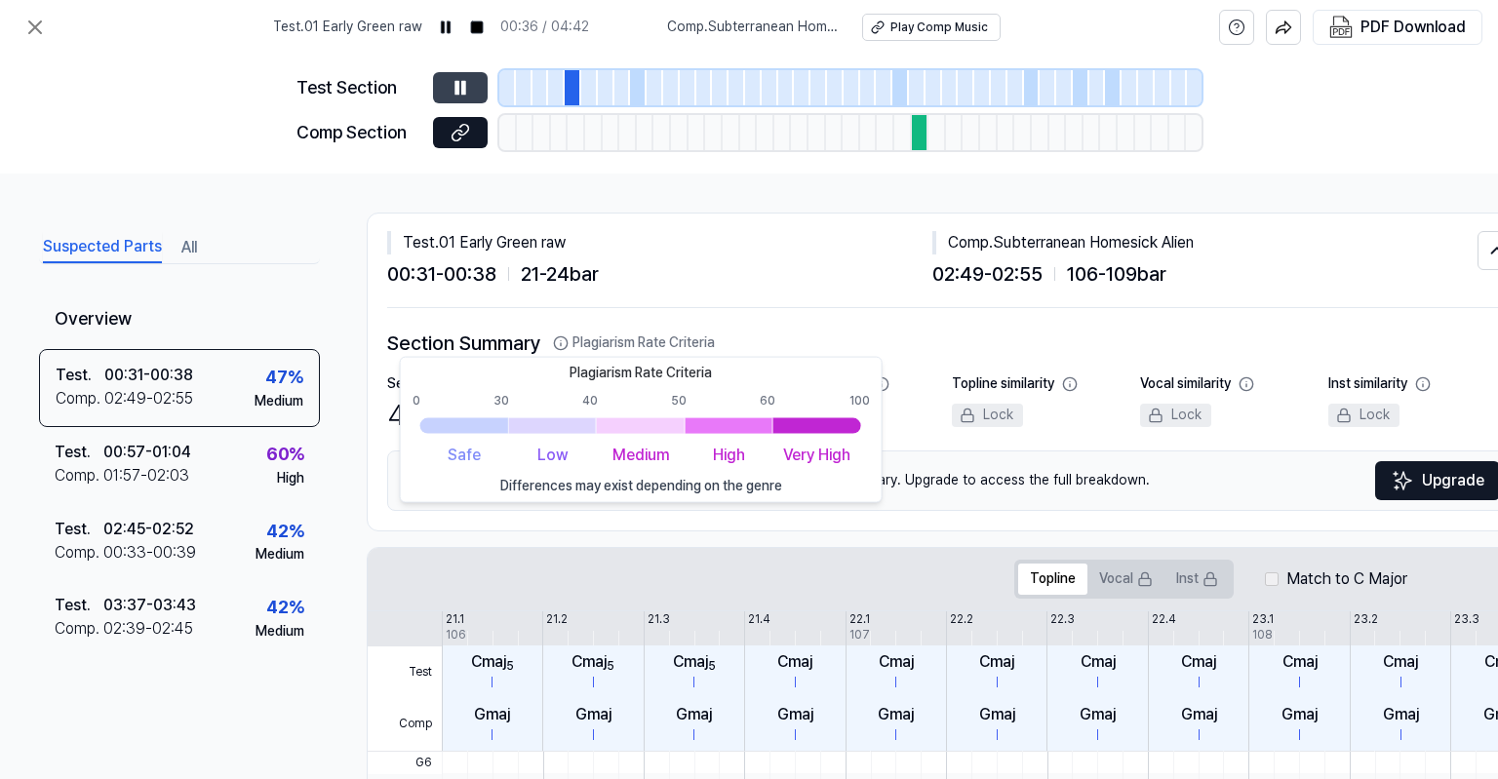
click at [562, 345] on icon at bounding box center [561, 343] width 16 height 16
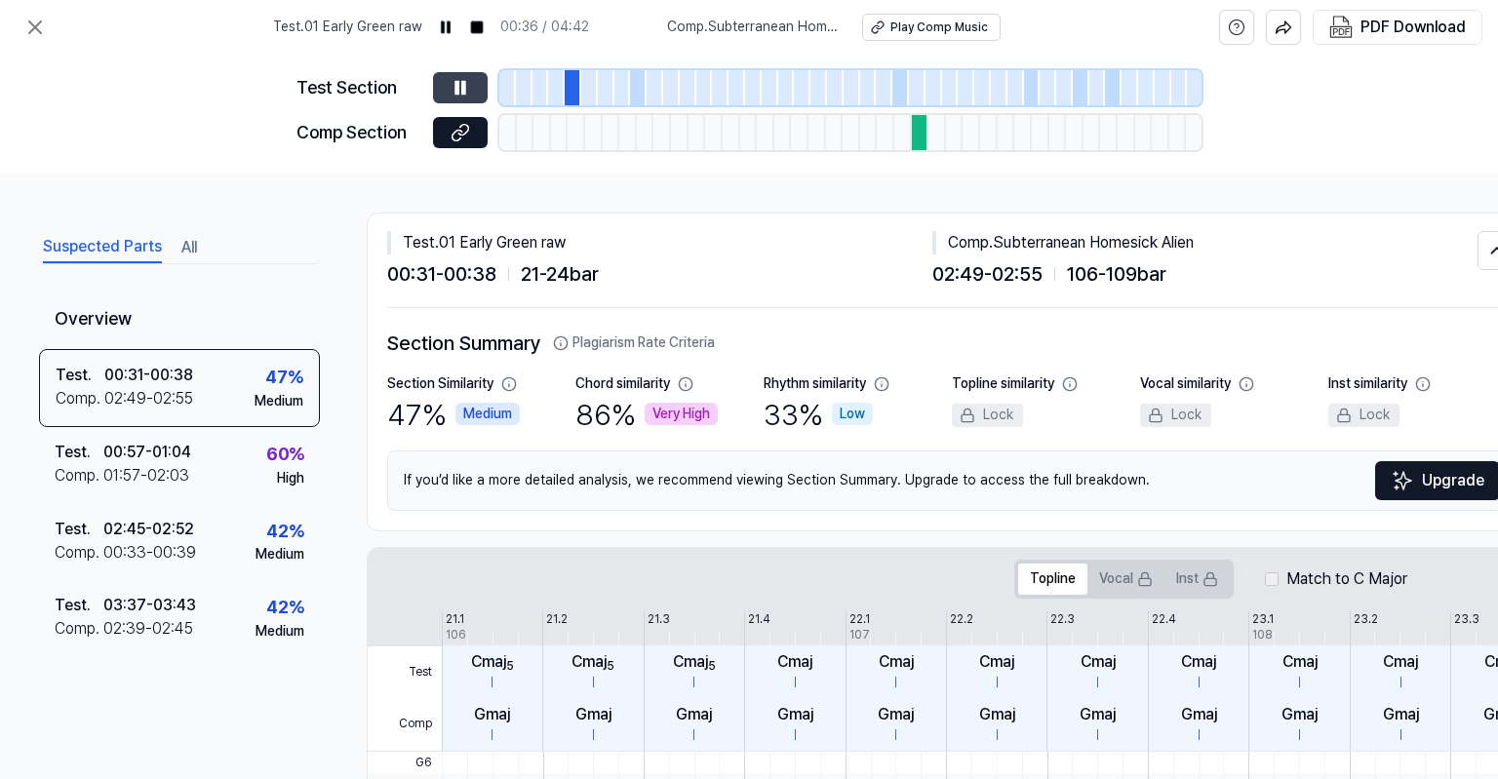
click at [562, 345] on icon at bounding box center [561, 343] width 16 height 16
click at [457, 135] on icon at bounding box center [461, 133] width 20 height 20
click at [437, 58] on div "Test Section Comp Section" at bounding box center [748, 114] width 905 height 119
click at [454, 77] on button at bounding box center [460, 87] width 55 height 31
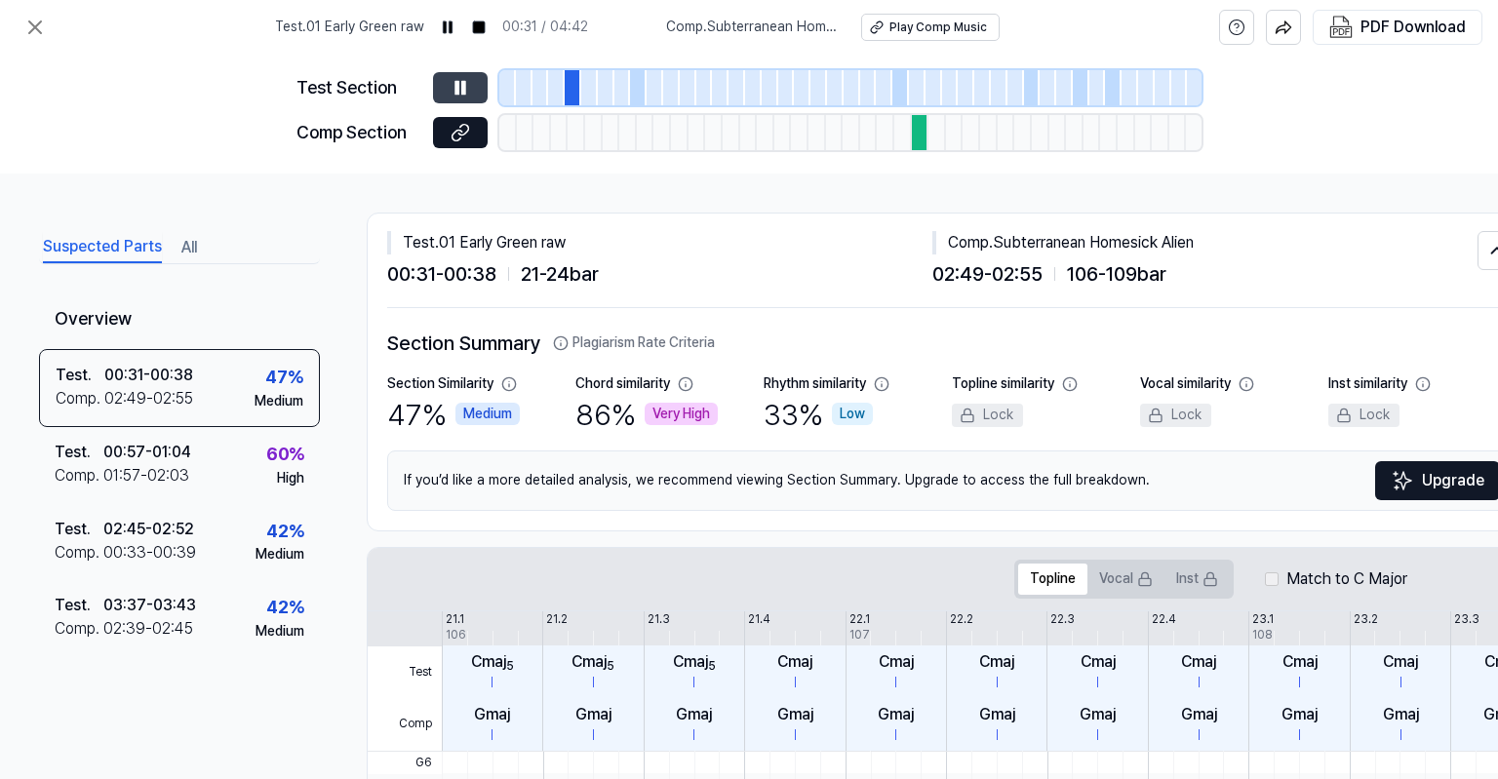
click at [454, 77] on button at bounding box center [460, 87] width 55 height 31
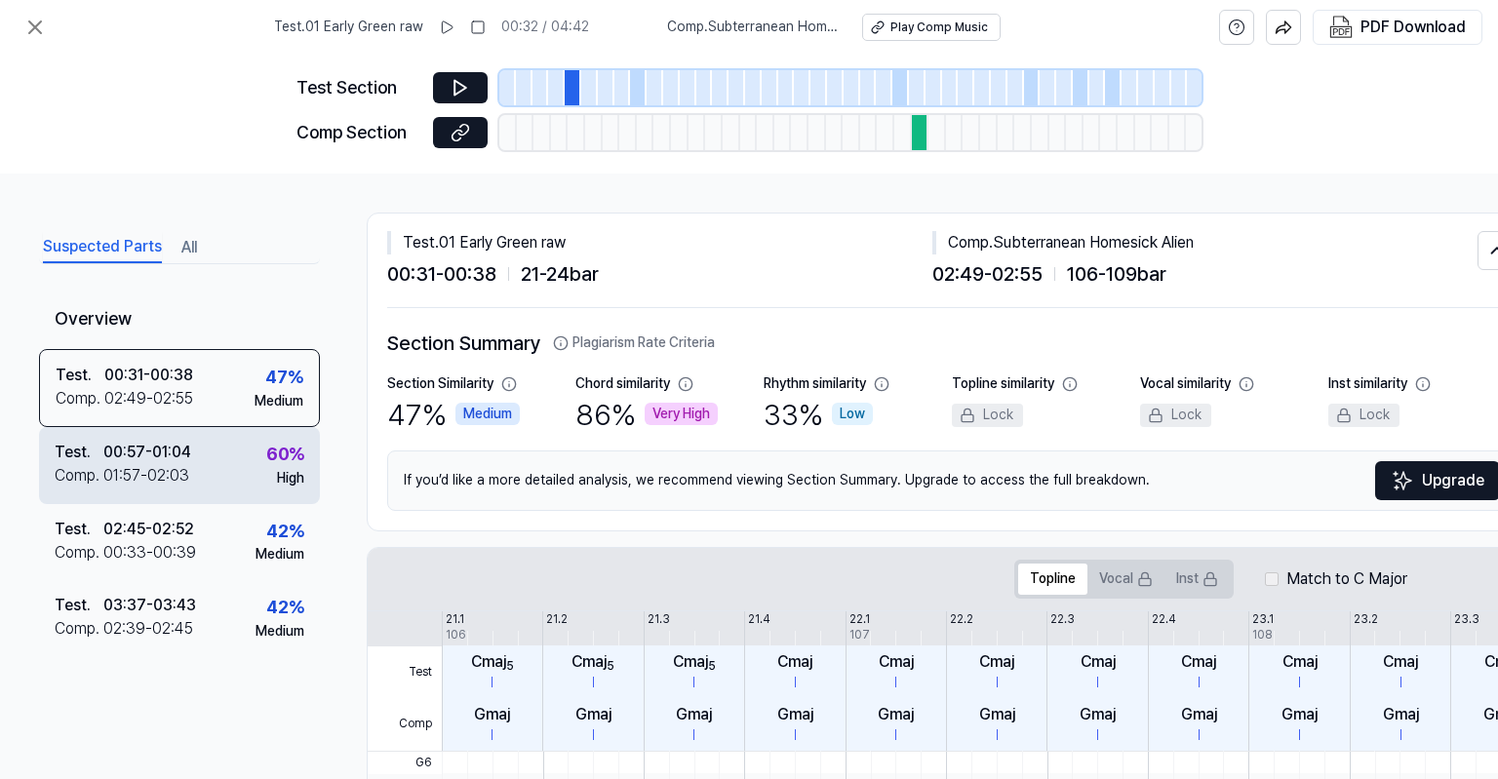
click at [195, 456] on div "Test . 00:57 - 01:04 Comp . 01:57 - 02:03 60 % High" at bounding box center [179, 465] width 281 height 76
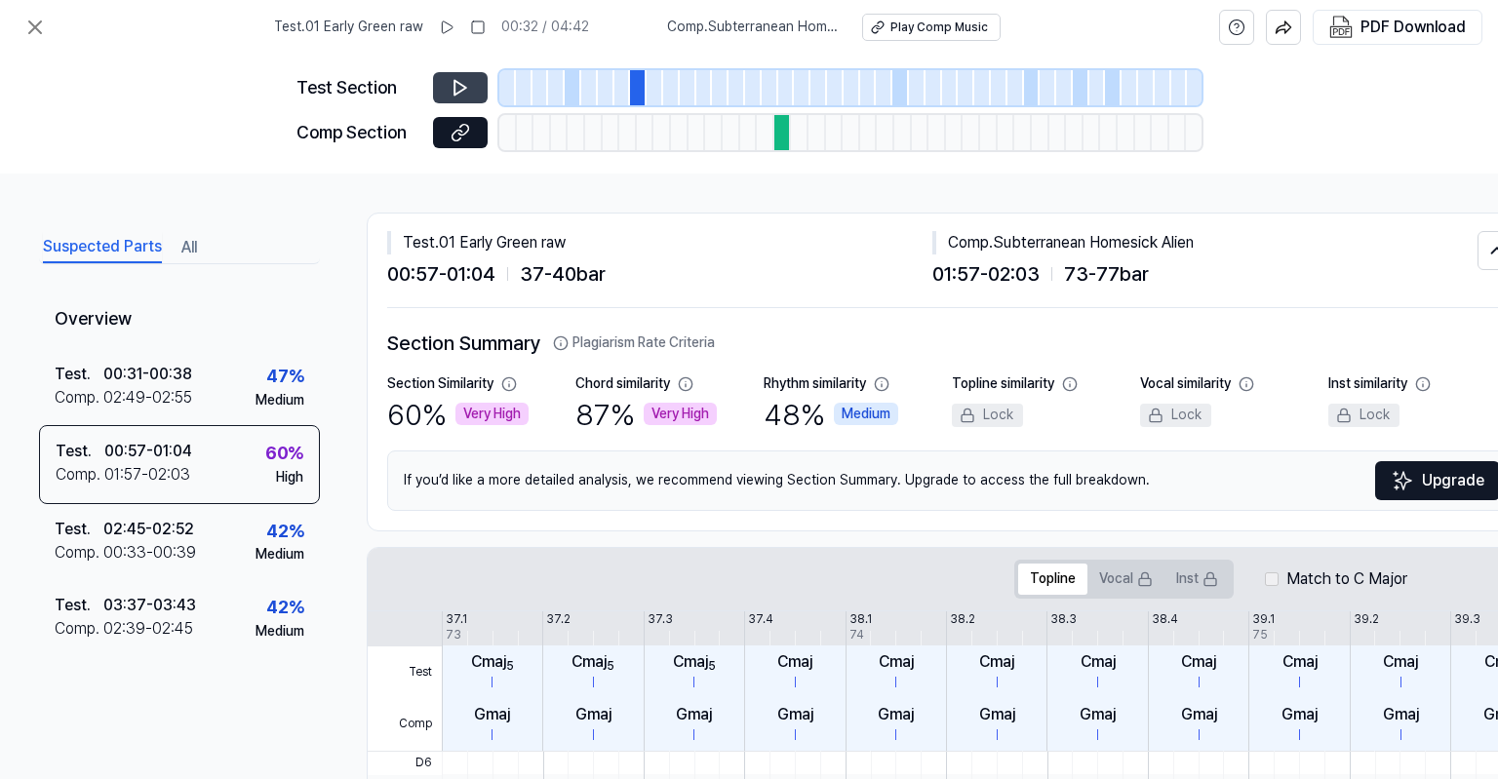
click at [458, 93] on icon at bounding box center [460, 88] width 12 height 15
click at [463, 82] on icon at bounding box center [461, 88] width 20 height 20
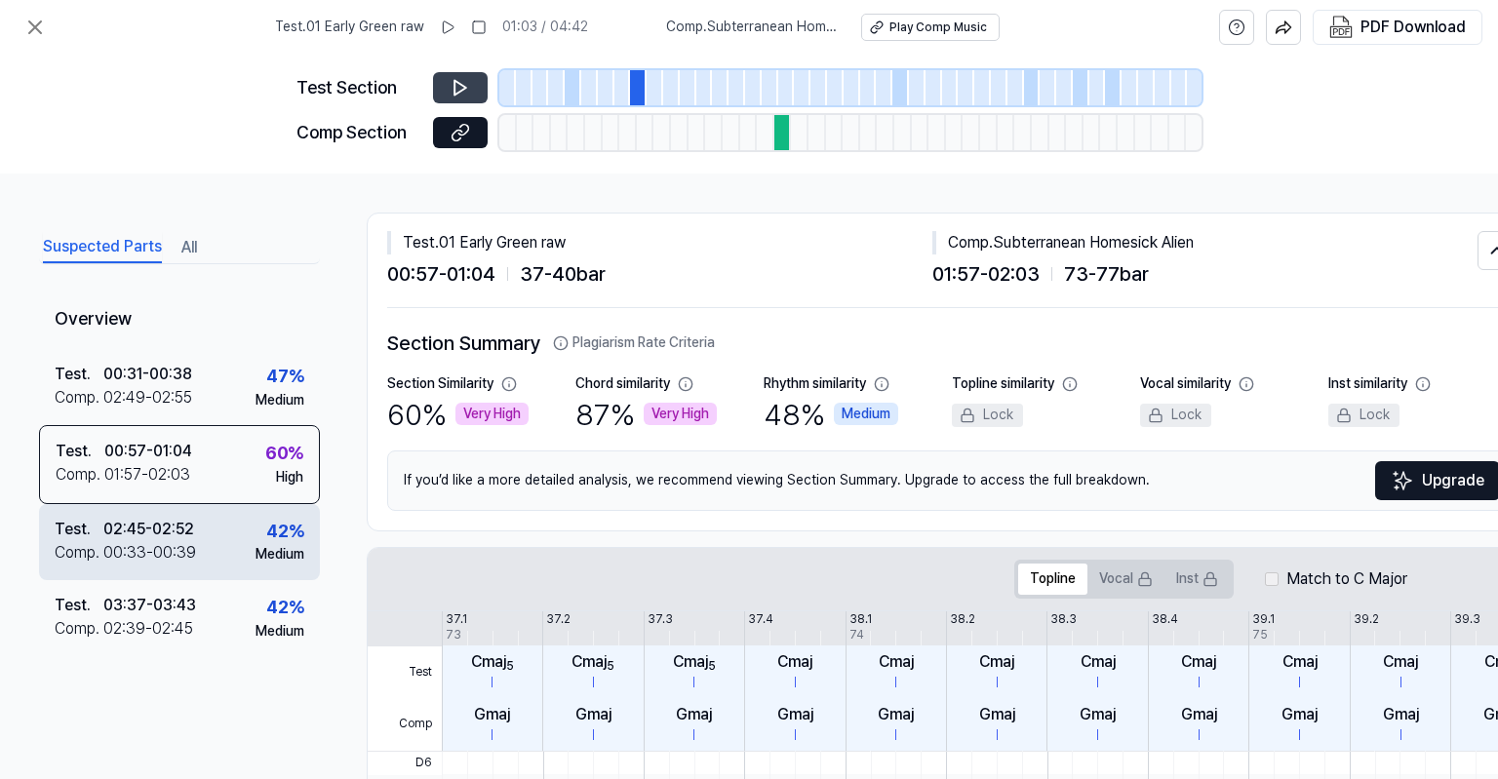
click at [159, 550] on div "00:33 - 00:39" at bounding box center [149, 552] width 93 height 23
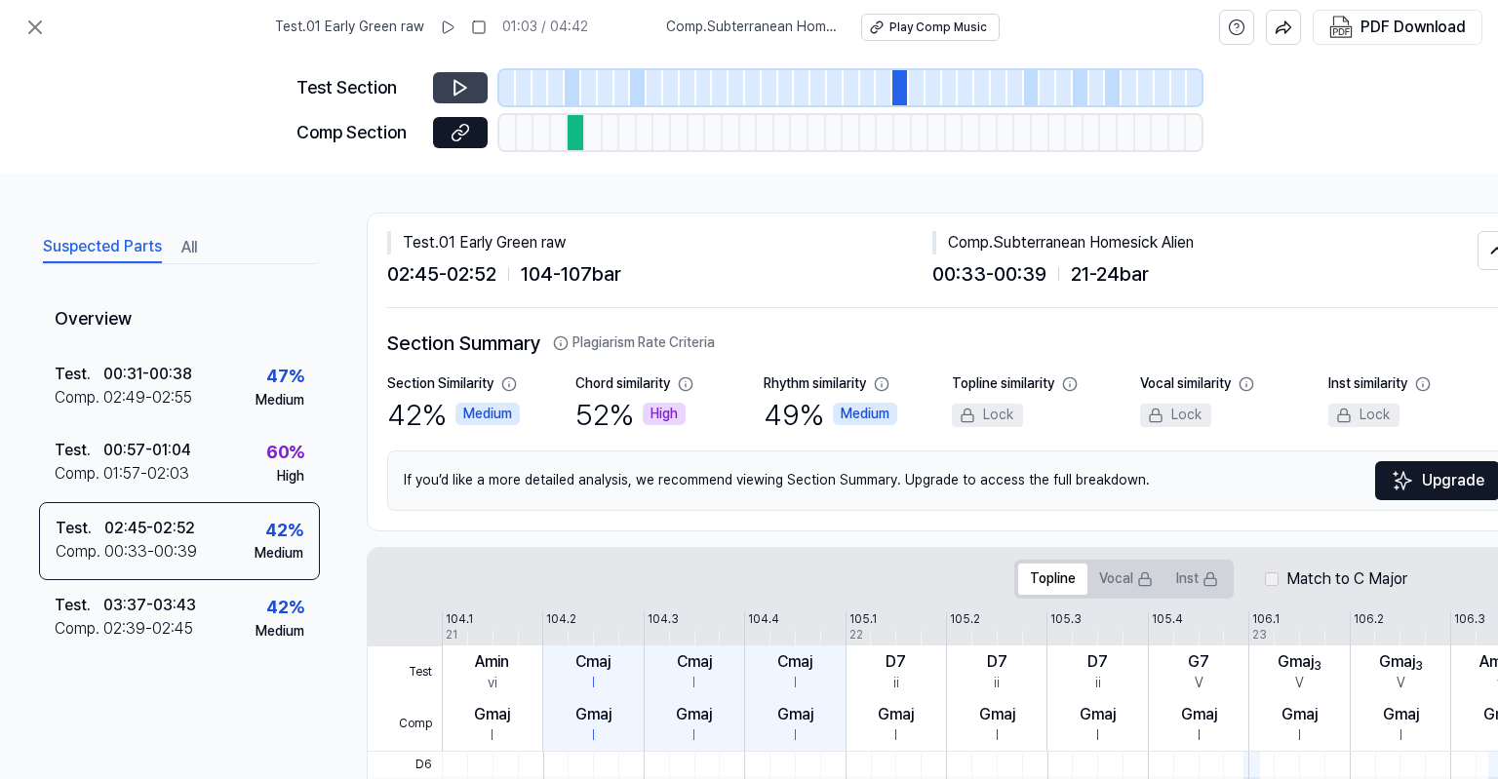
click at [472, 89] on button at bounding box center [460, 87] width 55 height 31
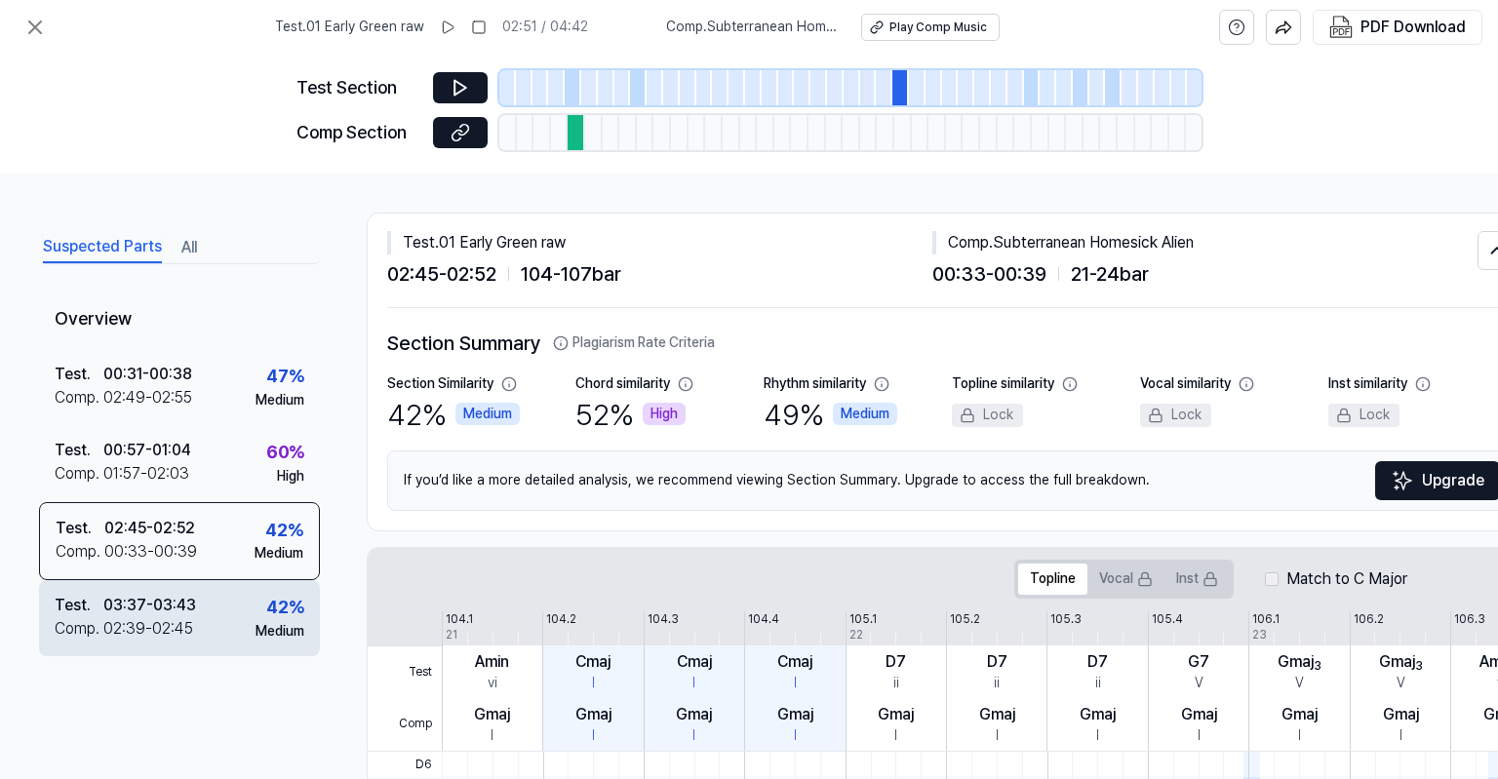
click at [246, 646] on div "Test . 03:37 - 03:43 Comp . 02:39 - 02:45 42 % Medium" at bounding box center [179, 618] width 281 height 76
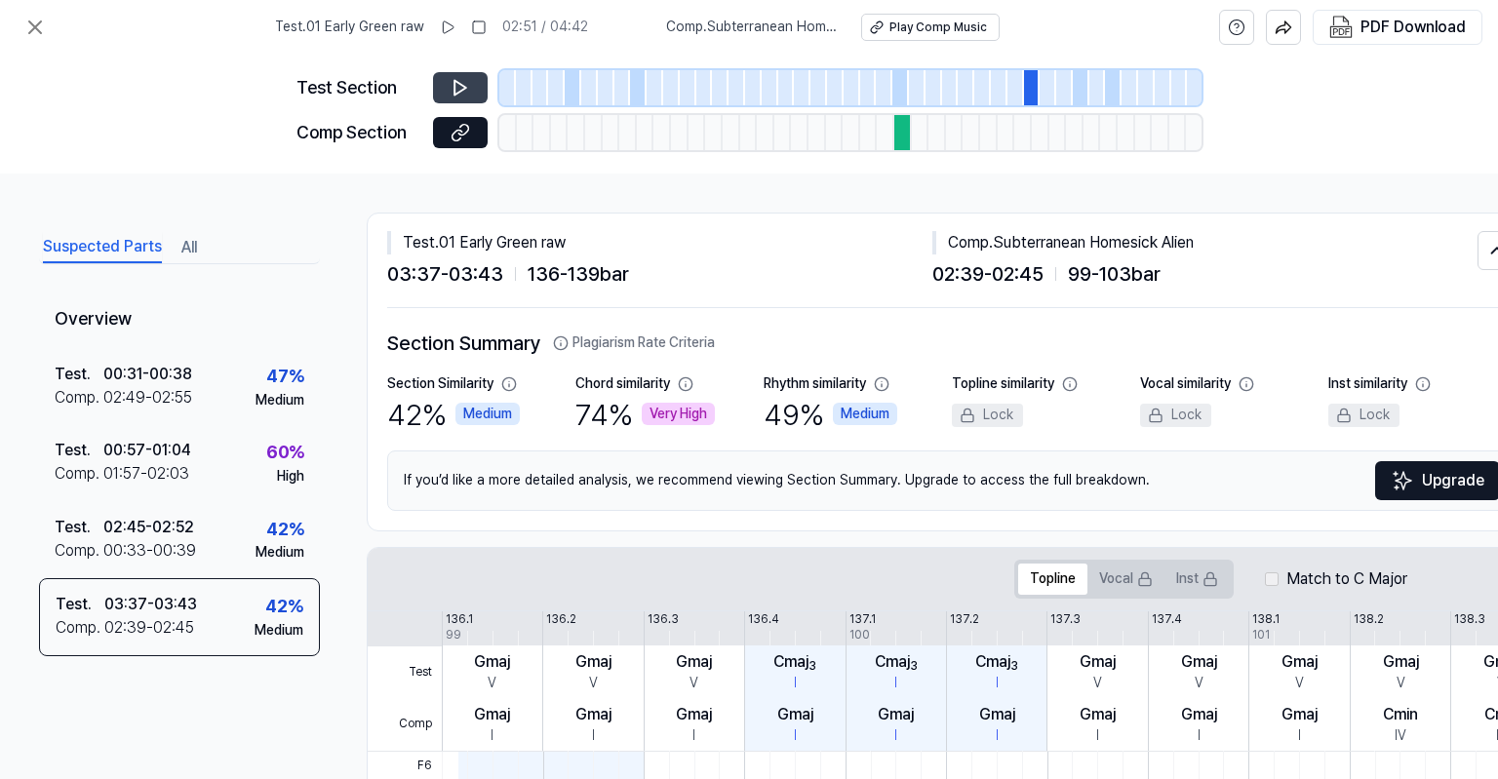
click at [466, 82] on icon at bounding box center [461, 88] width 20 height 20
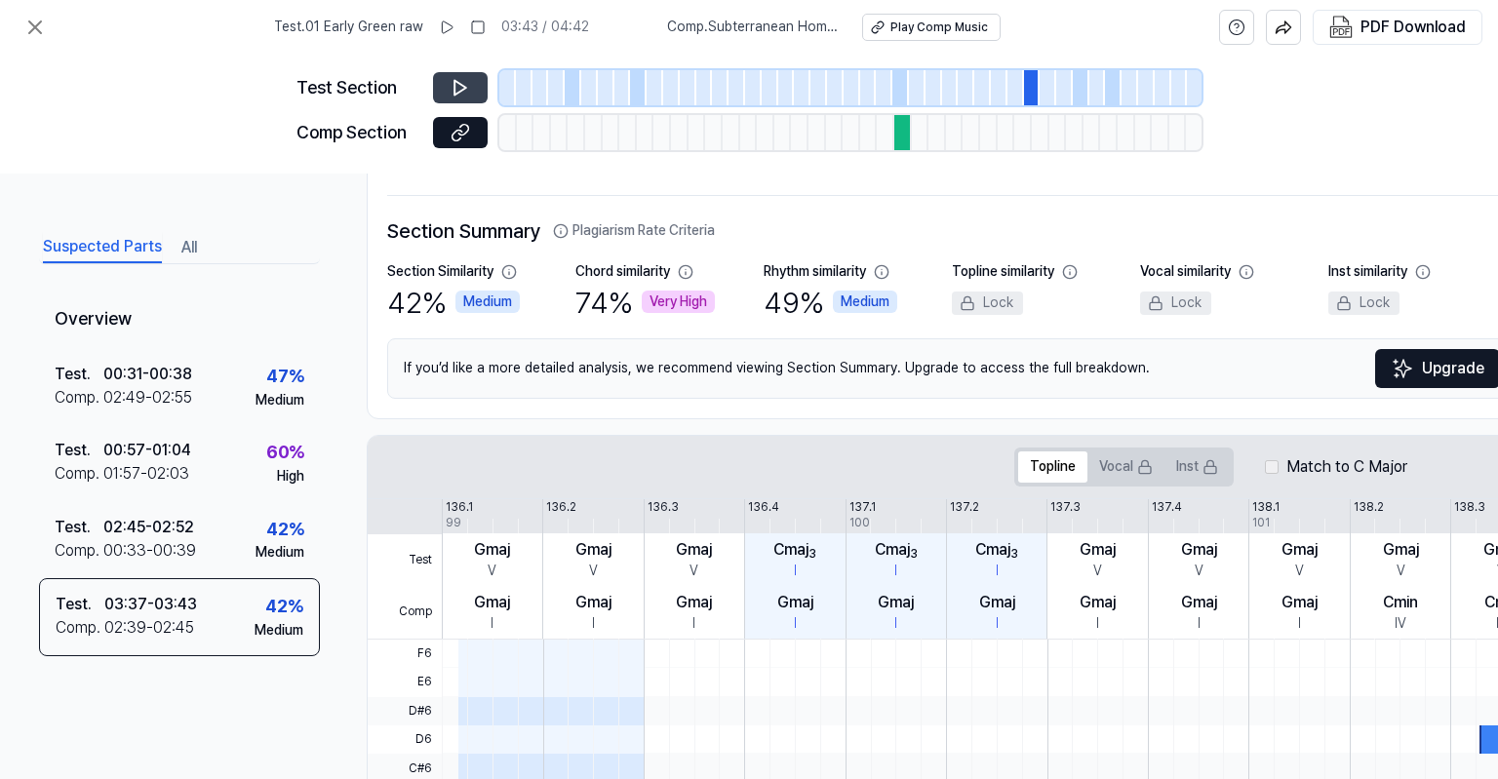
scroll to position [449, 0]
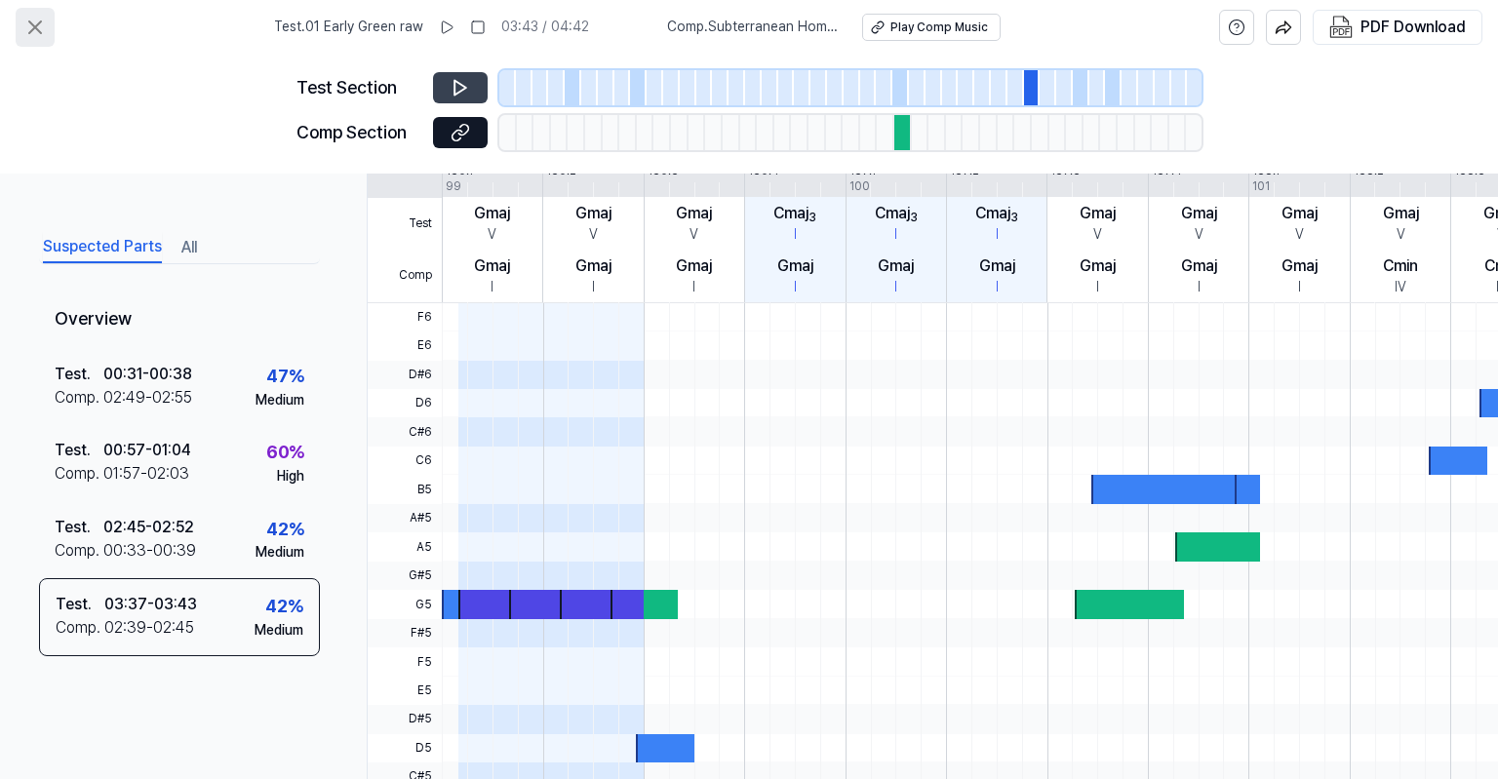
click at [31, 18] on icon at bounding box center [34, 27] width 23 height 23
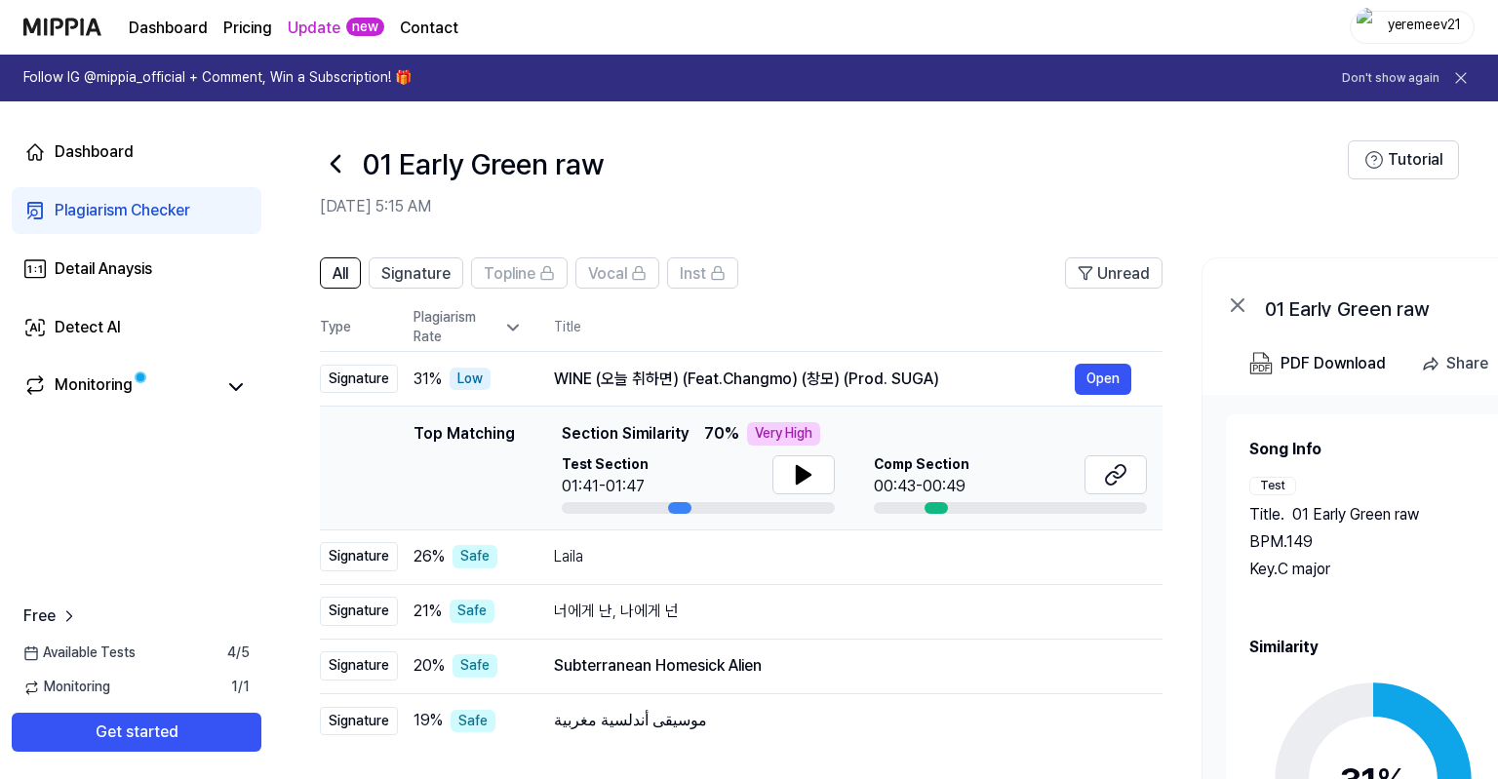
scroll to position [102, 0]
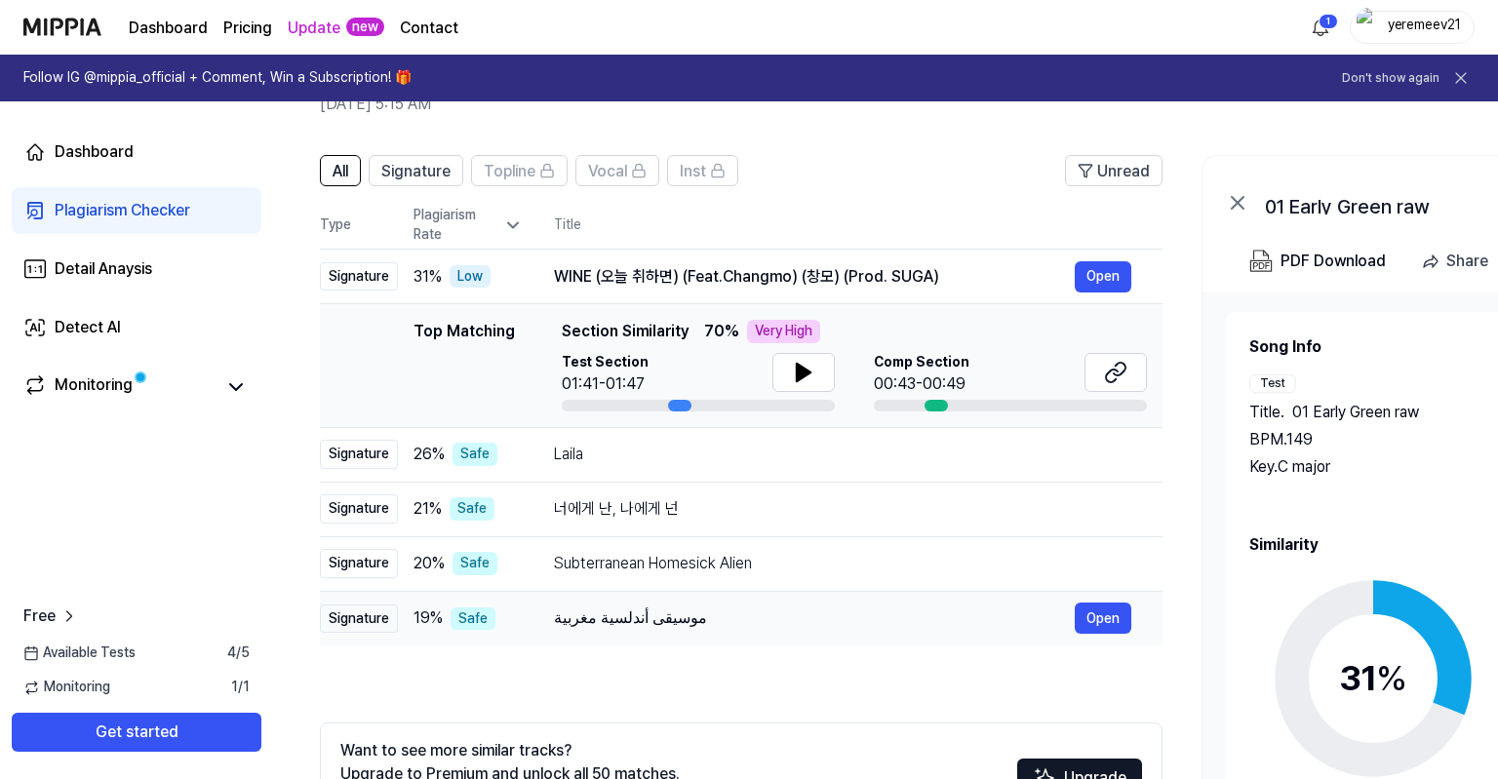
click at [669, 613] on div "موسيقى أندلسية مغربية" at bounding box center [814, 618] width 521 height 23
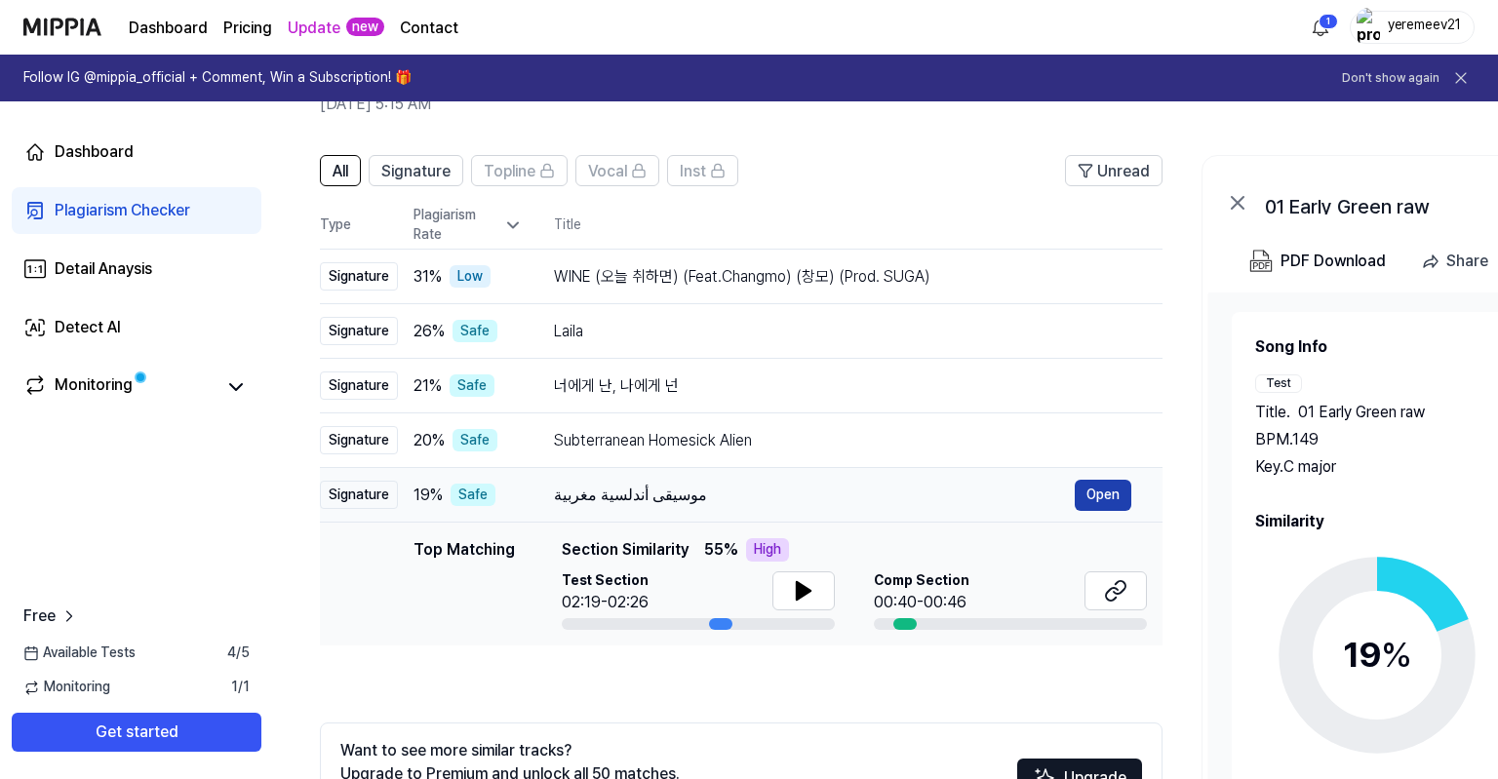
click at [1099, 493] on button "Open" at bounding box center [1103, 495] width 57 height 31
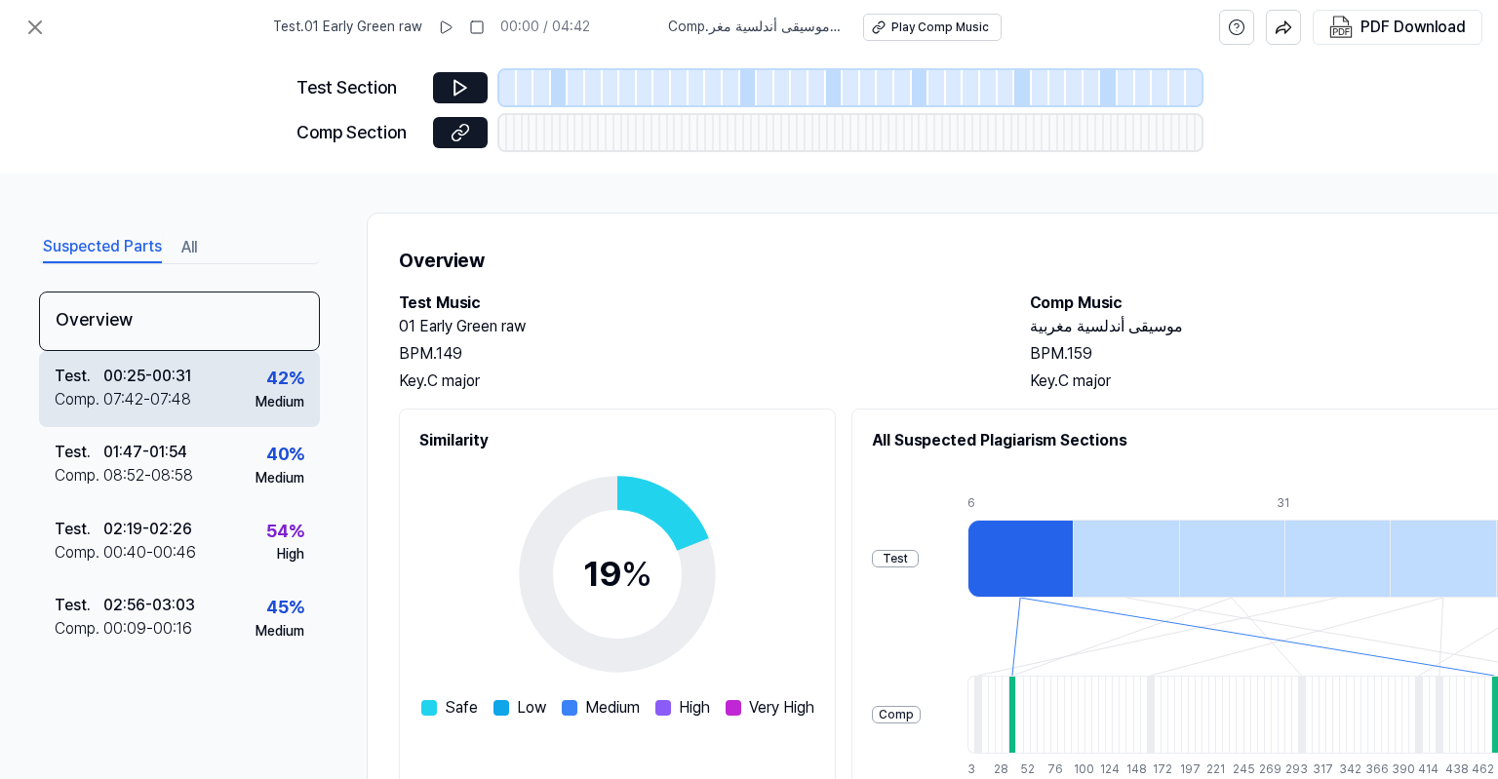
click at [178, 396] on div "07:42 - 07:48" at bounding box center [147, 399] width 88 height 23
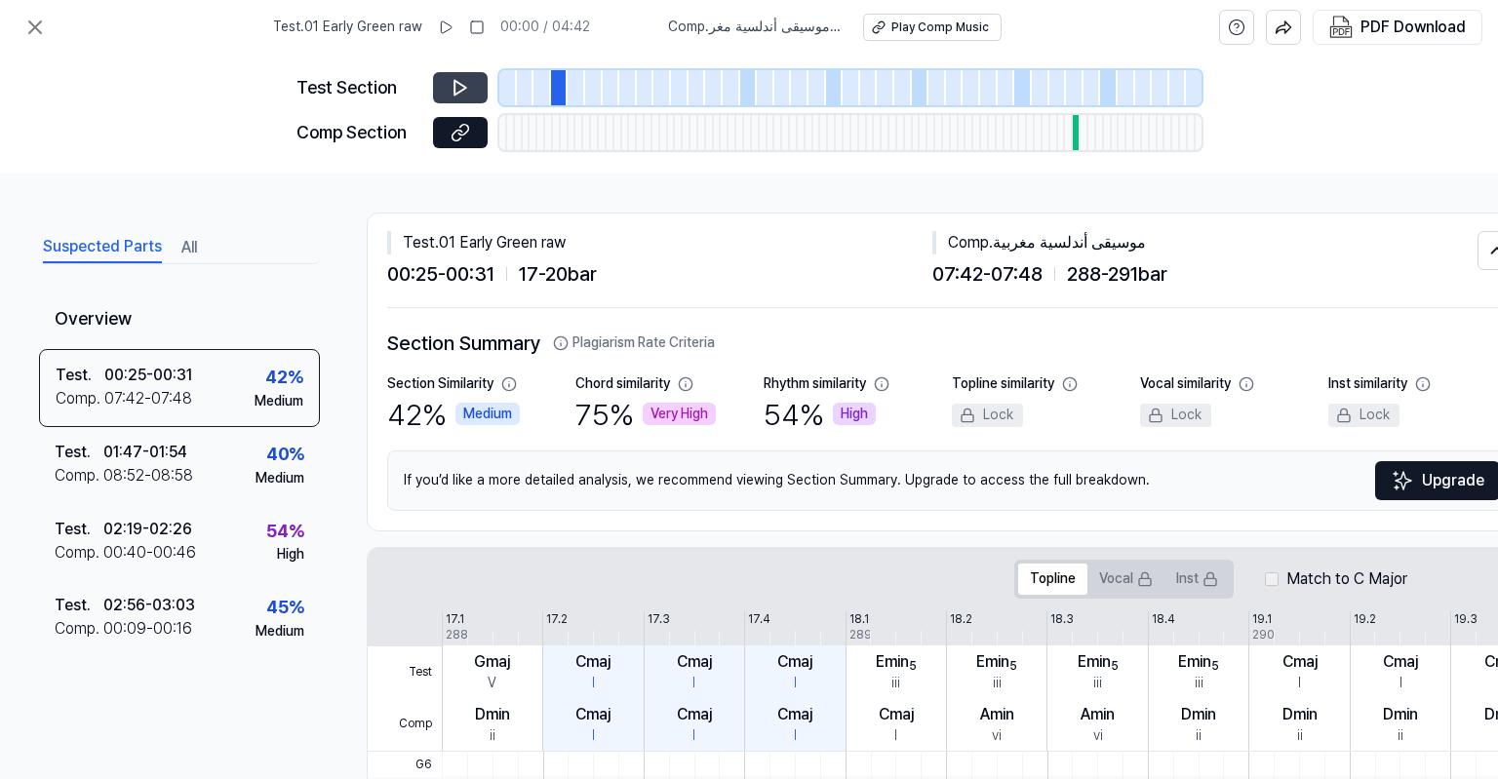
click at [450, 83] on button at bounding box center [460, 87] width 55 height 31
click at [451, 129] on icon at bounding box center [461, 133] width 20 height 20
click at [470, 96] on button at bounding box center [460, 87] width 55 height 31
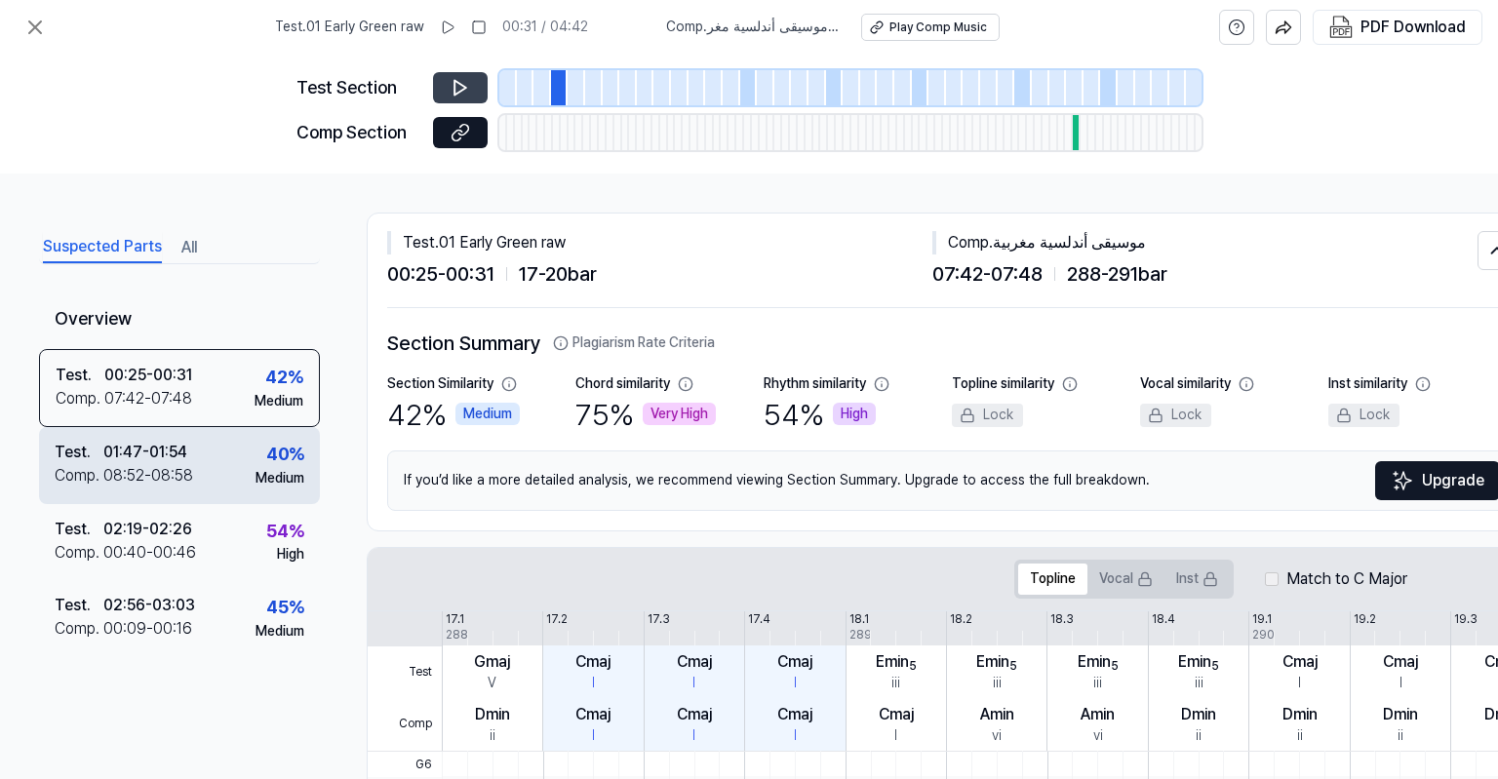
click at [202, 475] on div "Test . 01:47 - 01:54 Comp . 08:52 - 08:58 40 % Medium" at bounding box center [179, 465] width 281 height 76
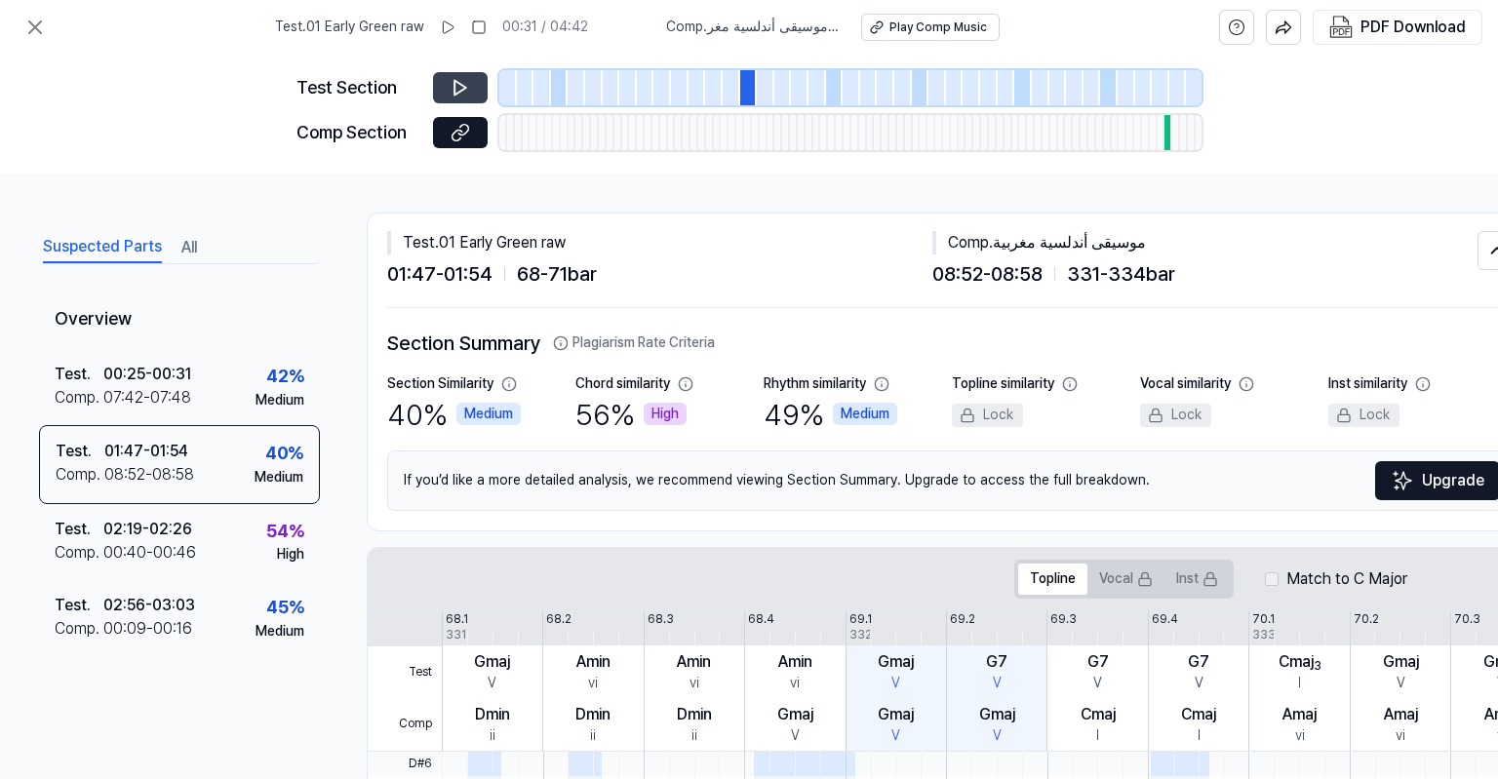
click at [463, 94] on icon at bounding box center [461, 88] width 20 height 20
click at [462, 88] on icon at bounding box center [461, 88] width 20 height 20
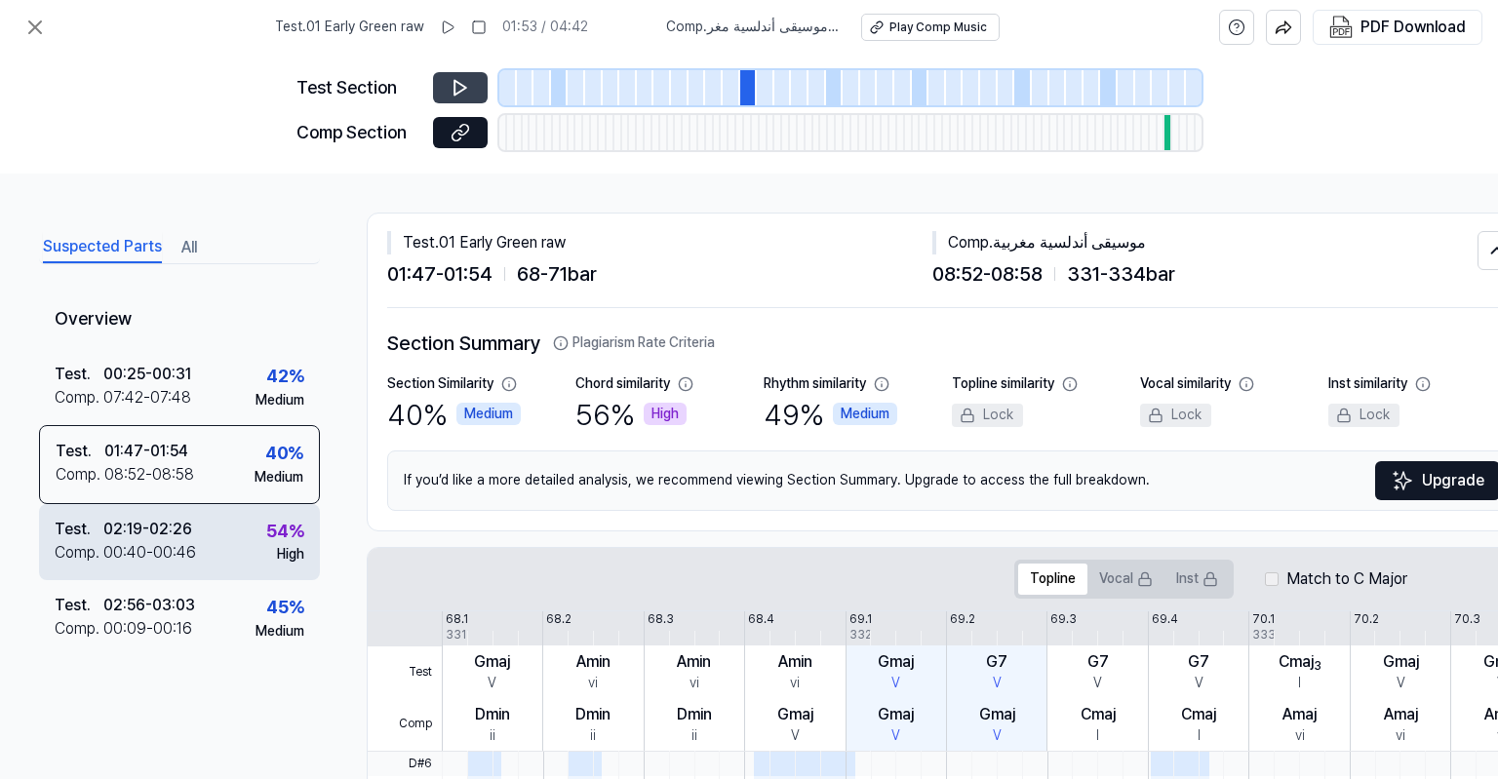
click at [228, 544] on div "Test . 02:19 - 02:26 Comp . 00:40 - 00:46 54 % High" at bounding box center [179, 542] width 281 height 76
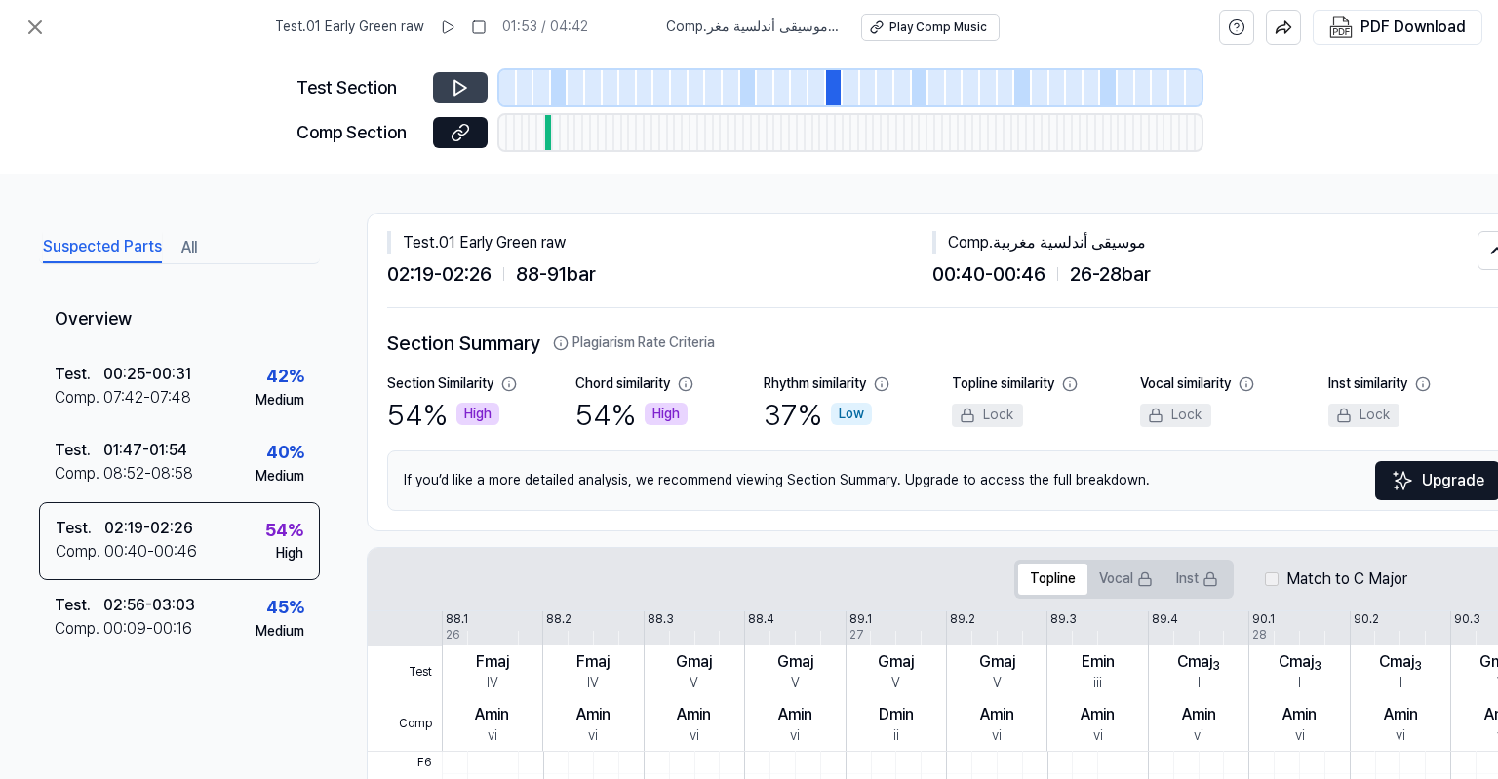
click at [472, 78] on button at bounding box center [460, 87] width 55 height 31
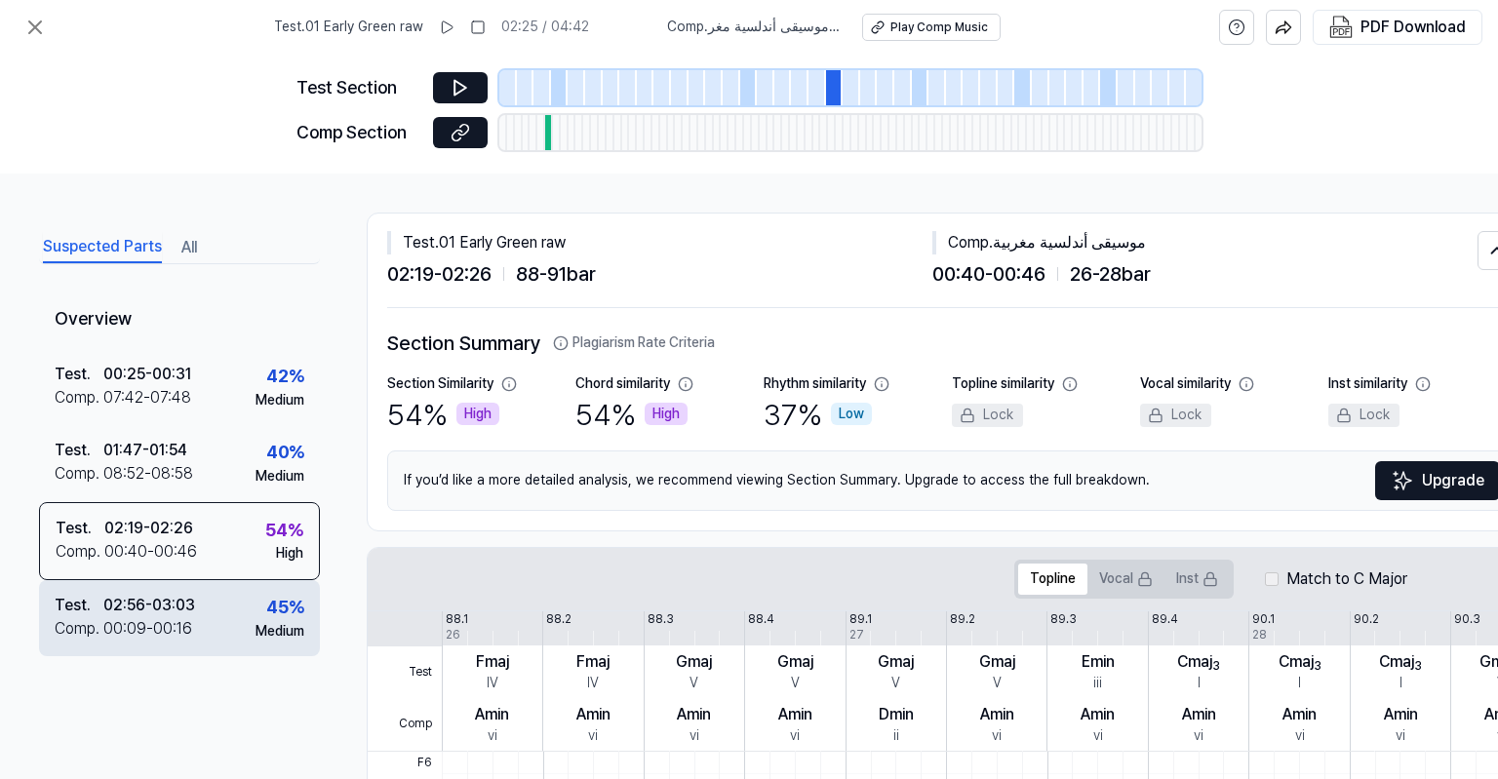
click at [250, 609] on div "Test . 02:56 - 03:03 Comp . 00:09 - 00:16 45 % Medium" at bounding box center [179, 618] width 281 height 76
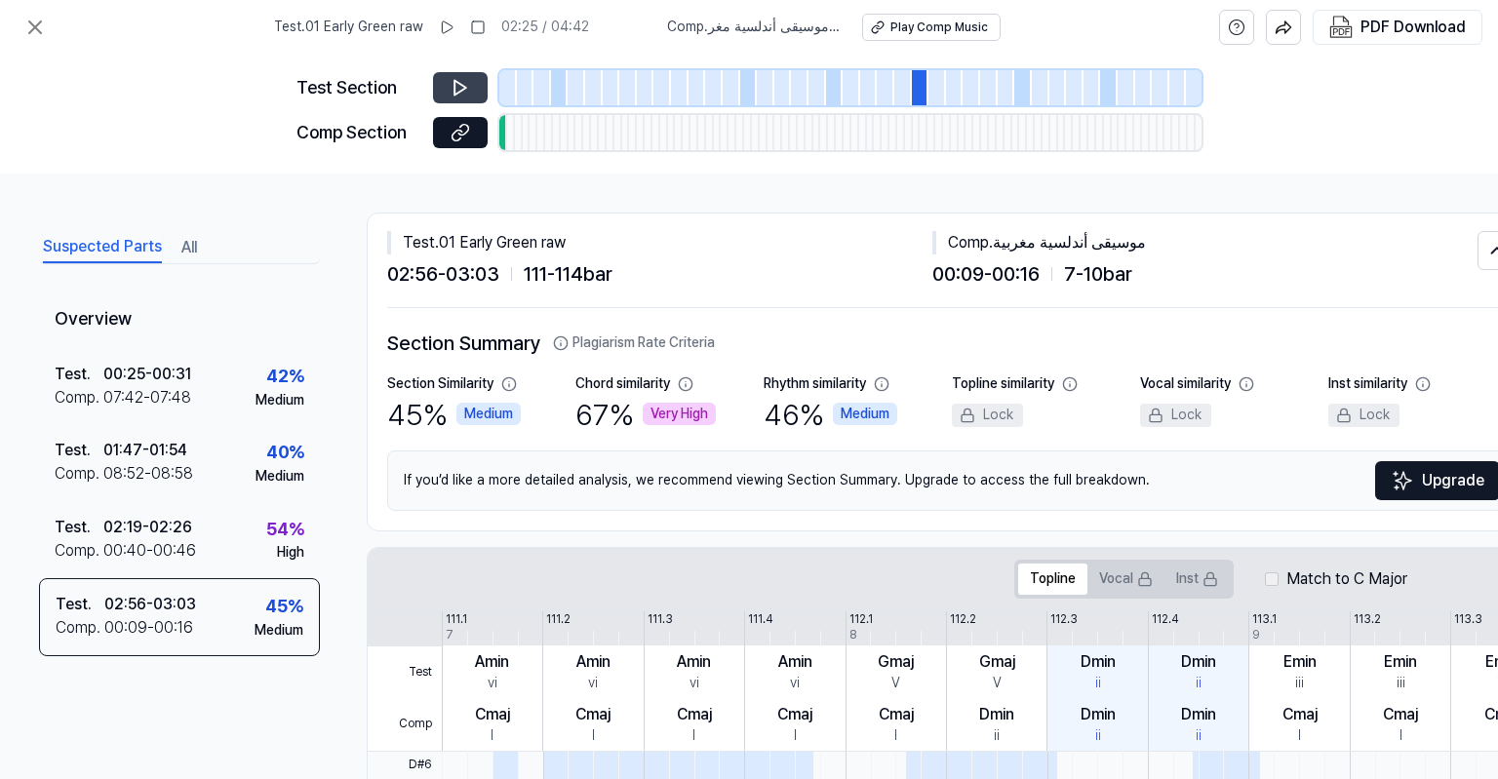
click at [454, 86] on icon at bounding box center [460, 88] width 12 height 15
click at [44, 26] on icon at bounding box center [34, 27] width 23 height 23
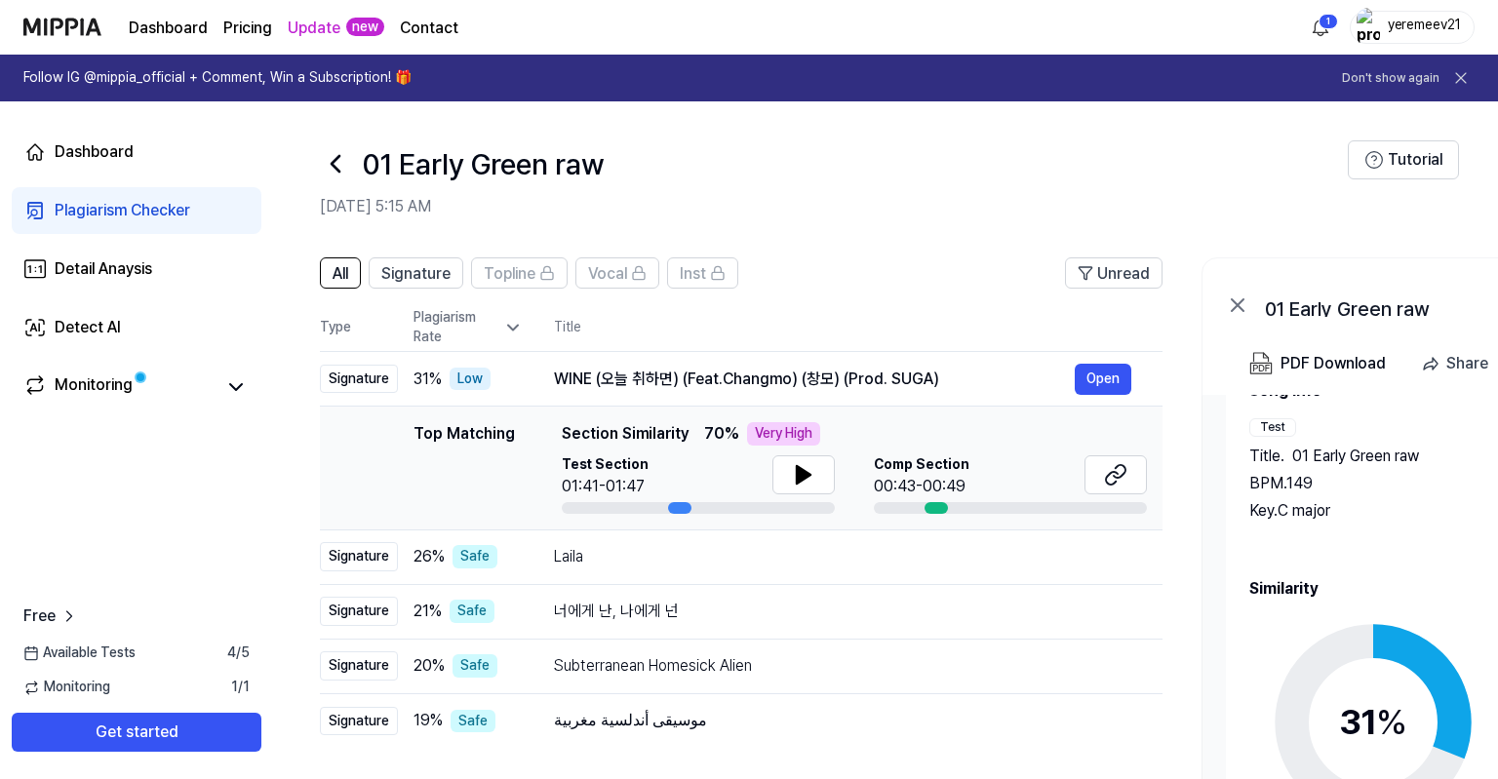
scroll to position [82, 0]
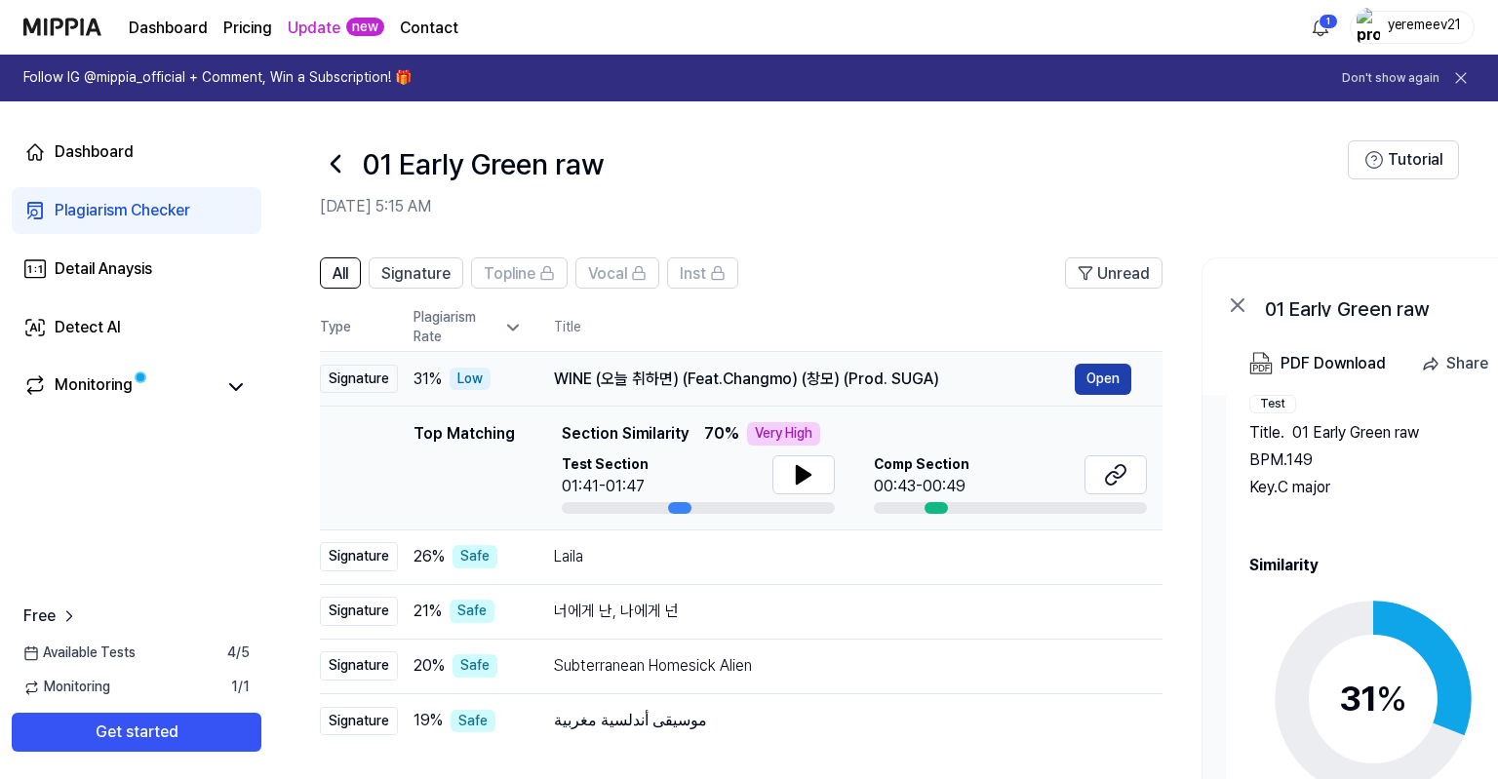
click at [1082, 381] on button "Open" at bounding box center [1103, 379] width 57 height 31
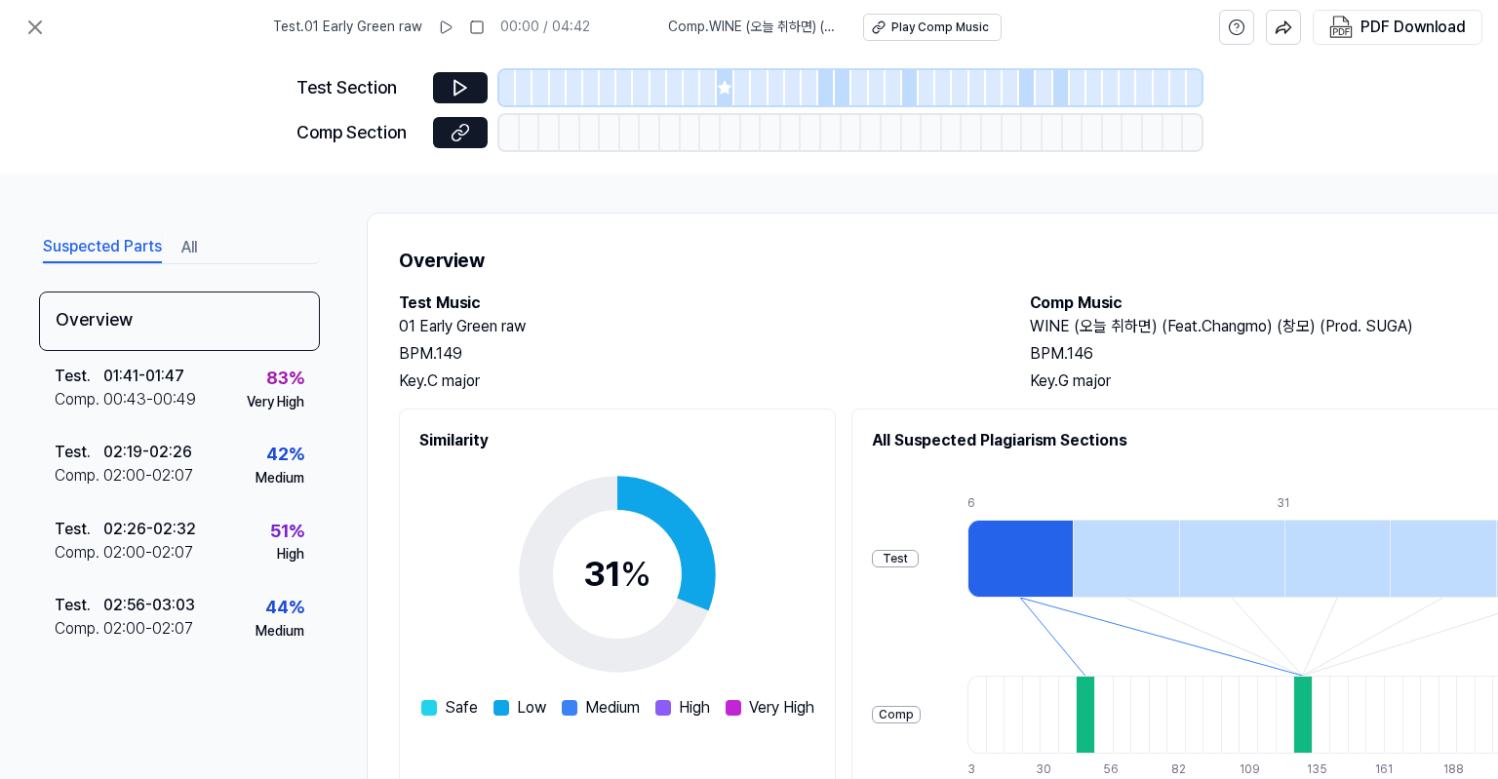
scroll to position [254, 0]
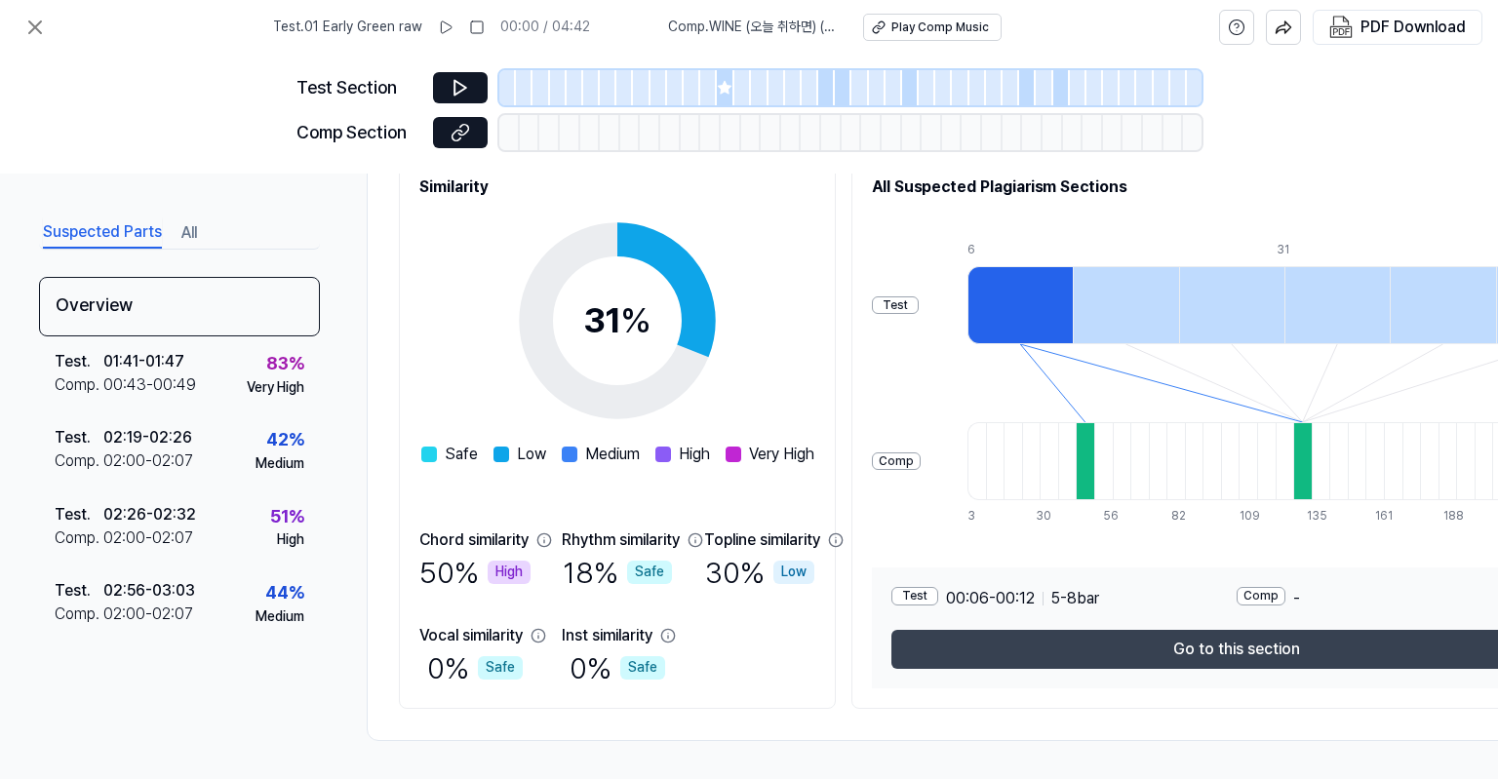
click at [985, 647] on button "Go to this section" at bounding box center [1236, 649] width 690 height 39
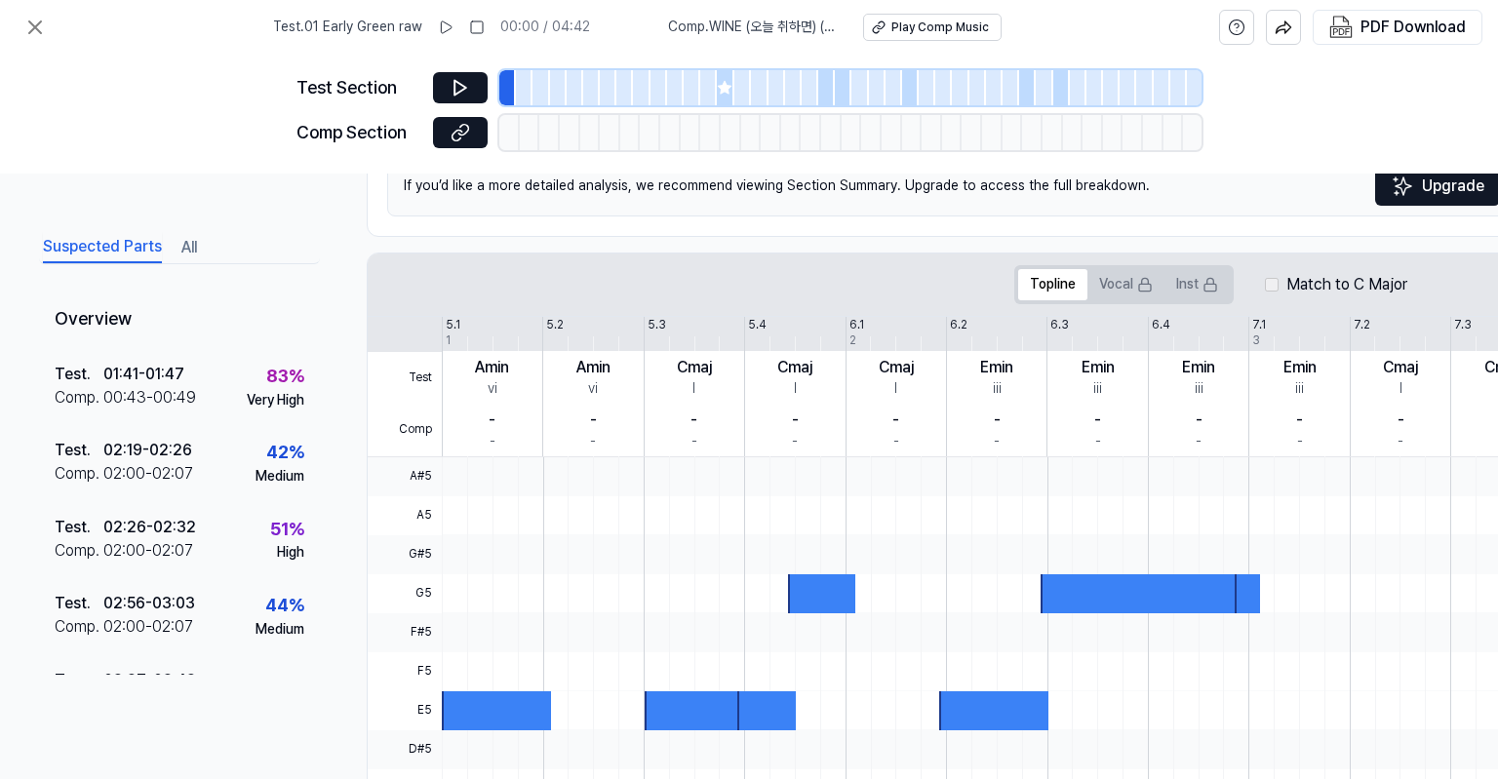
scroll to position [515, 0]
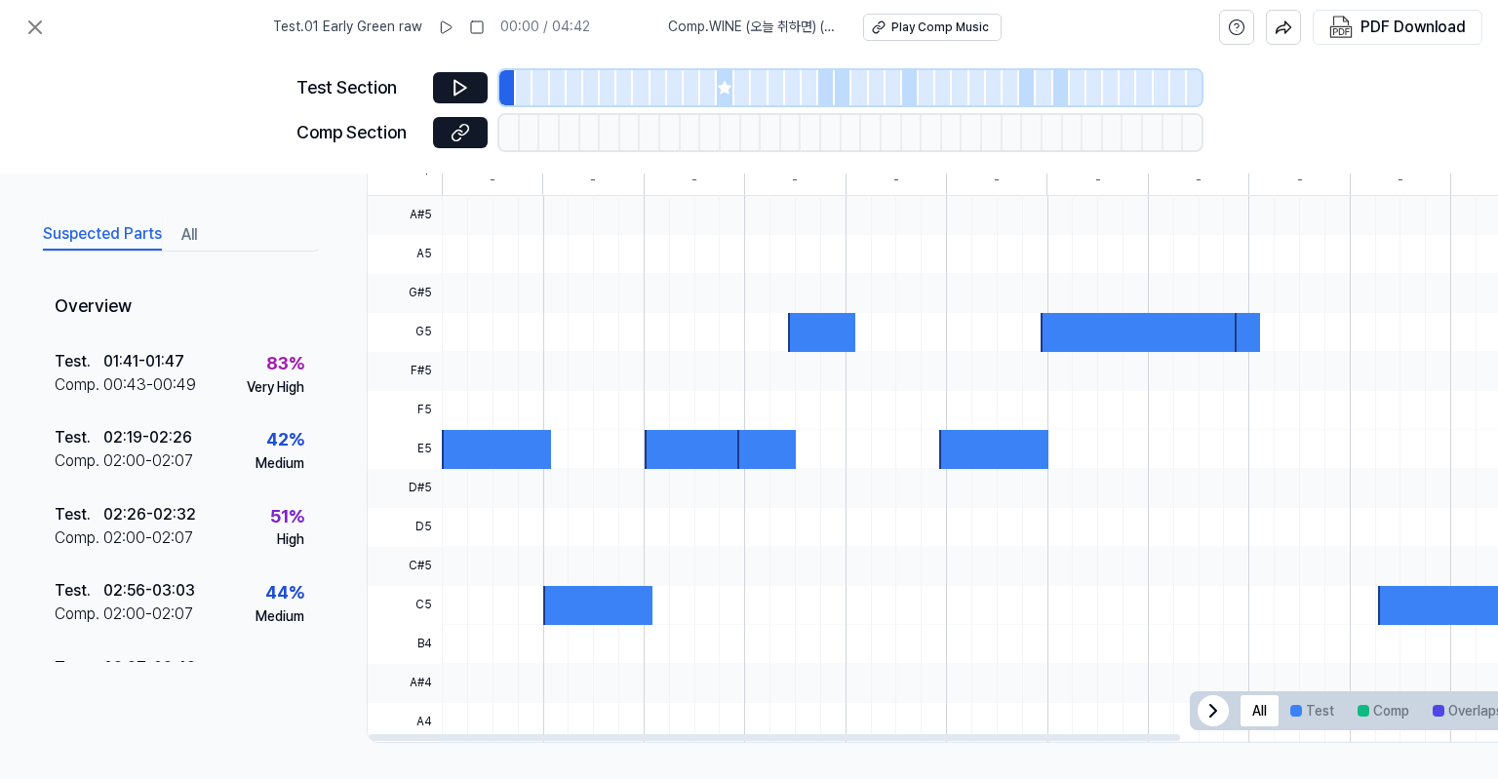
click at [1211, 705] on icon at bounding box center [1213, 711] width 6 height 12
click at [1447, 716] on span "All Test Comp Overlaps" at bounding box center [1502, 710] width 47 height 39
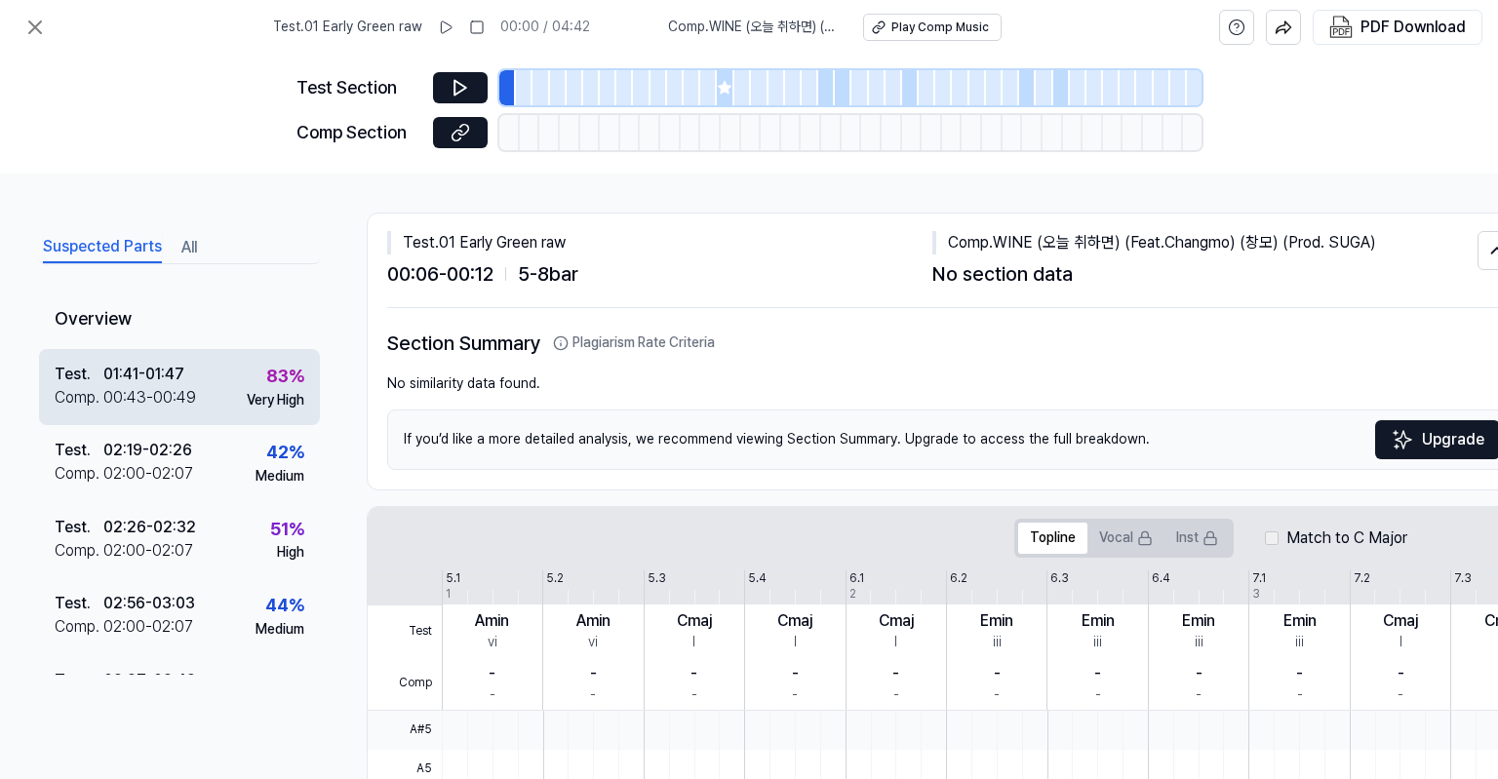
click at [207, 393] on div "Test . 01:41 - 01:47 Comp . 00:43 - 00:49 83 % Very High" at bounding box center [179, 387] width 281 height 76
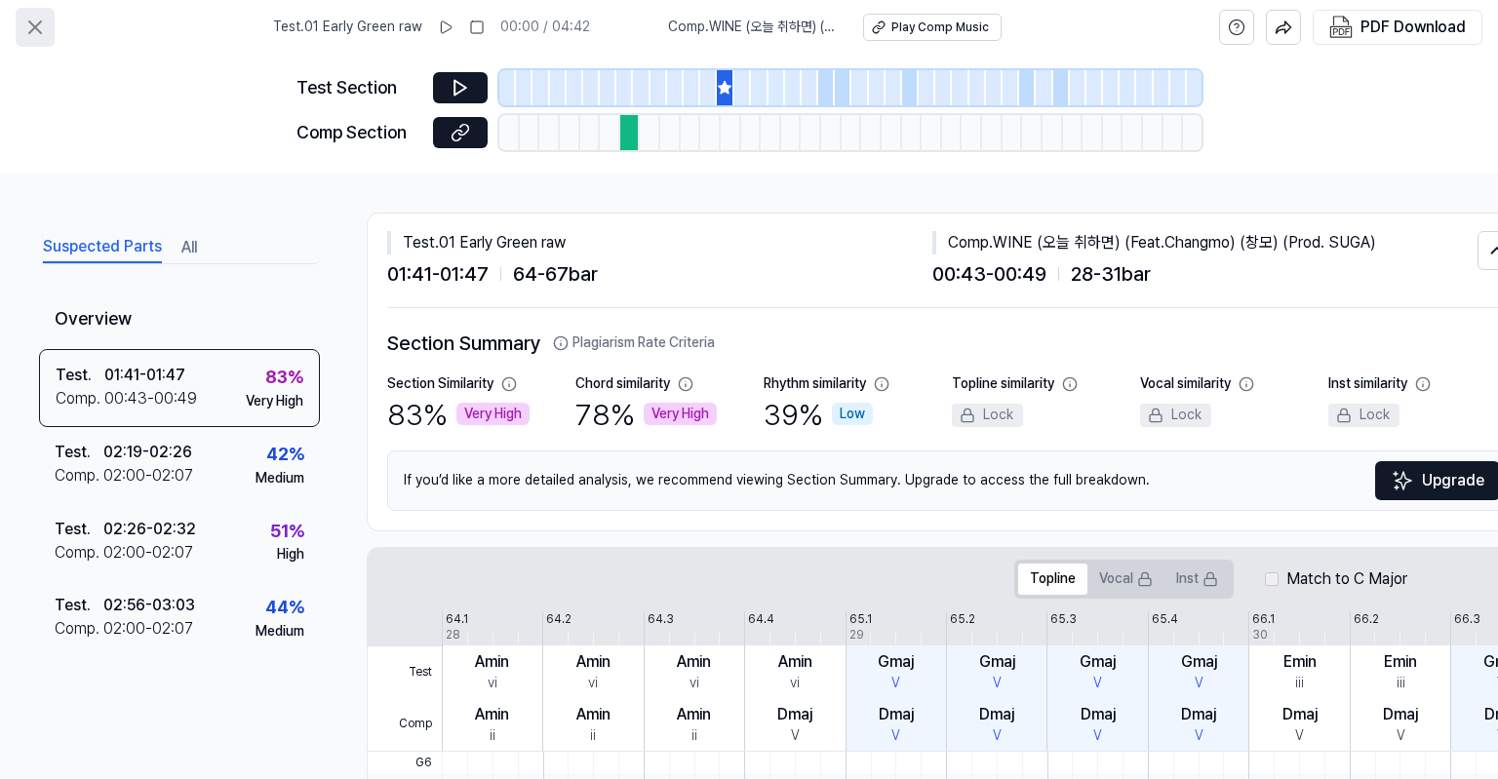
click at [34, 35] on icon at bounding box center [34, 27] width 23 height 23
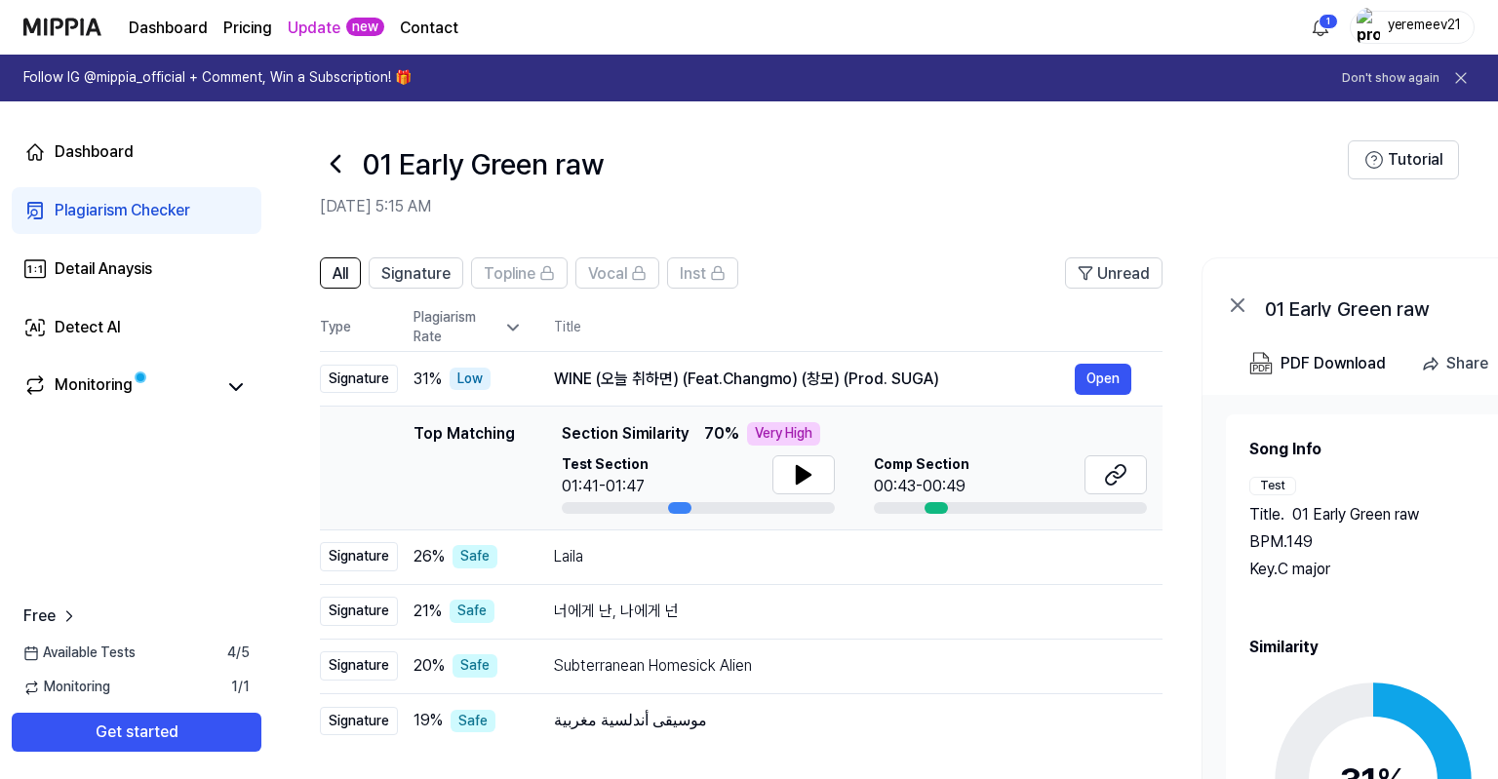
click at [340, 169] on icon at bounding box center [335, 163] width 31 height 31
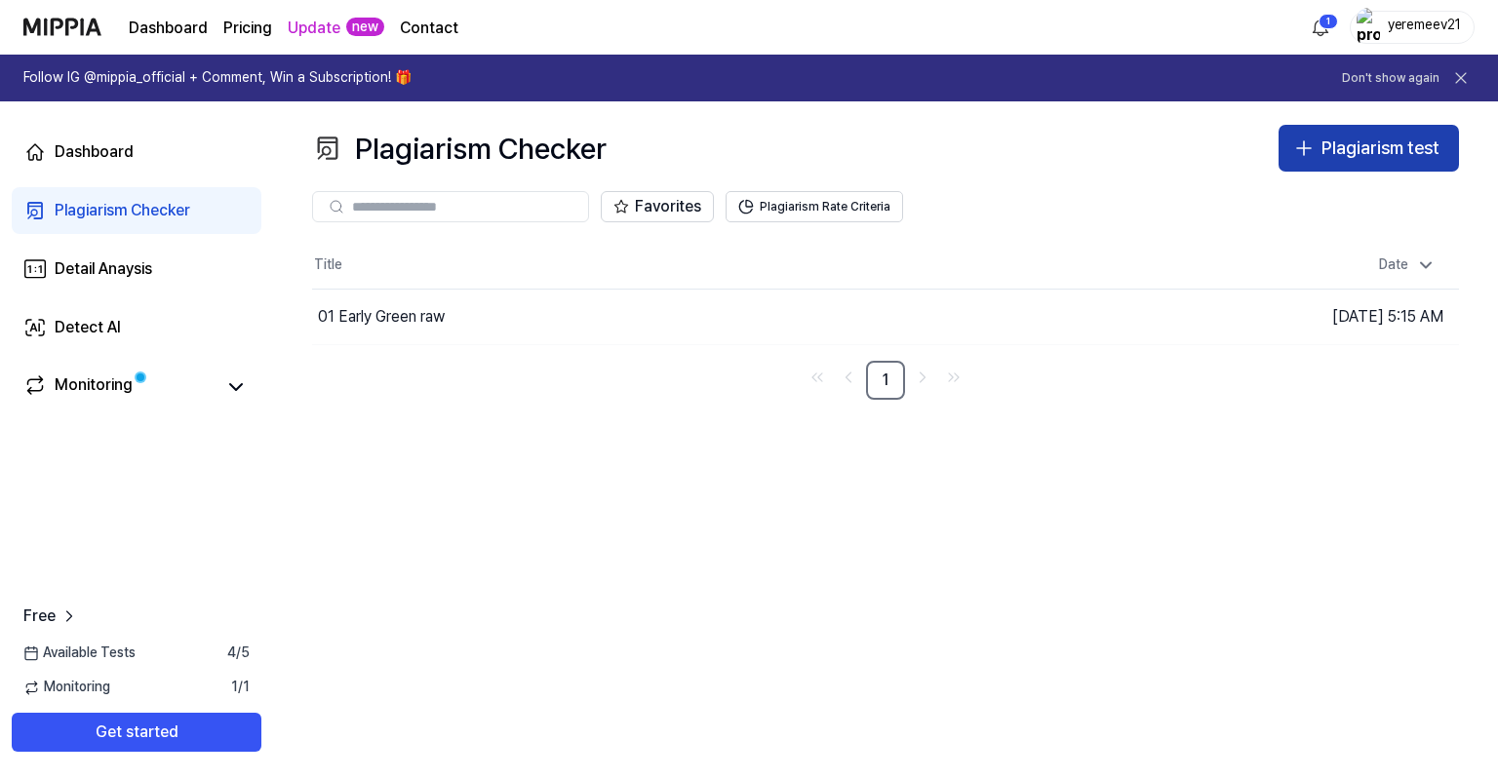
click at [1355, 143] on div "Plagiarism test" at bounding box center [1380, 149] width 118 height 28
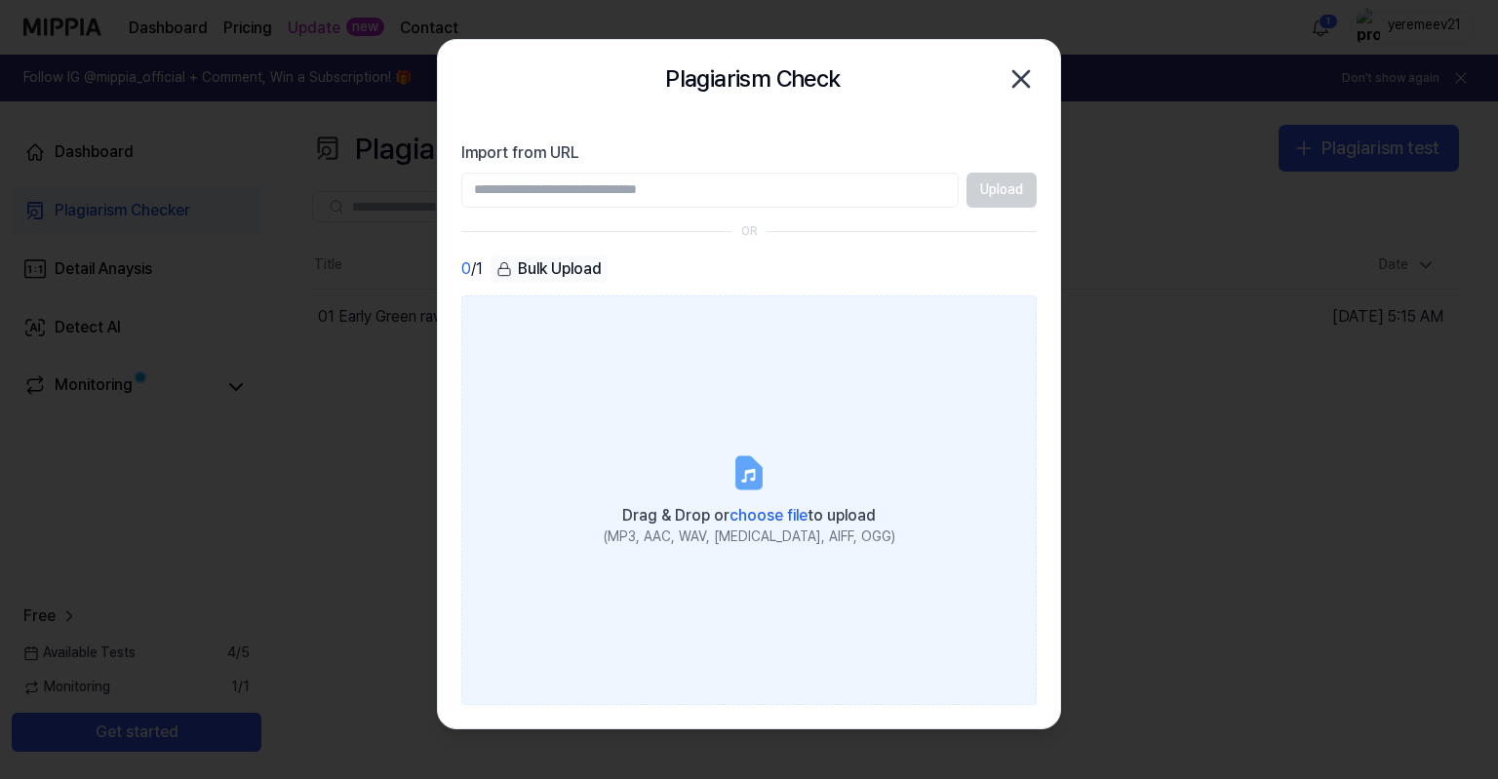
click at [757, 516] on span "choose file" at bounding box center [768, 515] width 78 height 19
click at [0, 0] on input "Drag & Drop or choose file to upload (MP3, AAC, WAV, FLAC, AIFF, OGG)" at bounding box center [0, 0] width 0 height 0
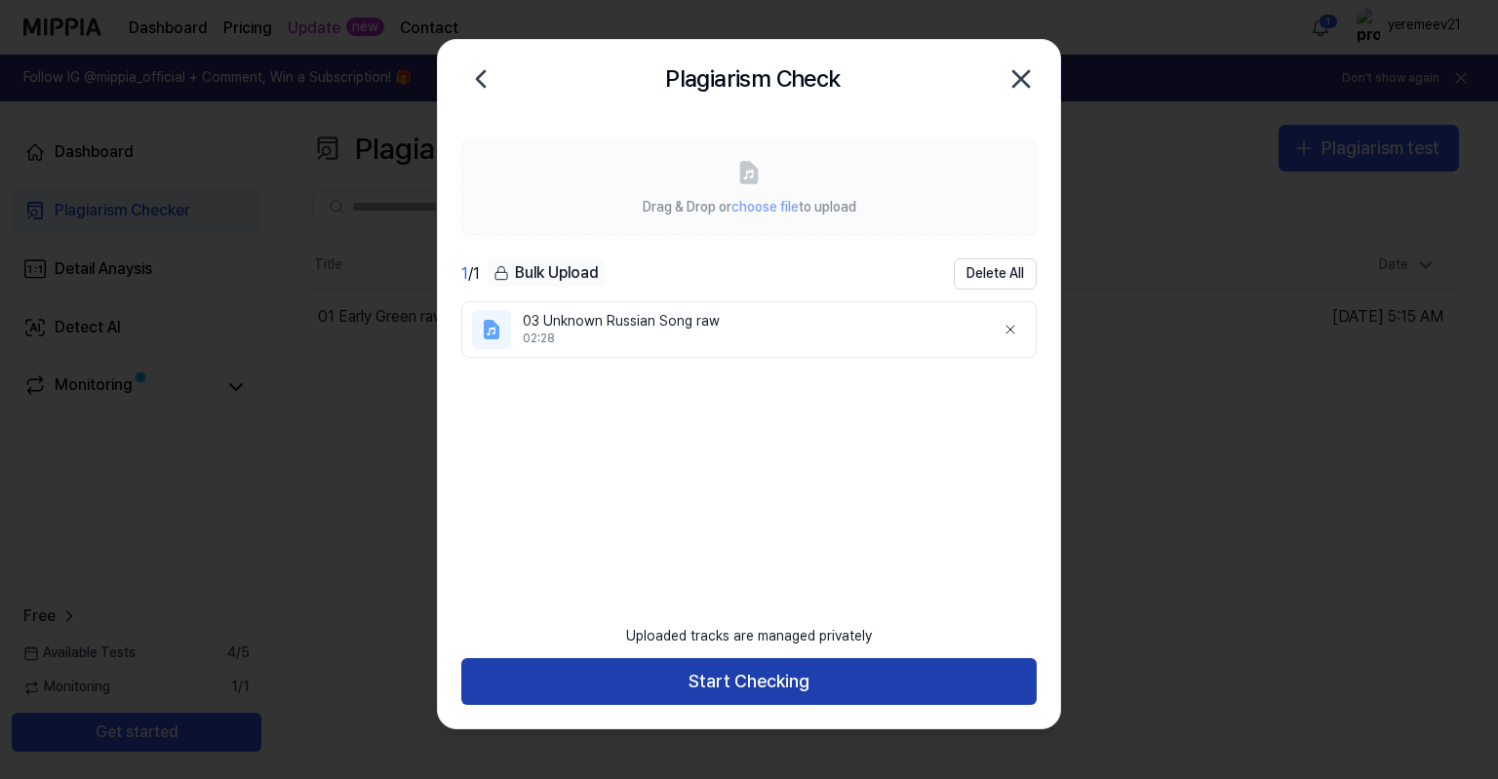
click at [739, 686] on button "Start Checking" at bounding box center [748, 681] width 575 height 47
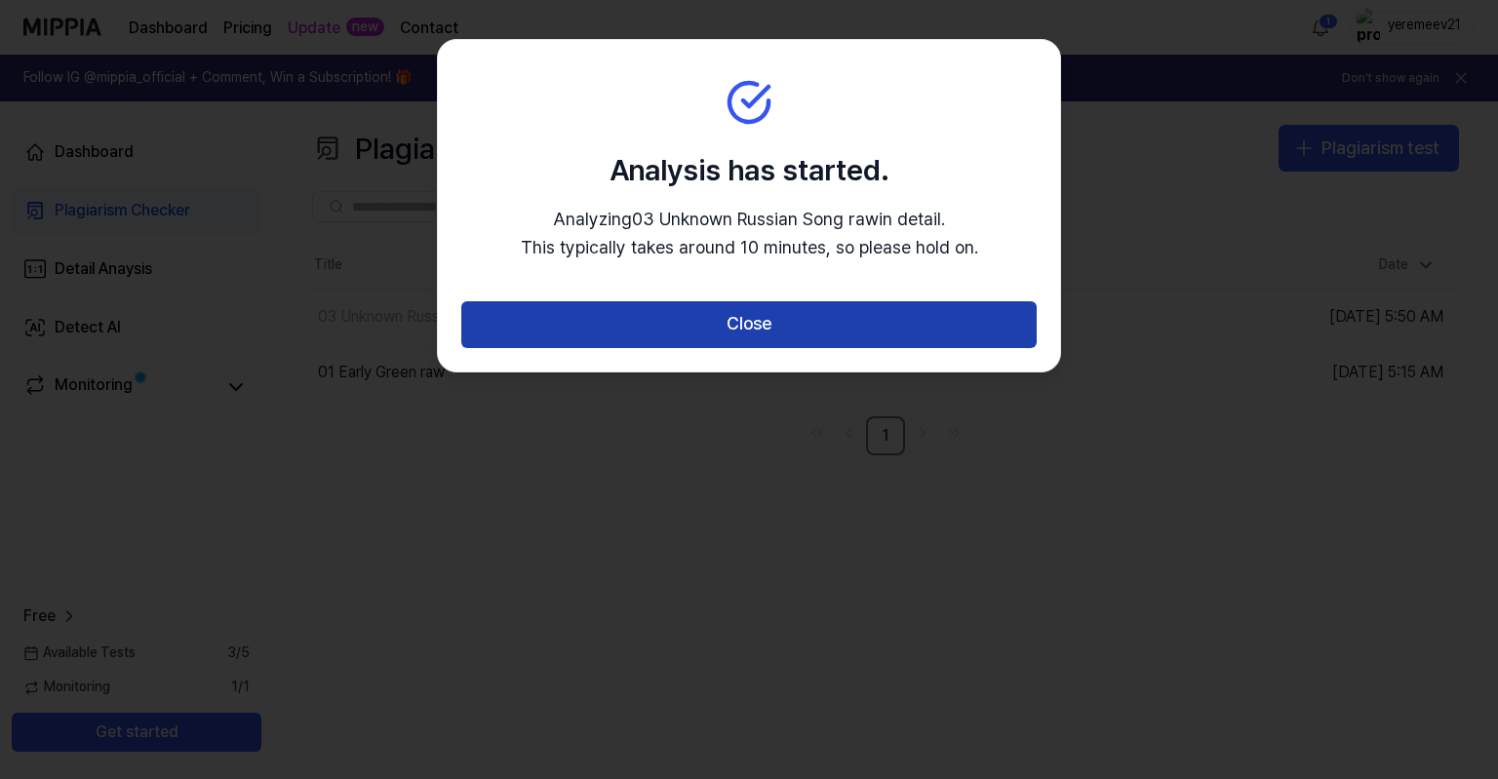
click at [770, 326] on button "Close" at bounding box center [748, 324] width 575 height 47
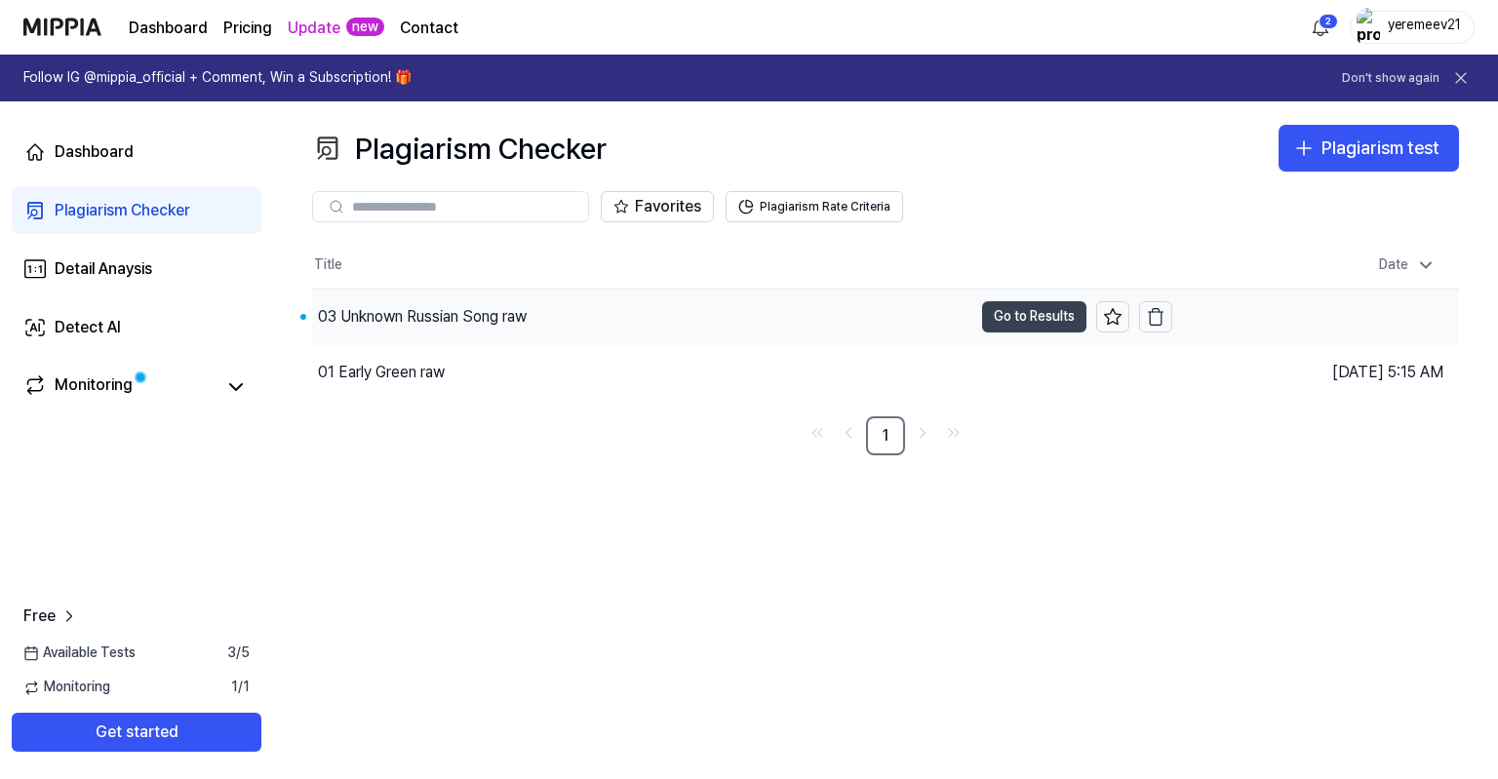
click at [1068, 314] on button "Go to Results" at bounding box center [1034, 316] width 104 height 31
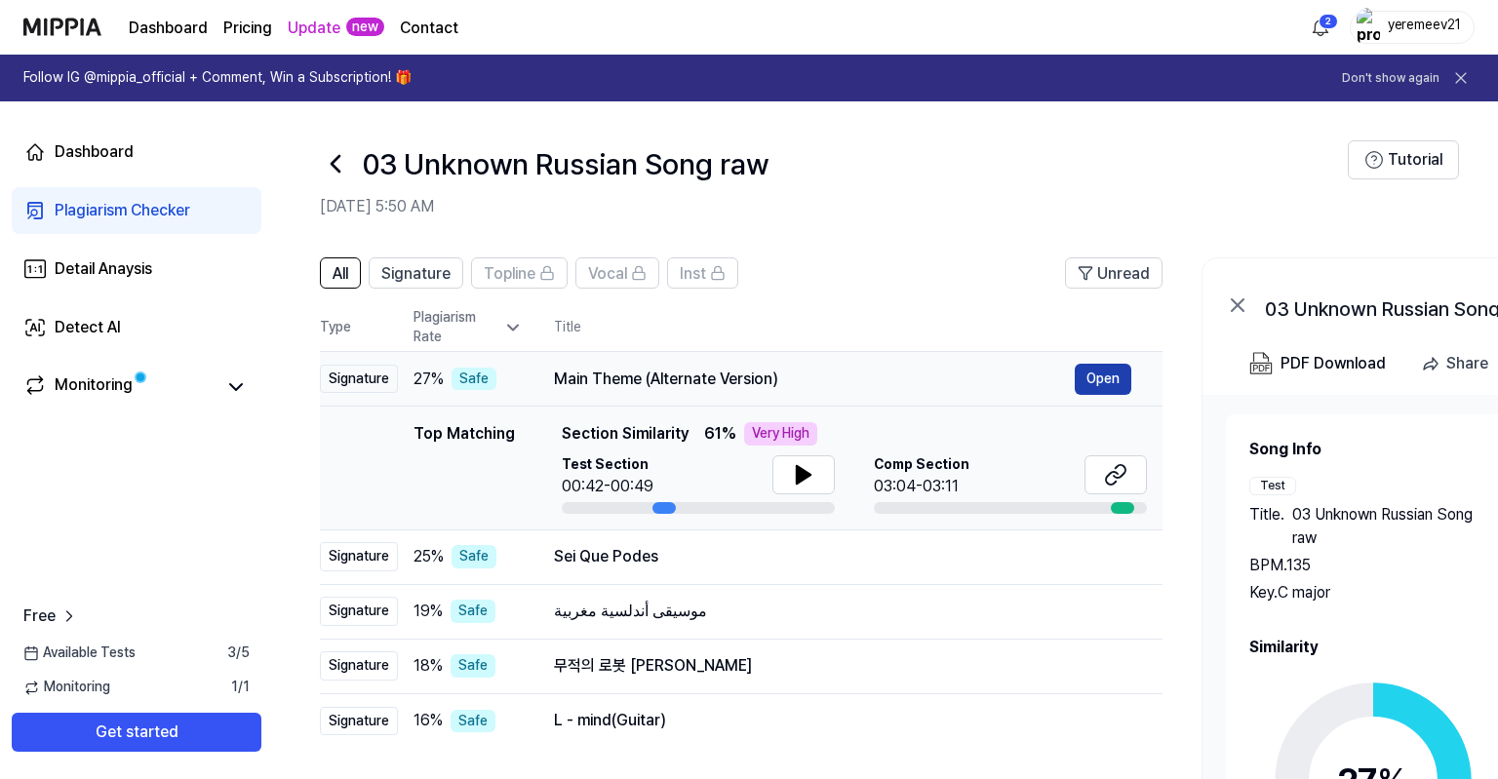
click at [1087, 384] on button "Open" at bounding box center [1103, 379] width 57 height 31
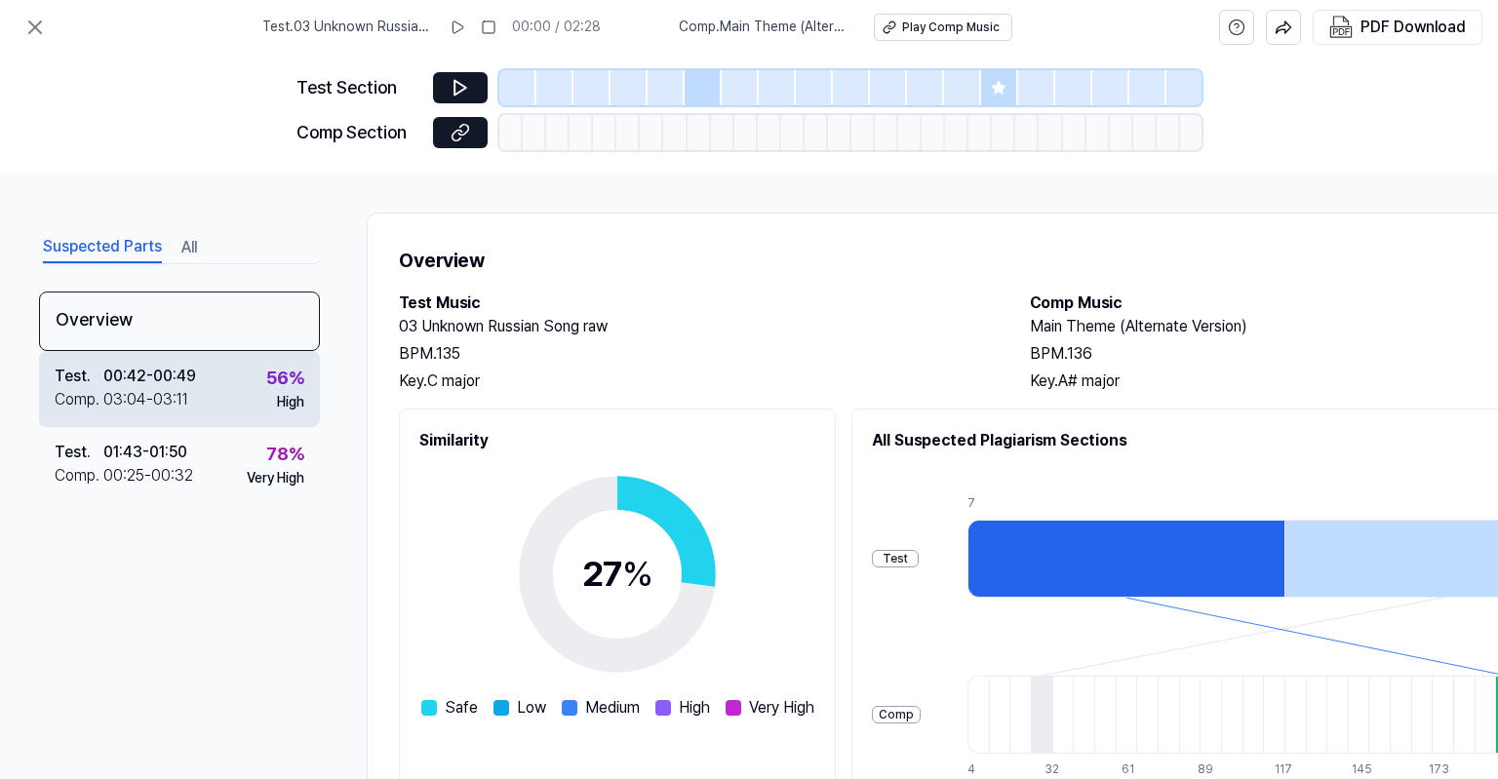
click at [202, 391] on div "Test . 00:42 - 00:49 Comp . 03:04 - 03:11 56 % High" at bounding box center [179, 389] width 281 height 76
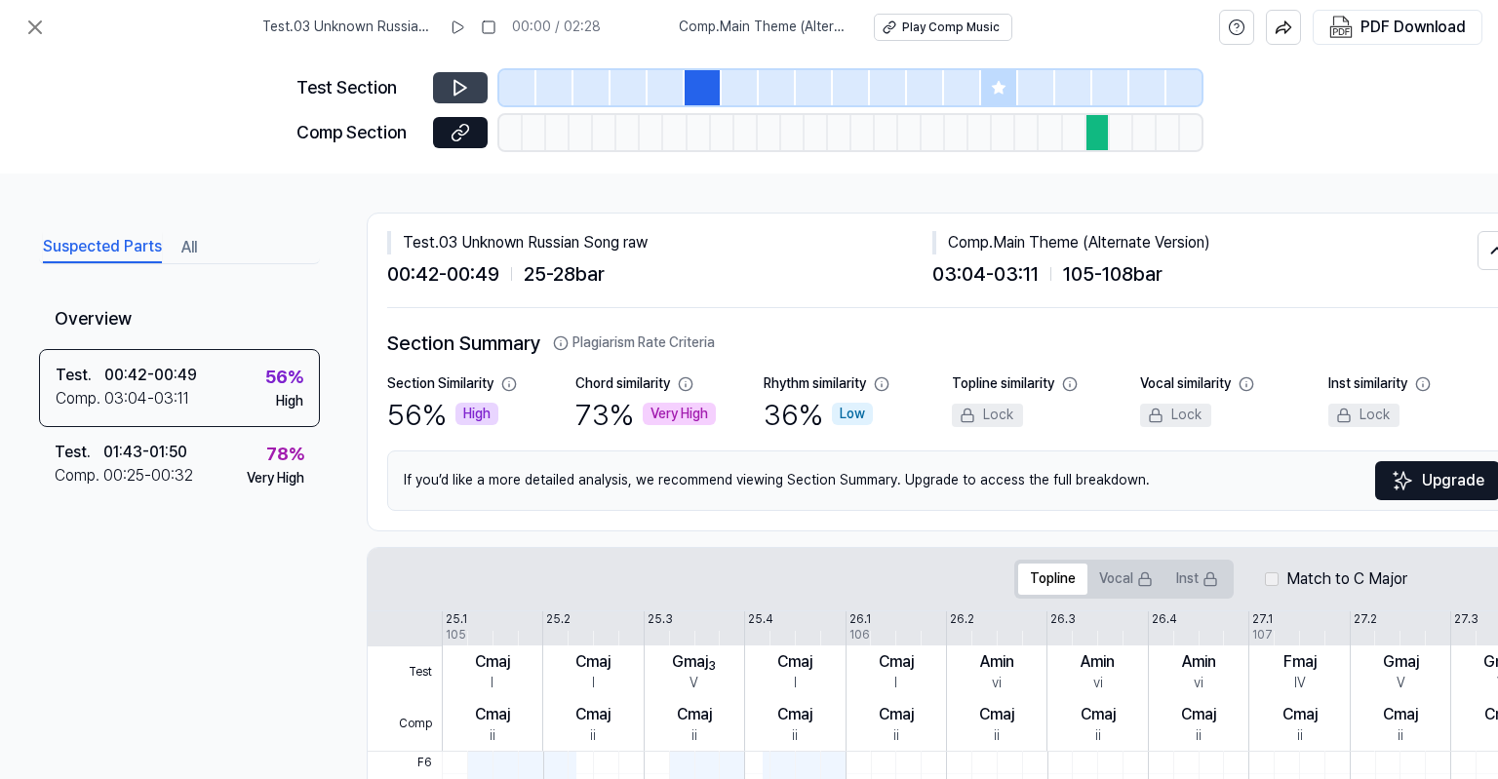
click at [470, 83] on icon at bounding box center [461, 88] width 20 height 20
click at [471, 132] on button at bounding box center [460, 132] width 55 height 31
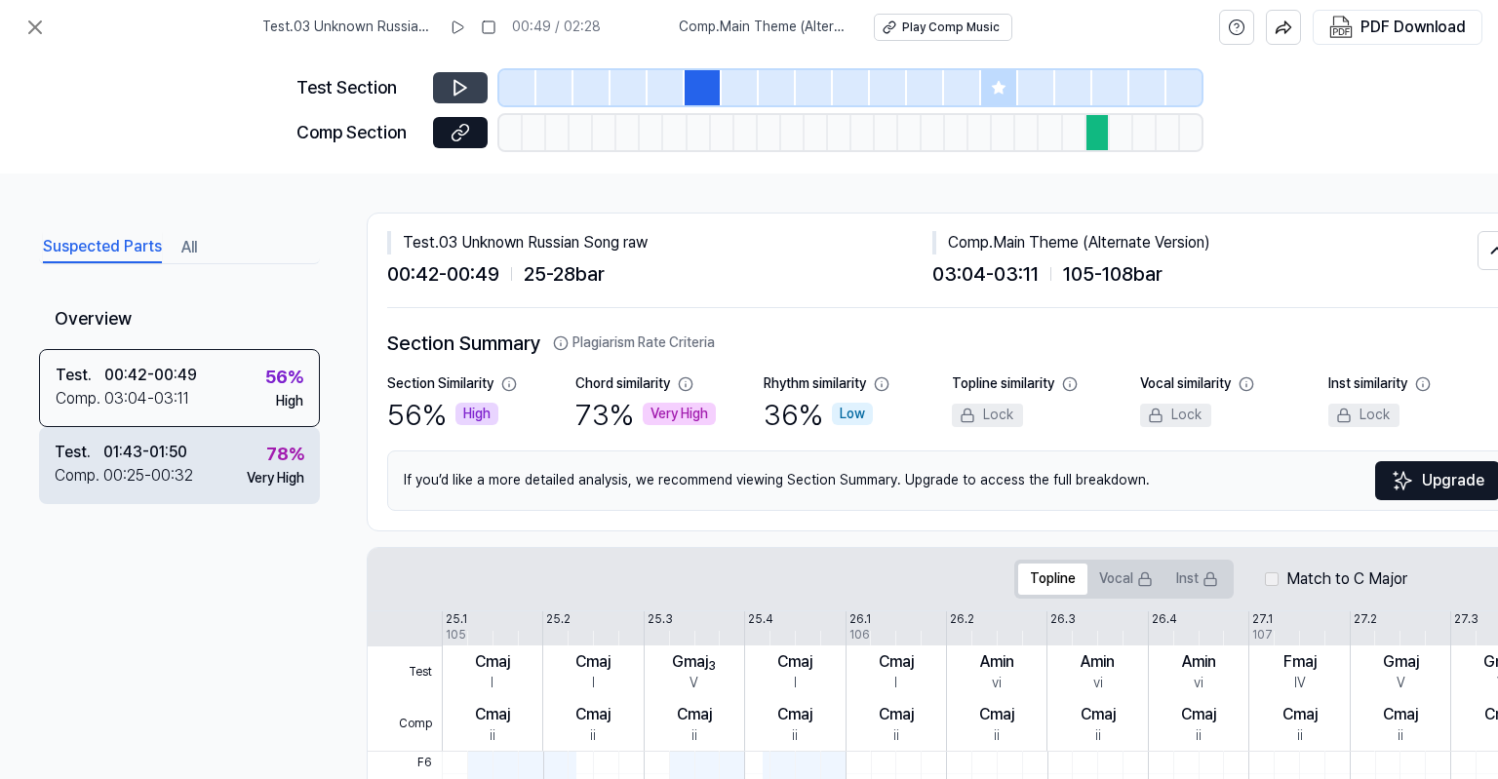
click at [207, 461] on div "Test . 01:43 - 01:50 Comp . 00:25 - 00:32 78 % Very High" at bounding box center [179, 465] width 281 height 76
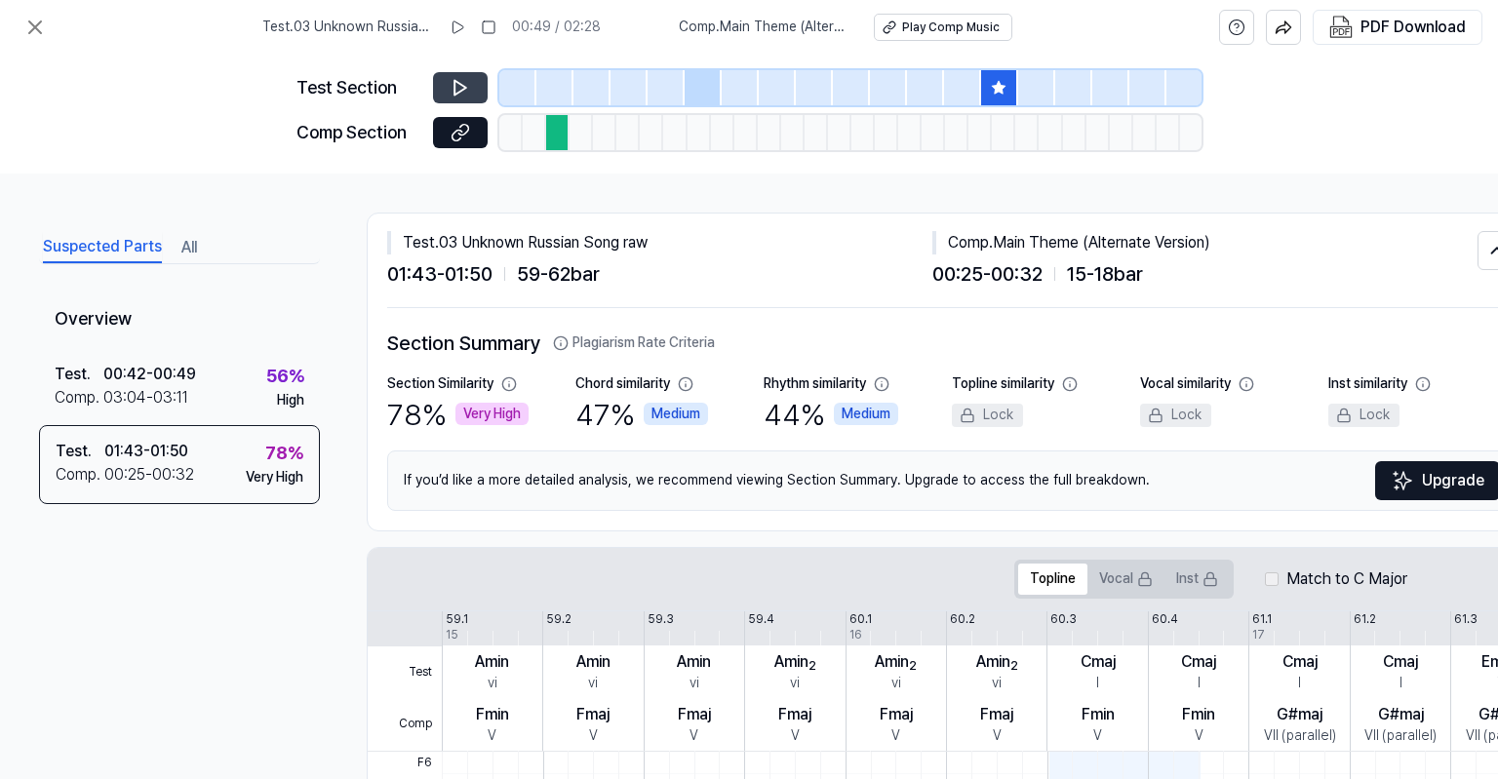
click at [454, 91] on icon at bounding box center [460, 88] width 12 height 15
click at [446, 135] on button at bounding box center [460, 132] width 55 height 31
click at [38, 29] on icon at bounding box center [35, 27] width 12 height 12
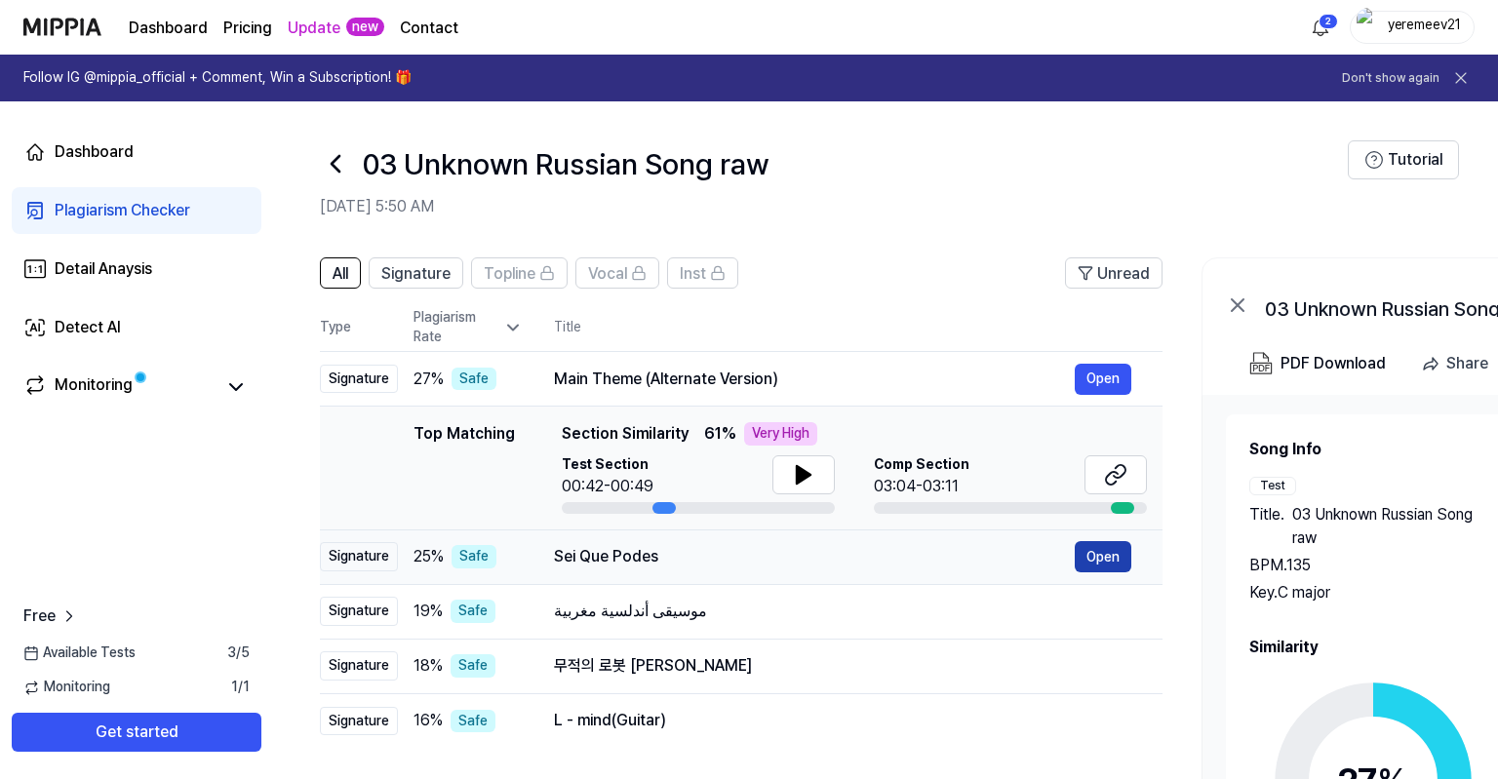
click at [1093, 558] on button "Open" at bounding box center [1103, 556] width 57 height 31
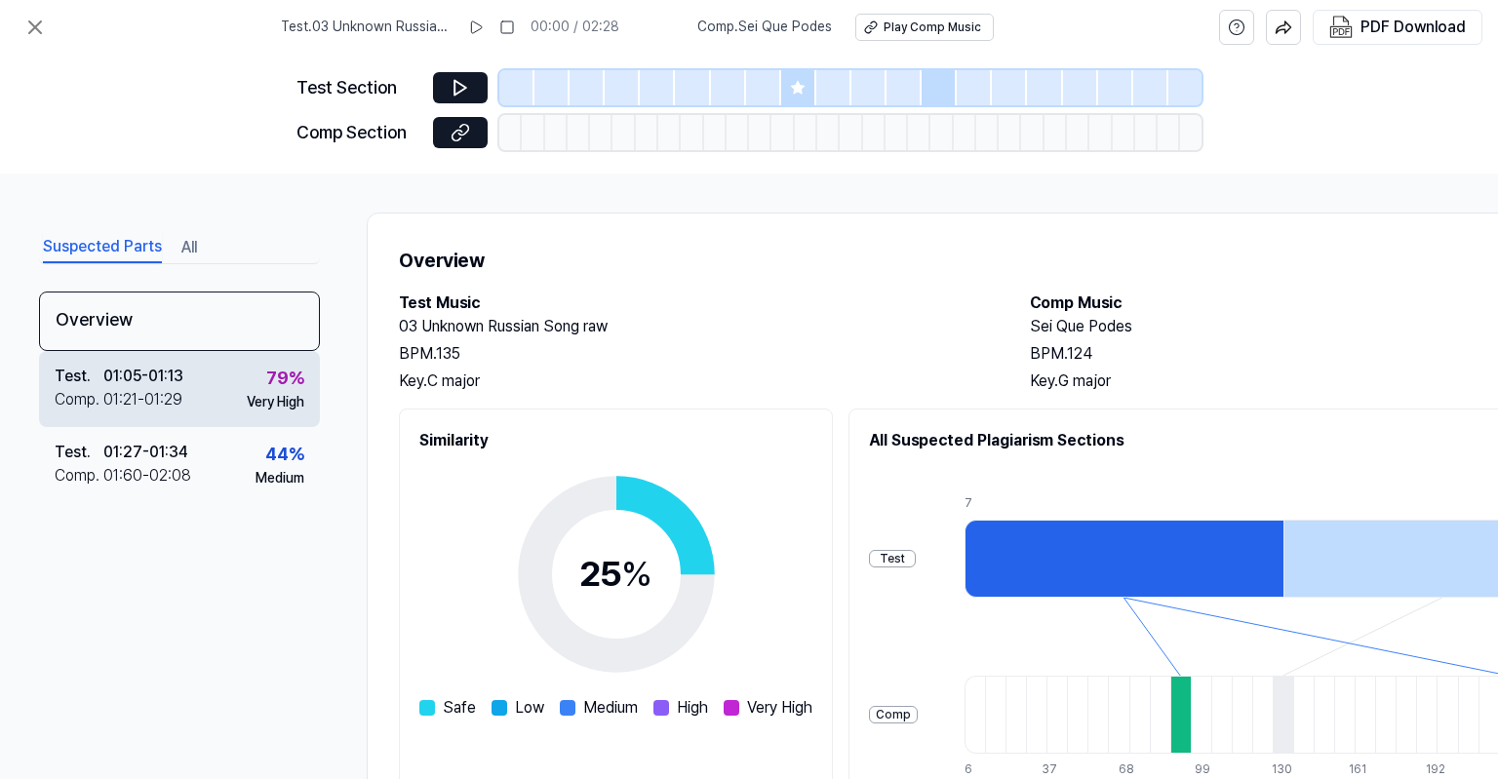
click at [207, 408] on div "Test . 01:05 - 01:13 Comp . 01:21 - 01:29 79 % Very High" at bounding box center [179, 389] width 281 height 76
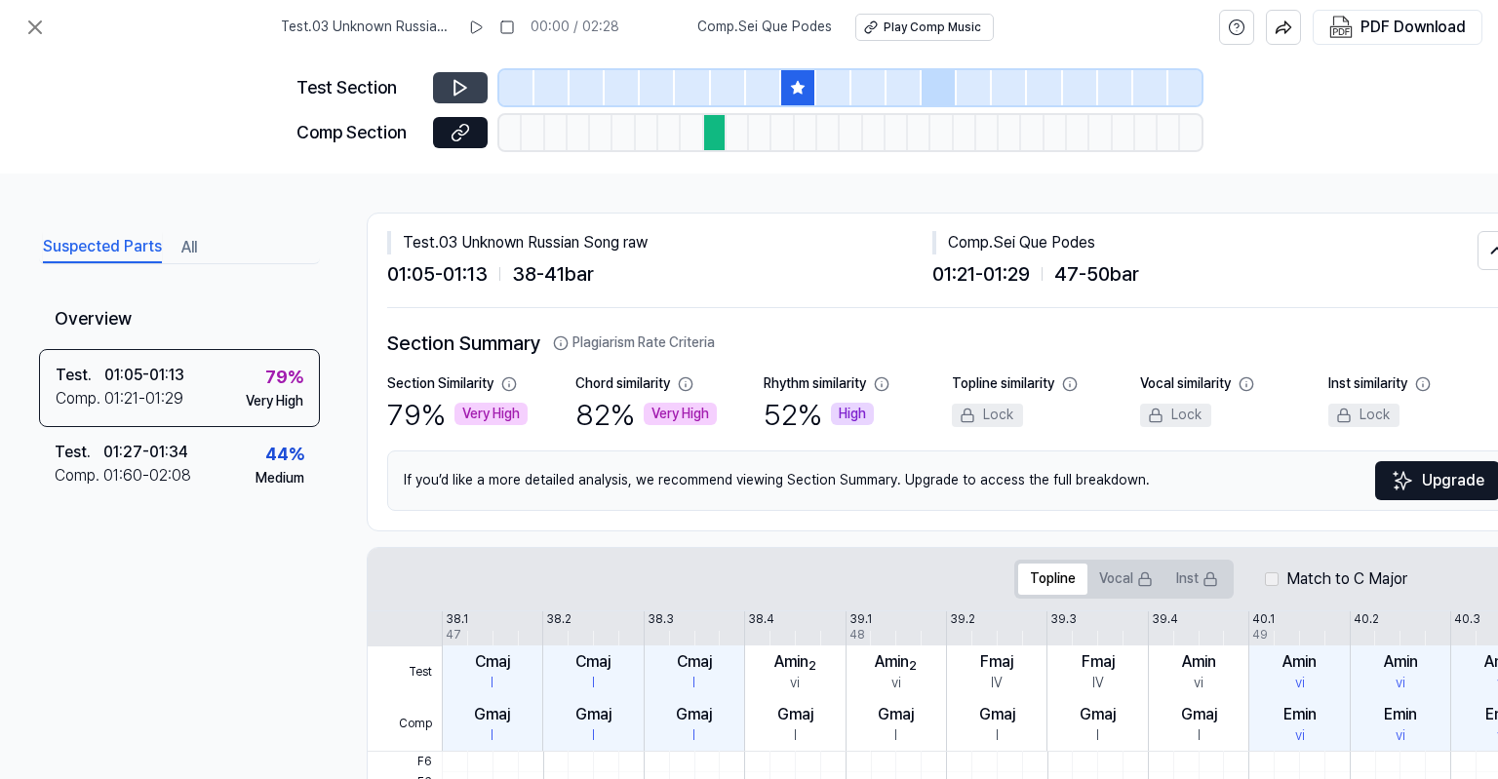
click at [455, 90] on icon at bounding box center [460, 88] width 12 height 15
click at [462, 132] on icon at bounding box center [457, 135] width 10 height 11
